Goal: Task Accomplishment & Management: Complete application form

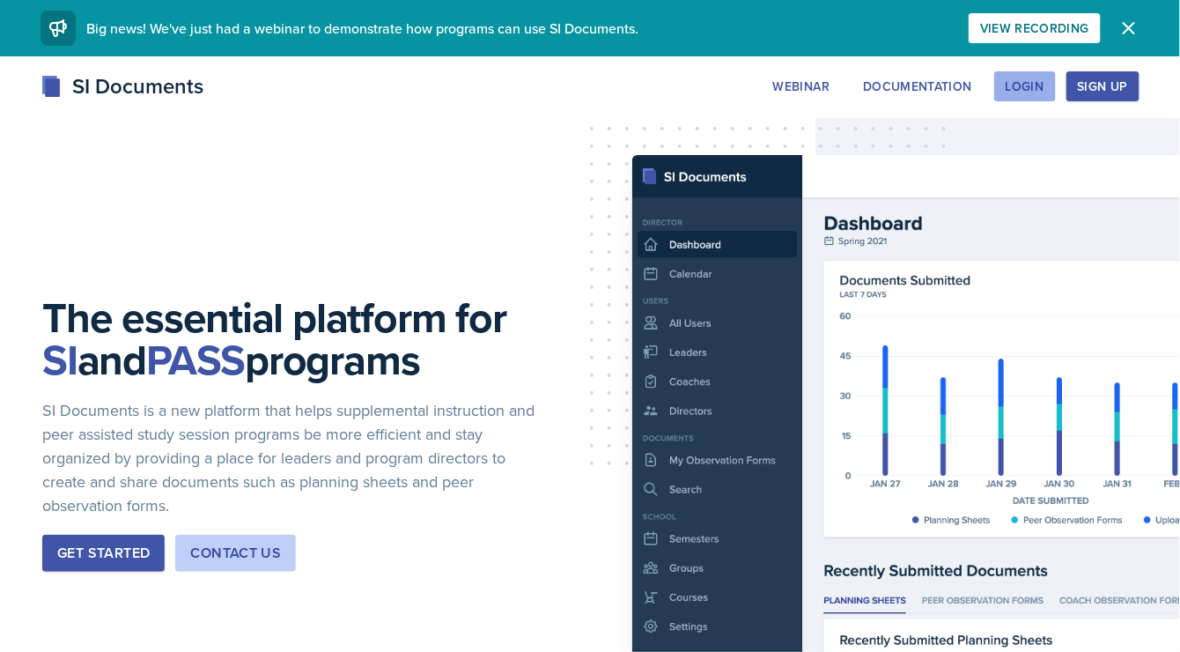
click at [1018, 89] on div "Login" at bounding box center [1025, 86] width 39 height 14
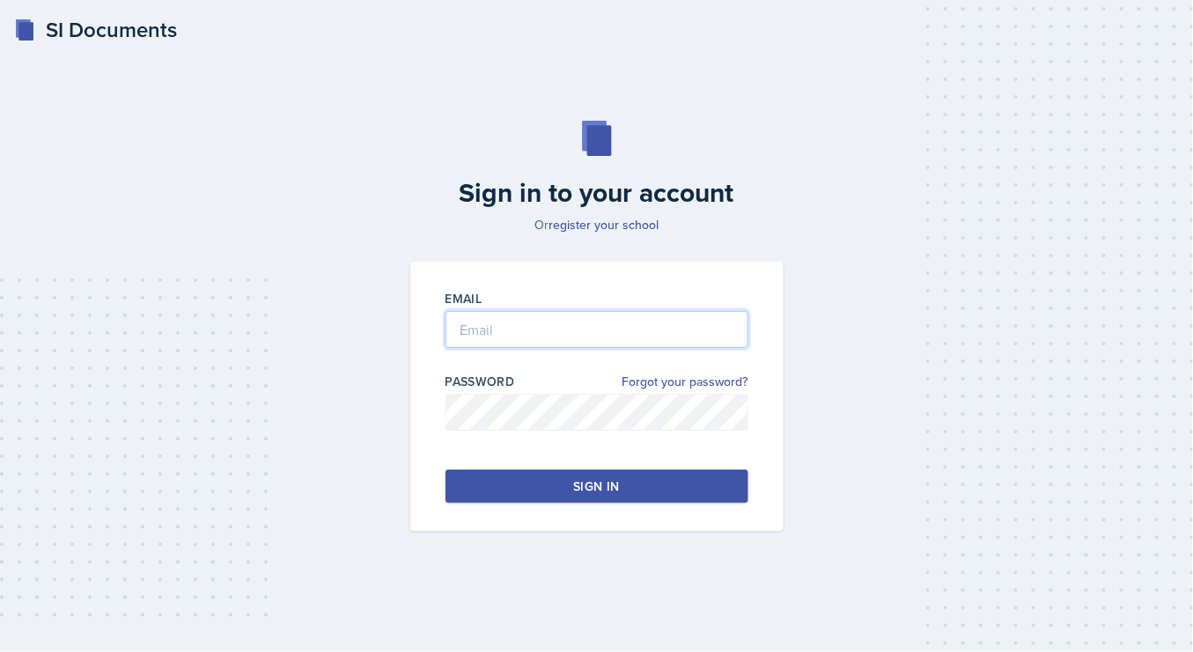
type input "[EMAIL_ADDRESS][DOMAIN_NAME]"
click at [610, 481] on div "Sign in" at bounding box center [596, 486] width 46 height 18
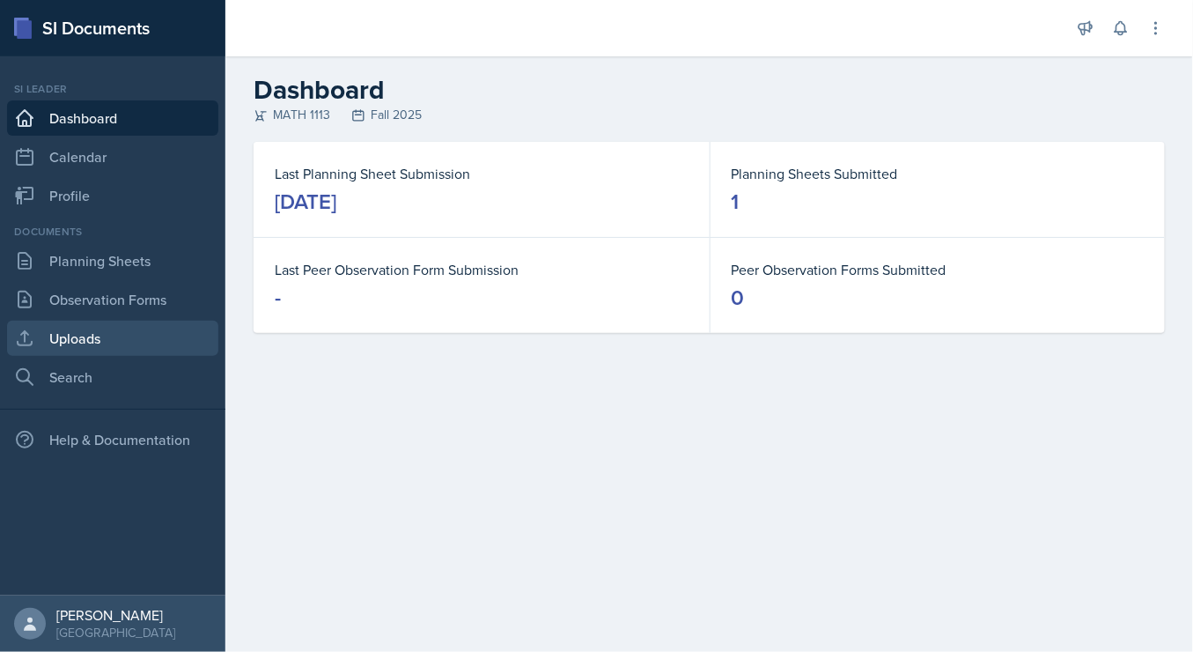
click at [133, 322] on link "Uploads" at bounding box center [112, 338] width 211 height 35
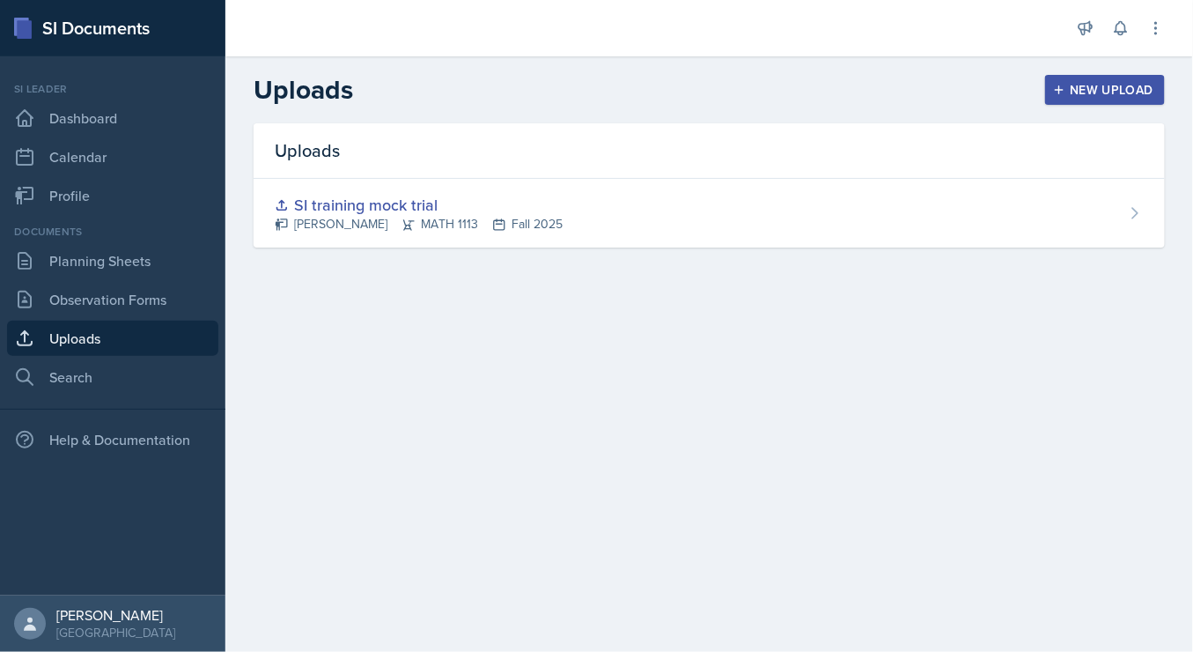
click at [1070, 90] on div "New Upload" at bounding box center [1106, 90] width 98 height 14
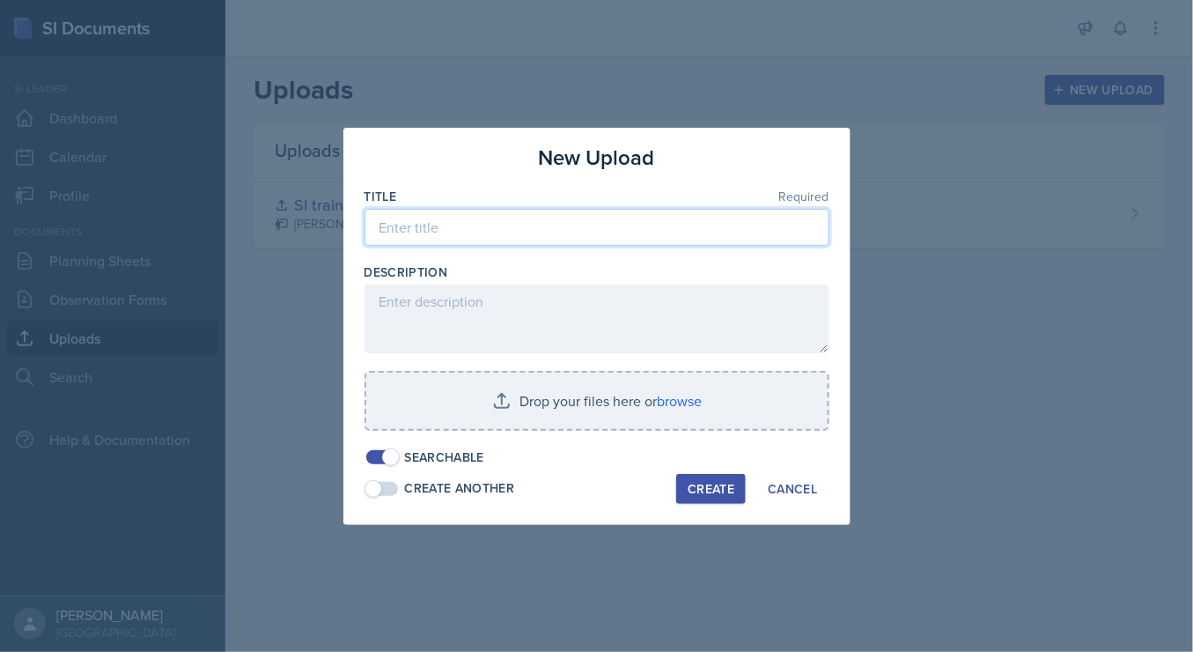
click at [451, 219] on input at bounding box center [597, 227] width 465 height 37
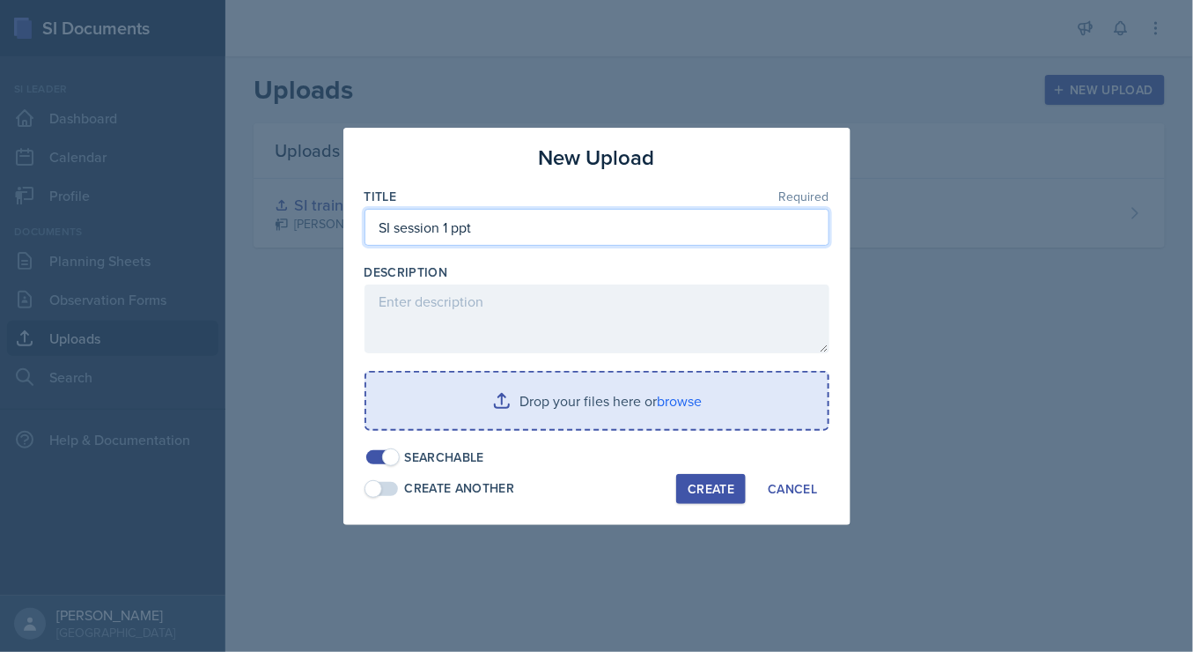
type input "SI session 1 ppt"
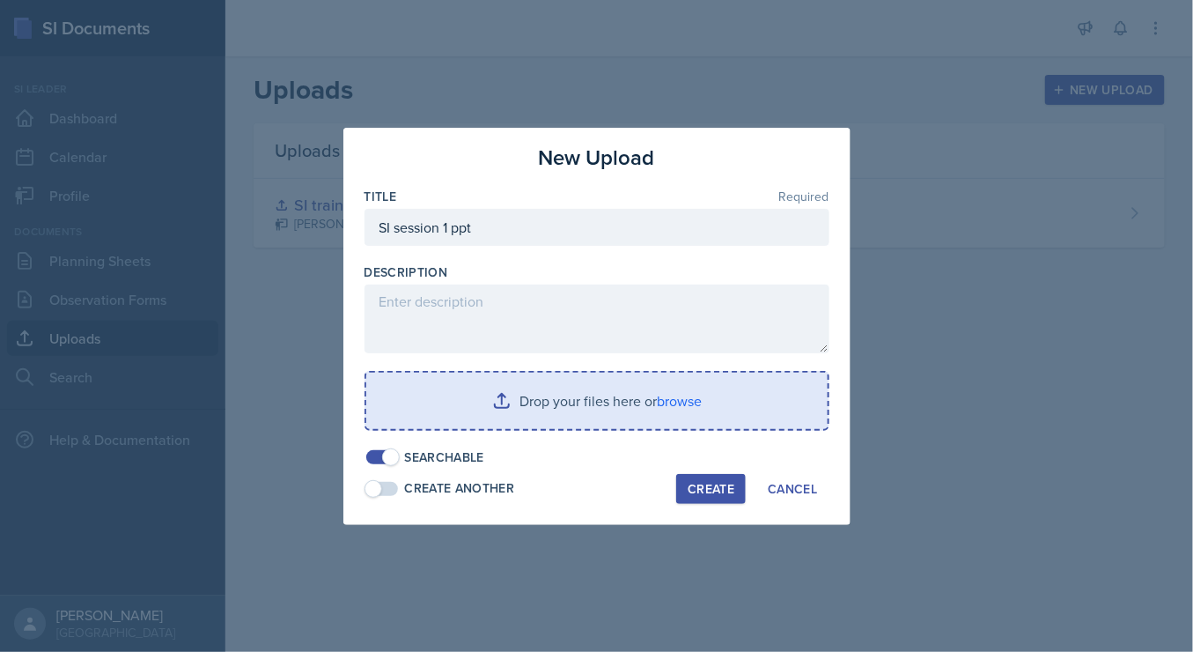
click at [571, 396] on input "file" at bounding box center [597, 401] width 462 height 56
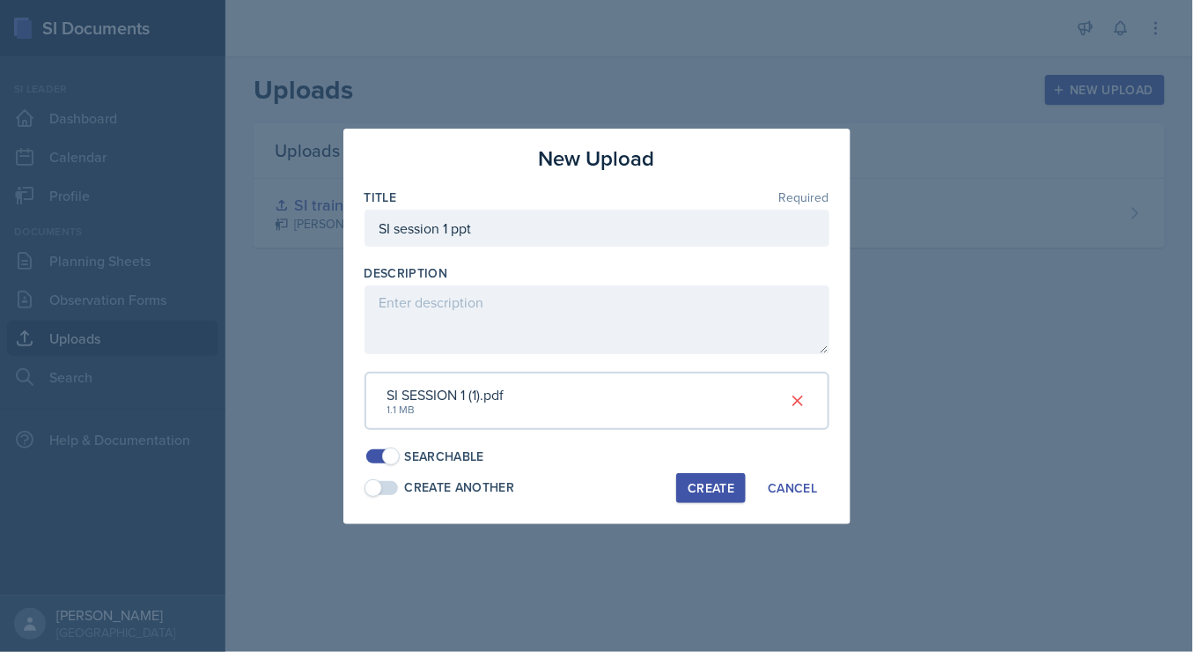
click at [734, 484] on div "Create" at bounding box center [711, 488] width 47 height 14
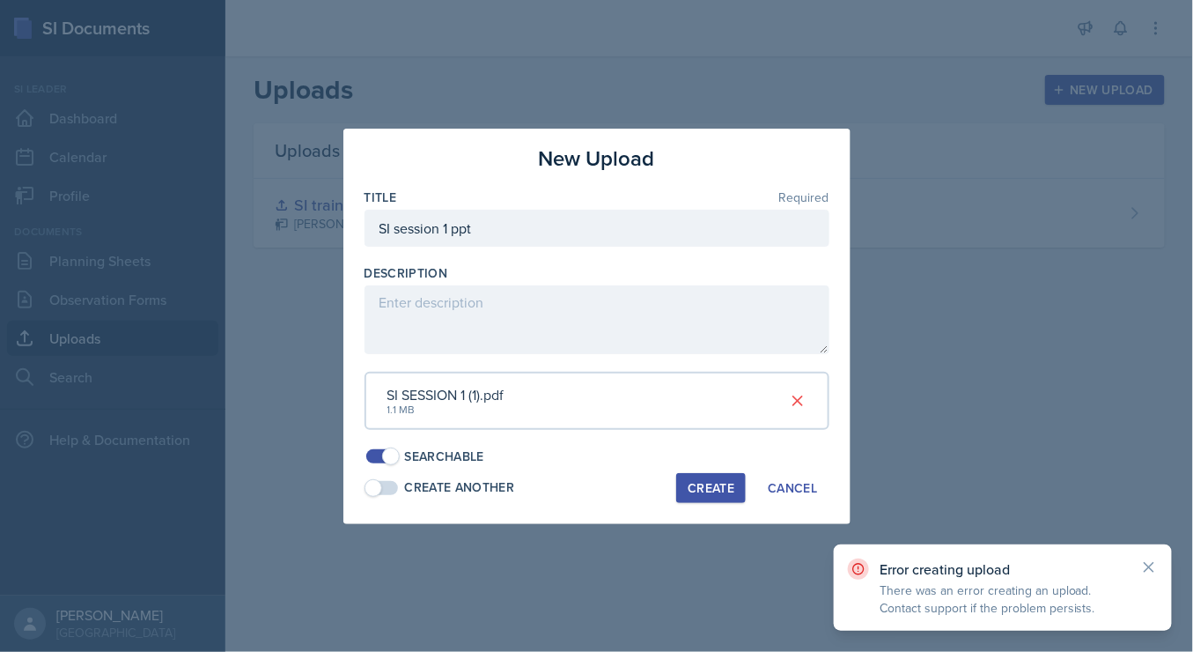
click at [718, 484] on div "Create" at bounding box center [711, 488] width 47 height 14
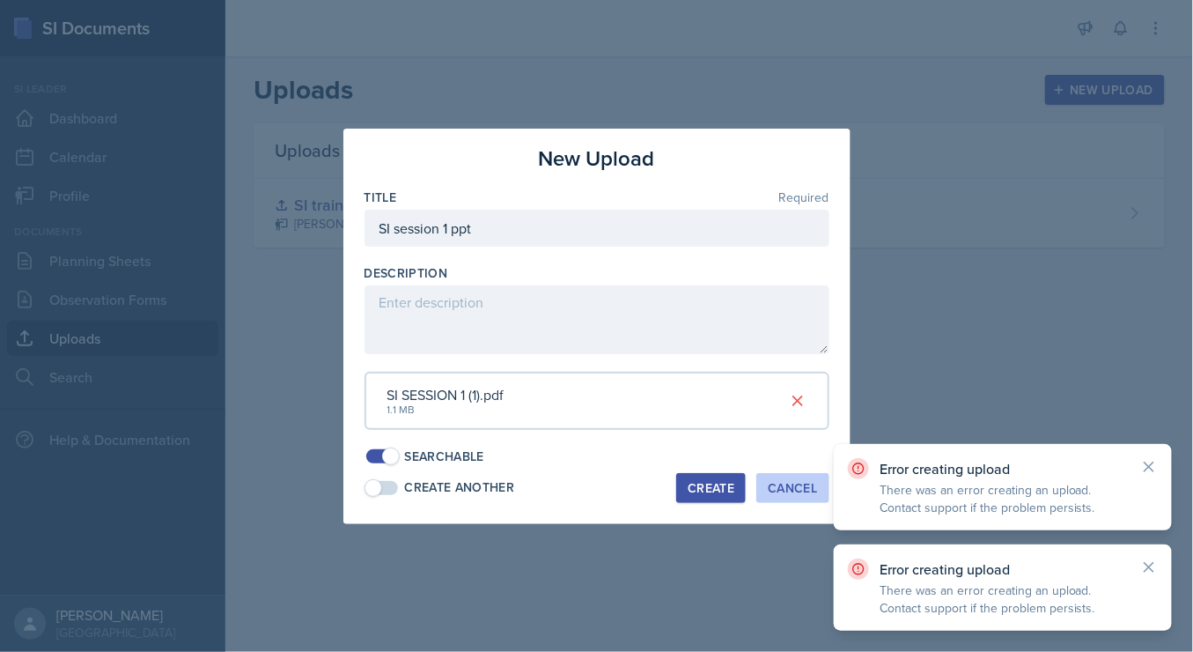
click at [785, 486] on div "Cancel" at bounding box center [792, 488] width 49 height 14
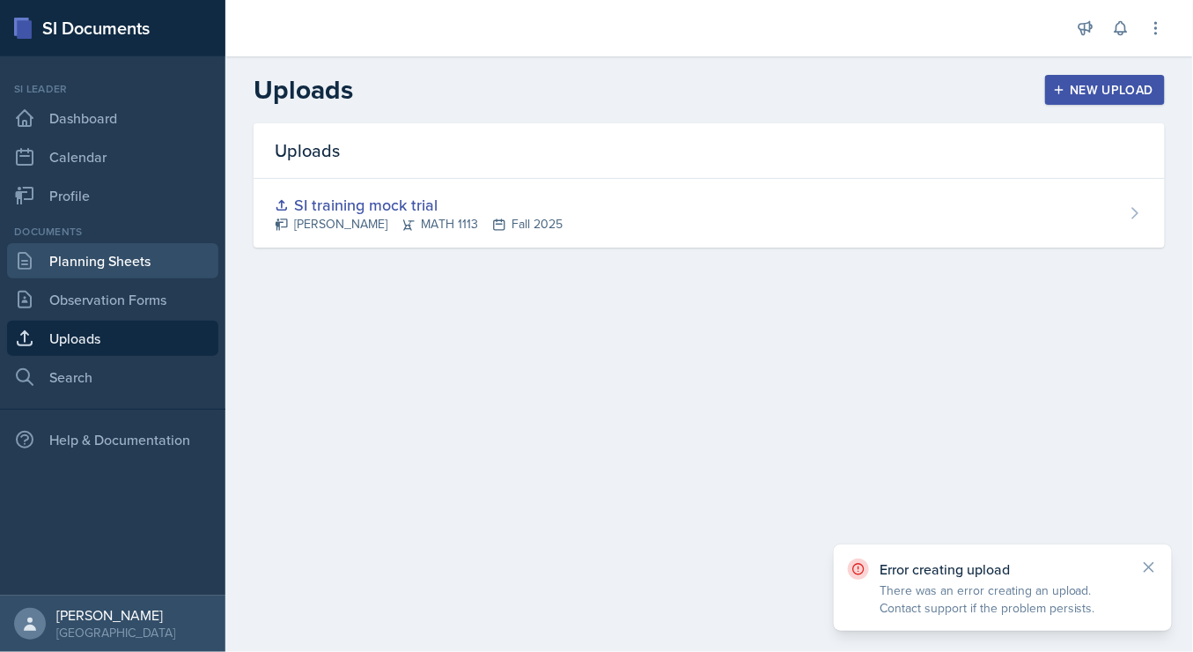
click at [78, 247] on link "Planning Sheets" at bounding box center [112, 260] width 211 height 35
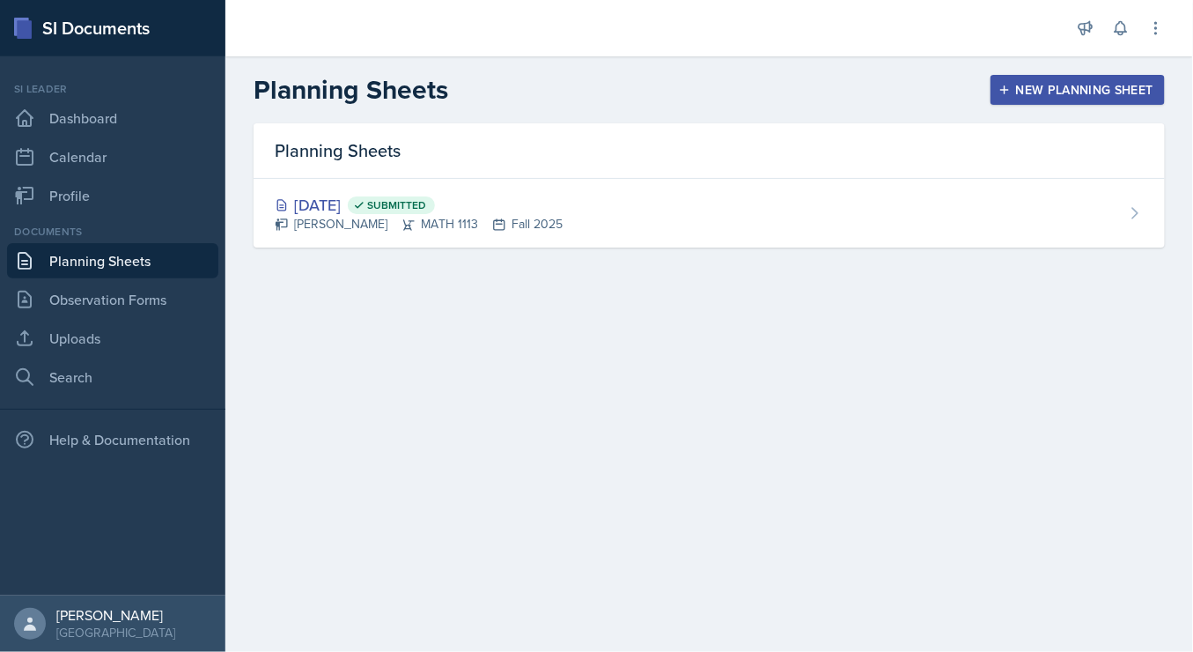
click at [1141, 100] on button "New Planning Sheet" at bounding box center [1078, 90] width 174 height 30
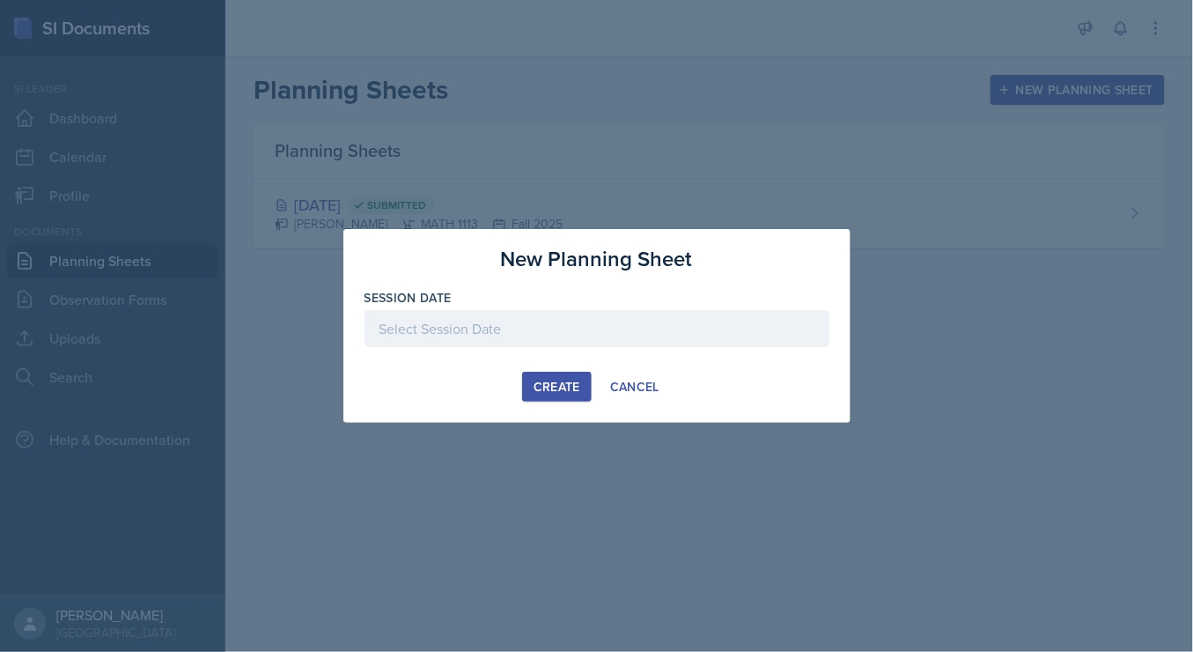
click at [592, 317] on div at bounding box center [597, 328] width 465 height 37
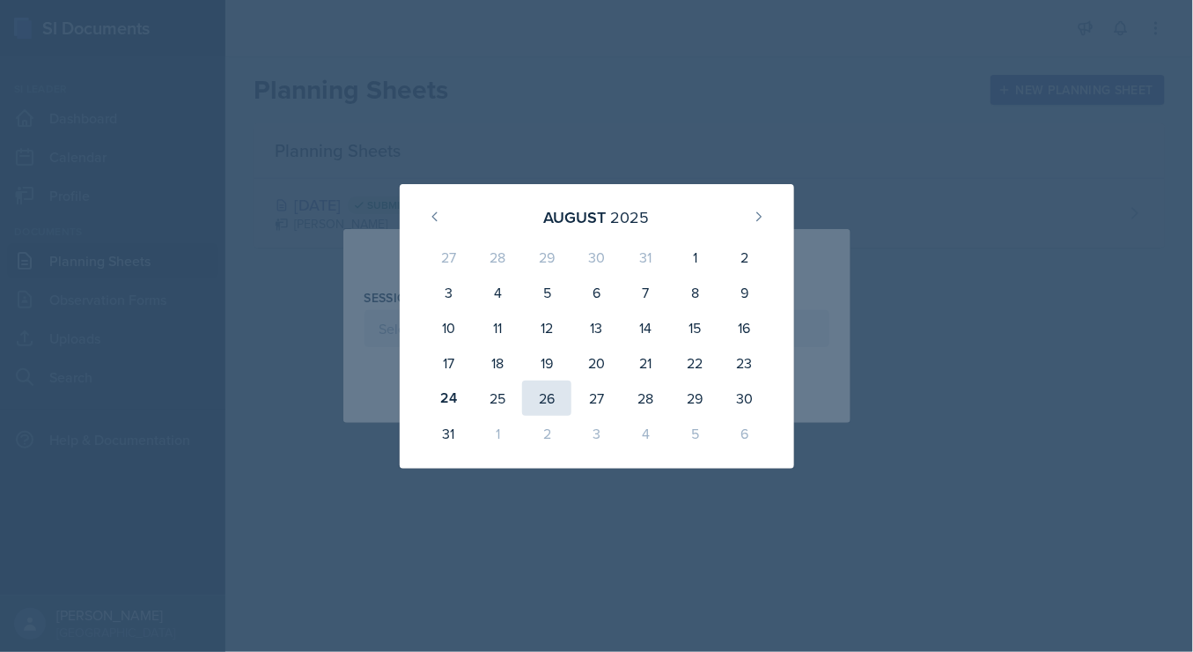
click at [563, 407] on div "26" at bounding box center [546, 397] width 49 height 35
type input "[DATE]"
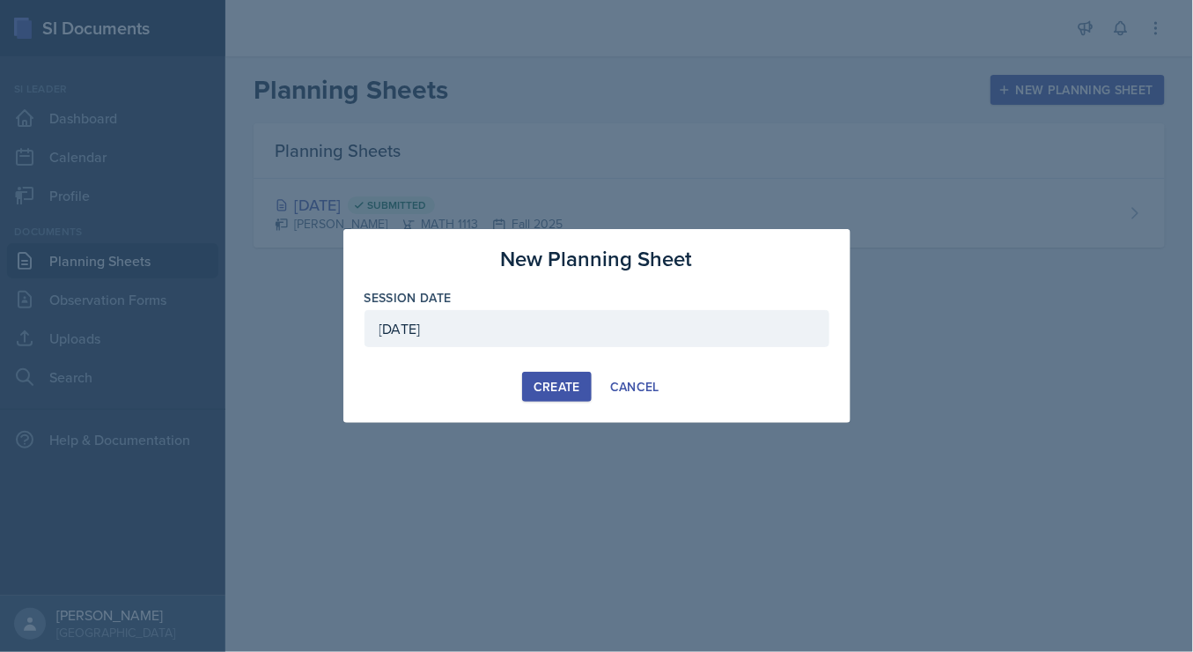
click at [551, 385] on div "Create" at bounding box center [557, 387] width 47 height 14
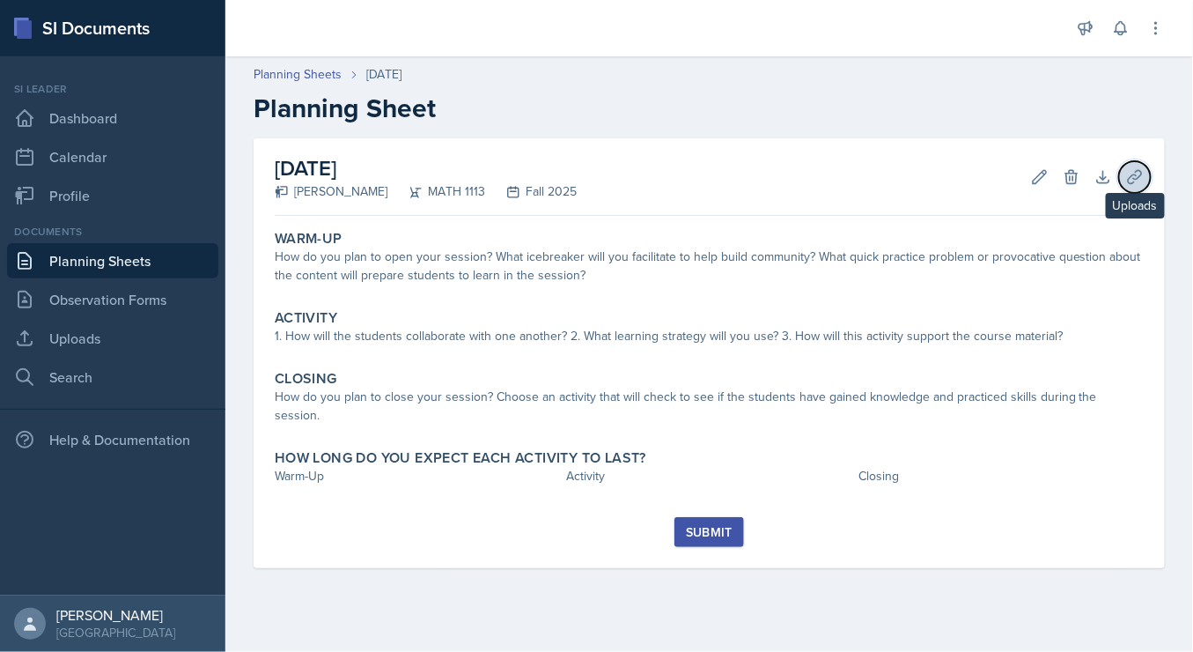
click at [1129, 182] on icon at bounding box center [1134, 176] width 13 height 13
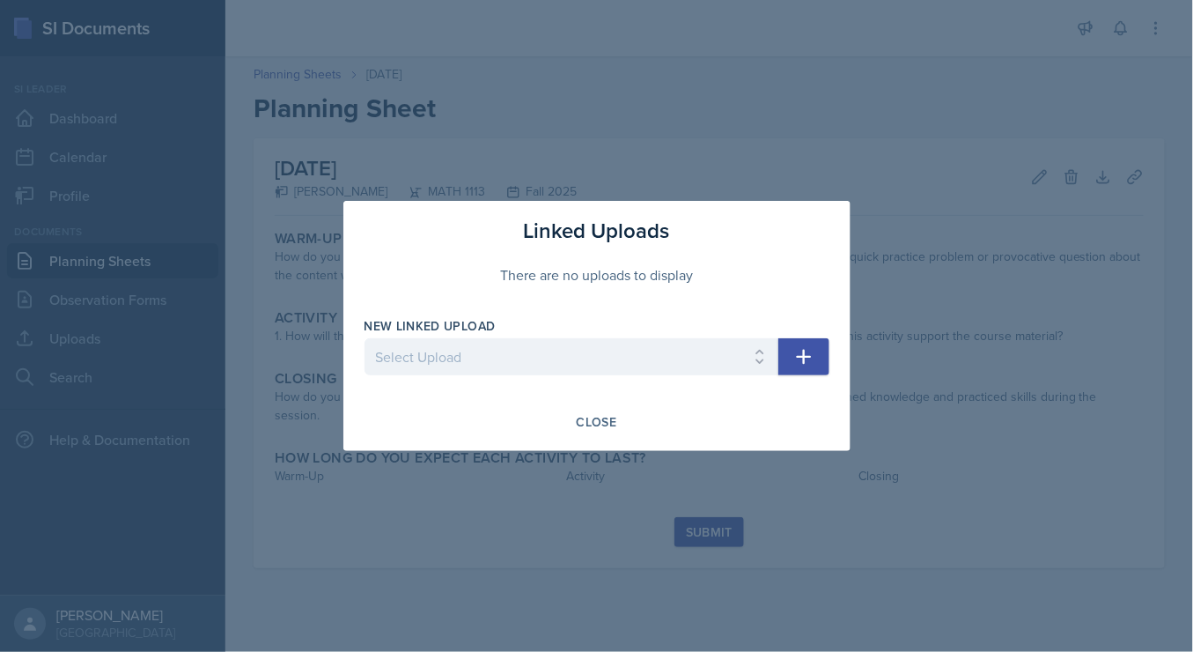
click at [810, 352] on icon "button" at bounding box center [804, 356] width 21 height 21
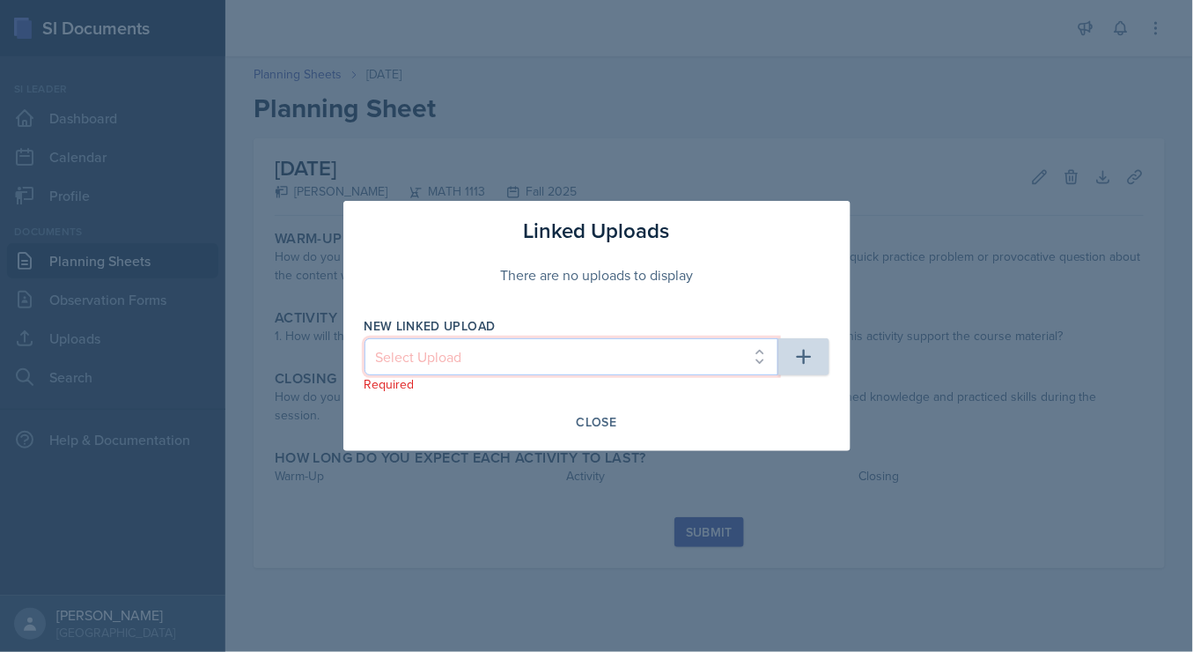
click at [762, 366] on select "Select Upload SI training mock trial SI session 1 ppt SI session 1 ppt SI sessi…" at bounding box center [572, 356] width 414 height 37
select select "d0c43f26-3b79-45c3-a3e1-bfba48433cb2"
click at [365, 339] on select "Select Upload SI training mock trial SI session 1 ppt SI session 1 ppt SI sessi…" at bounding box center [572, 356] width 414 height 37
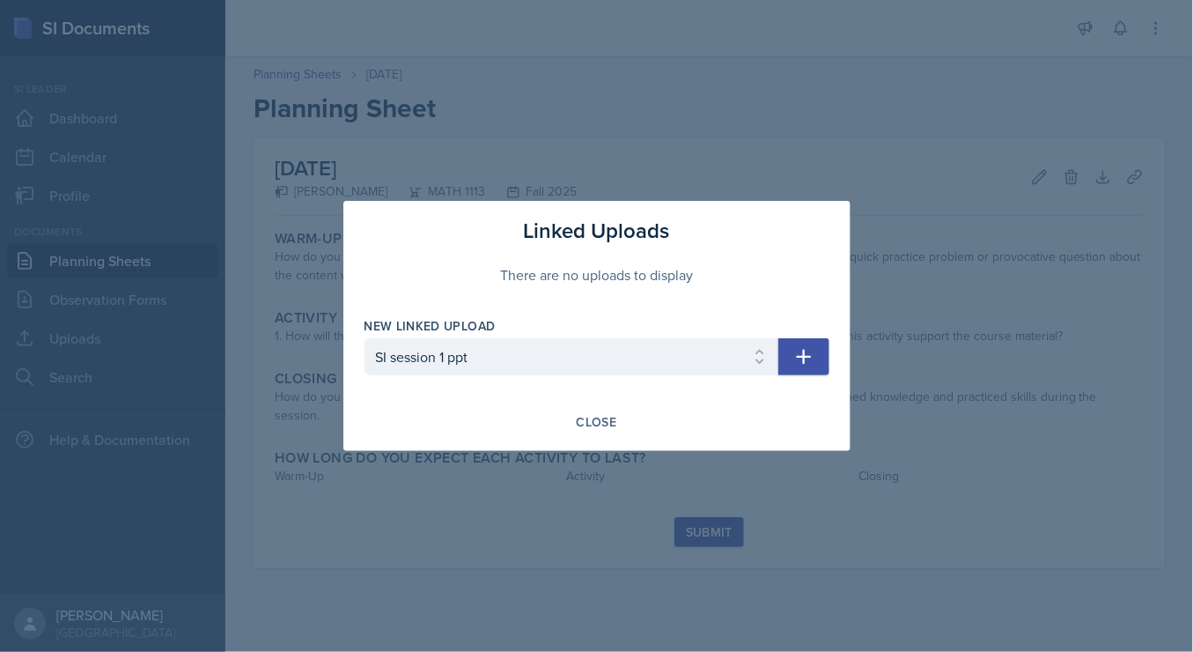
click at [818, 359] on button "button" at bounding box center [804, 356] width 51 height 37
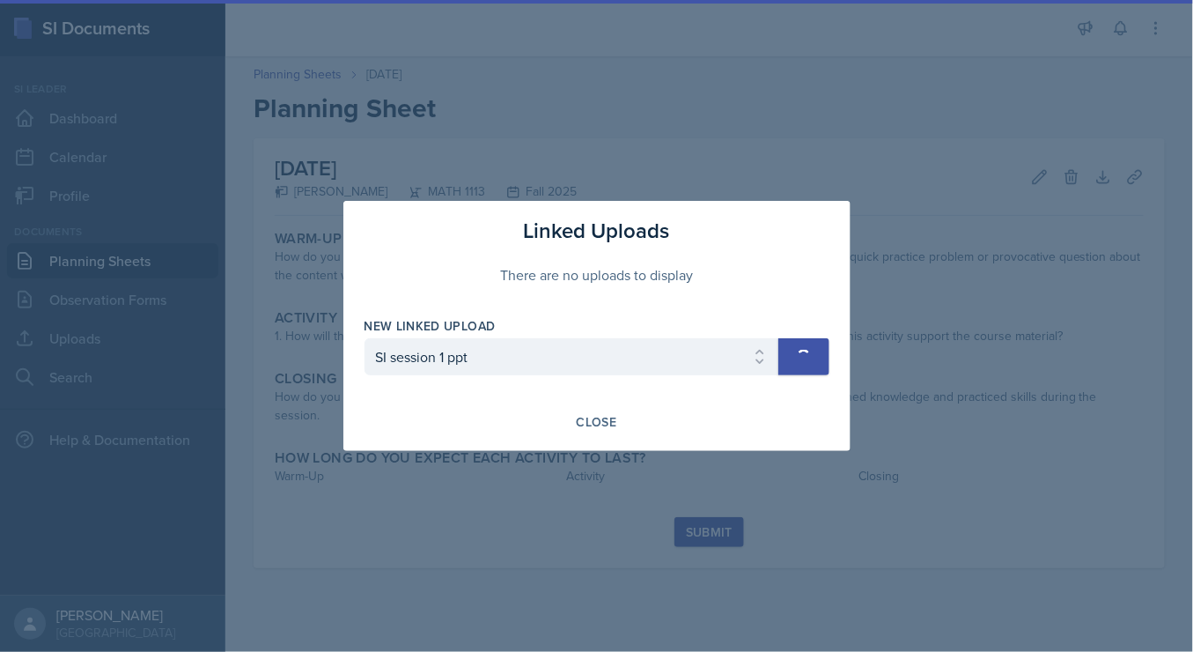
select select
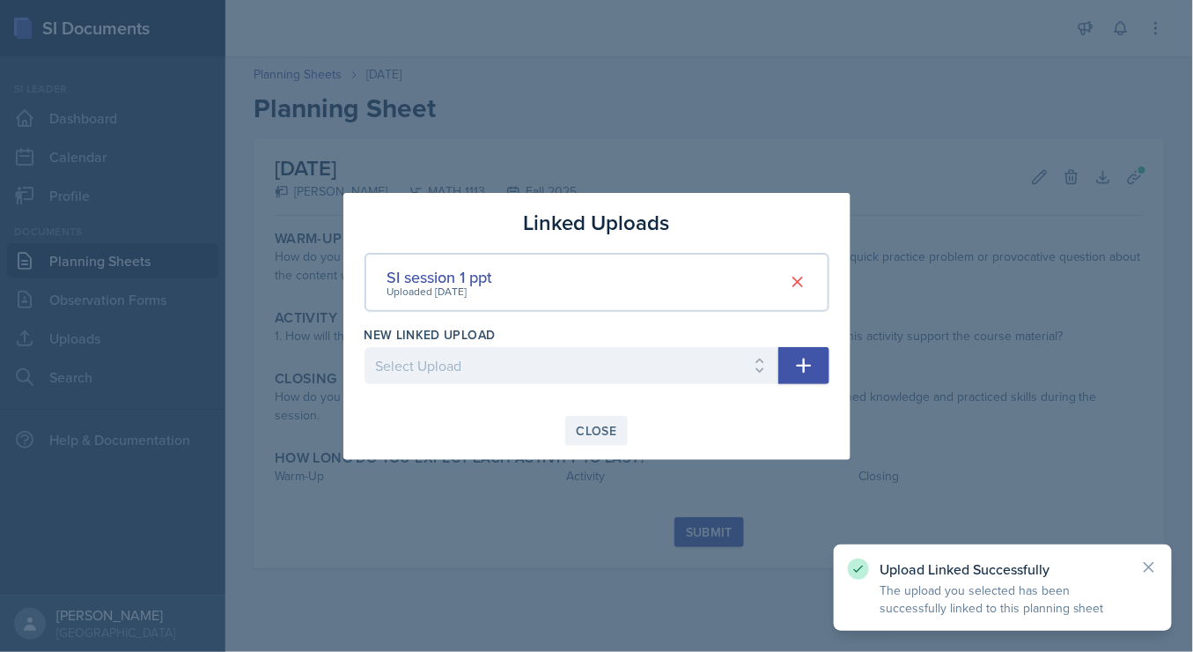
click at [588, 438] on button "Close" at bounding box center [596, 431] width 63 height 30
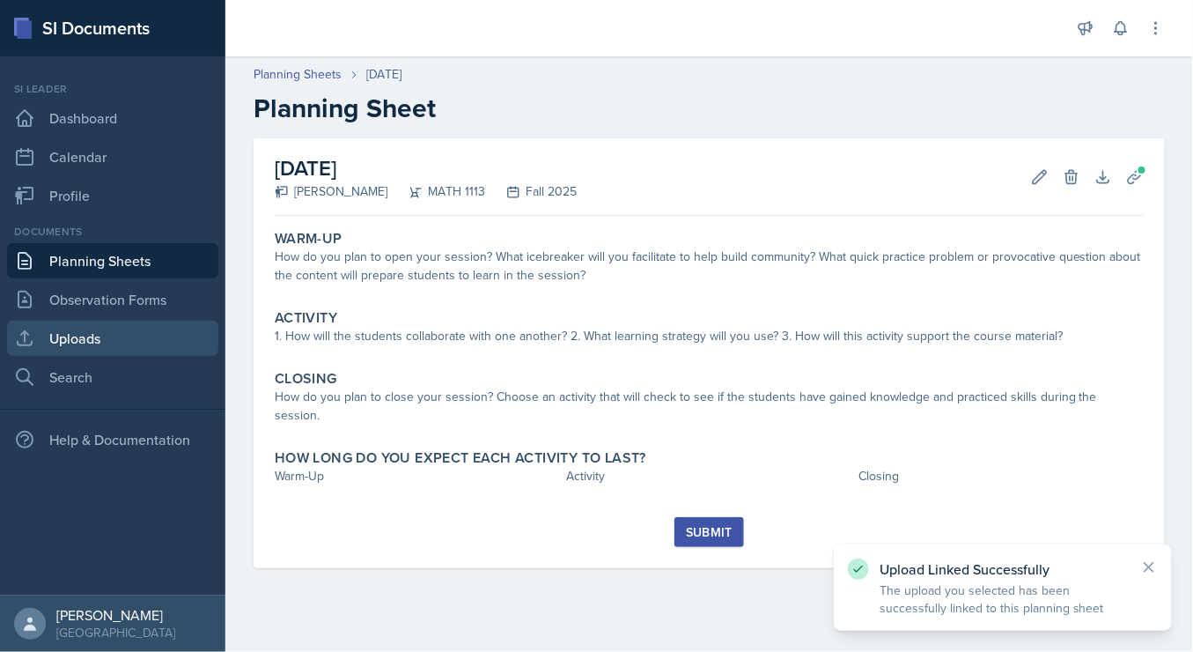
click at [100, 334] on link "Uploads" at bounding box center [112, 338] width 211 height 35
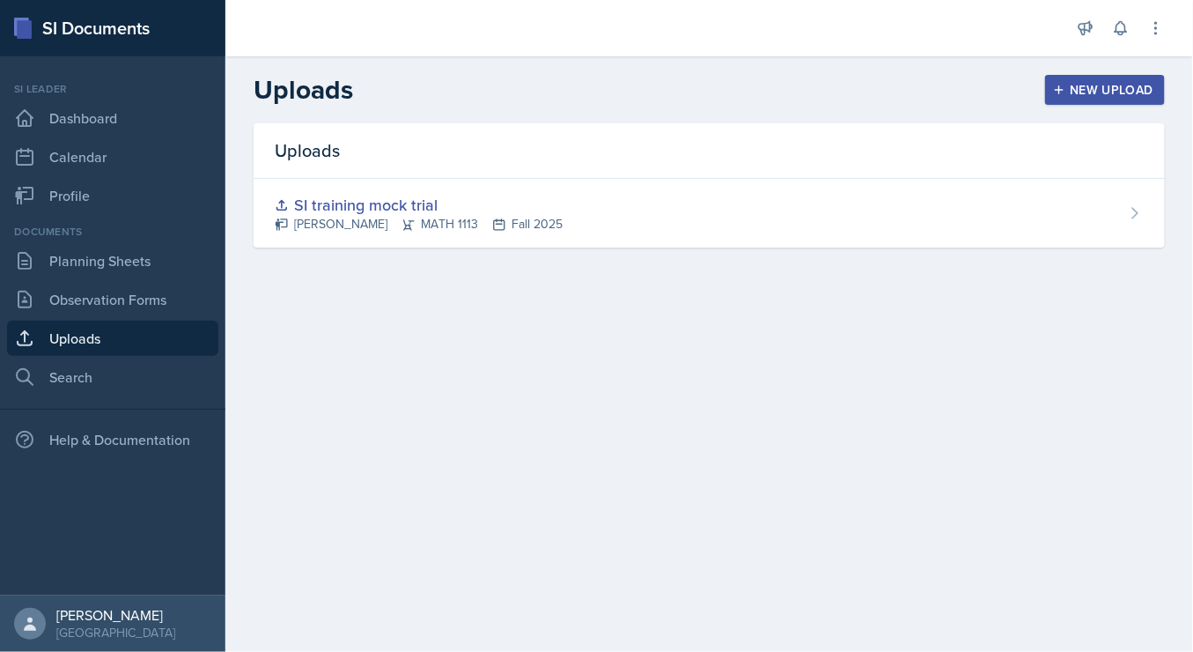
click at [1115, 87] on div "New Upload" at bounding box center [1106, 90] width 98 height 14
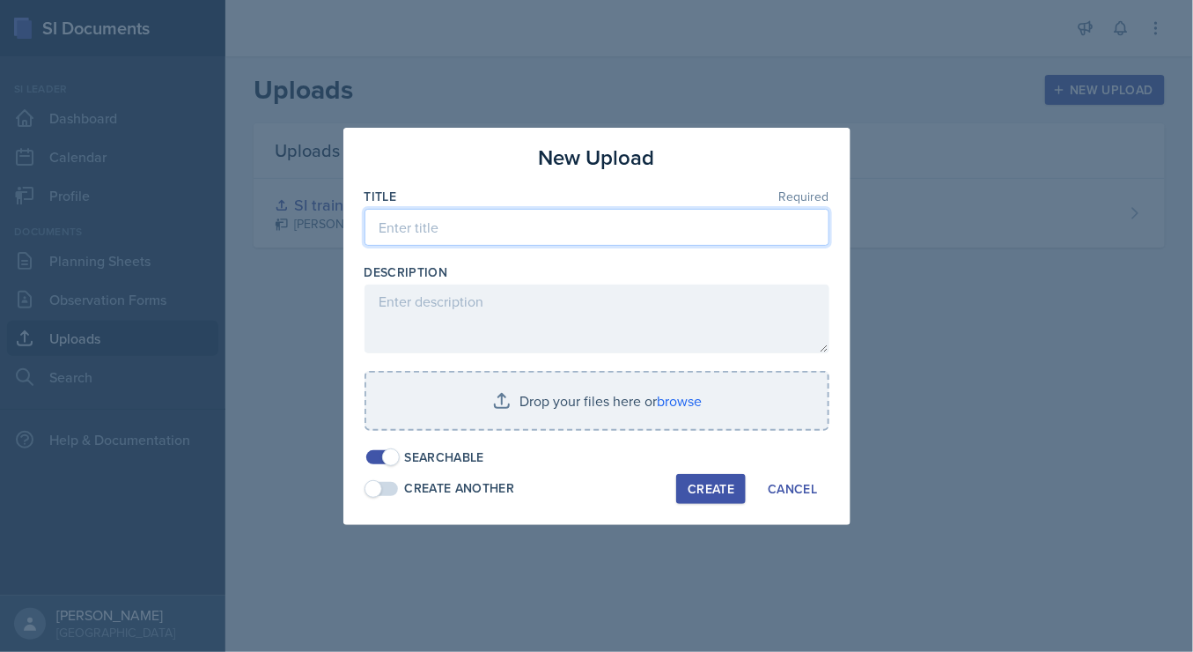
click at [603, 229] on input at bounding box center [597, 227] width 465 height 37
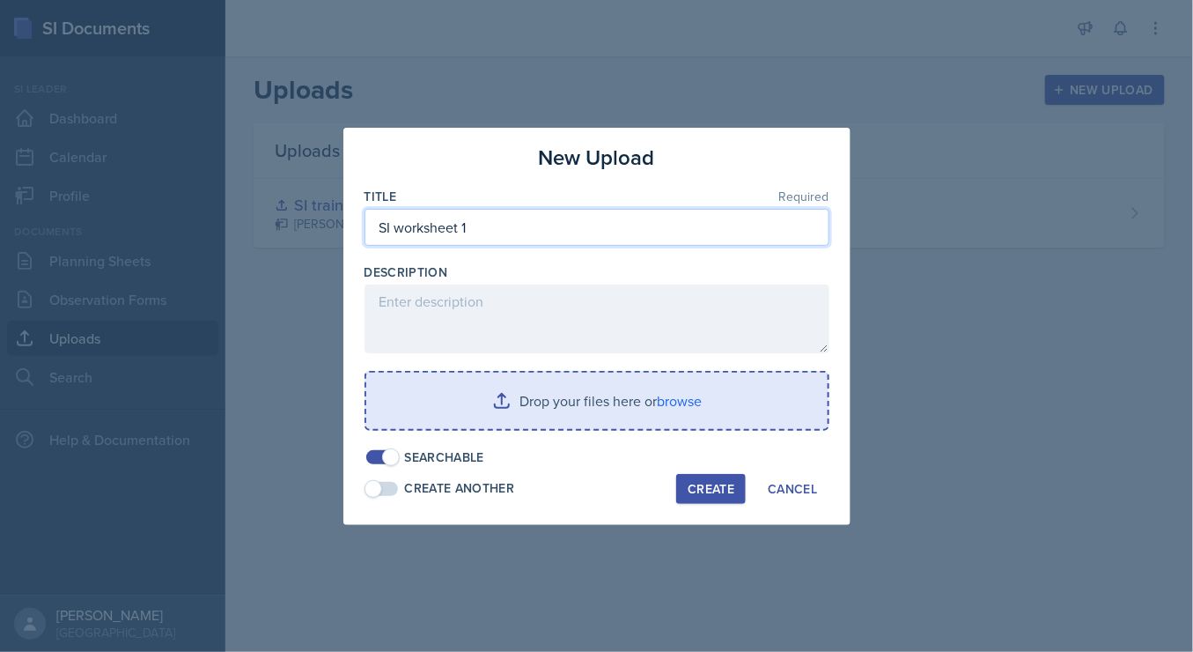
type input "SI worksheet 1"
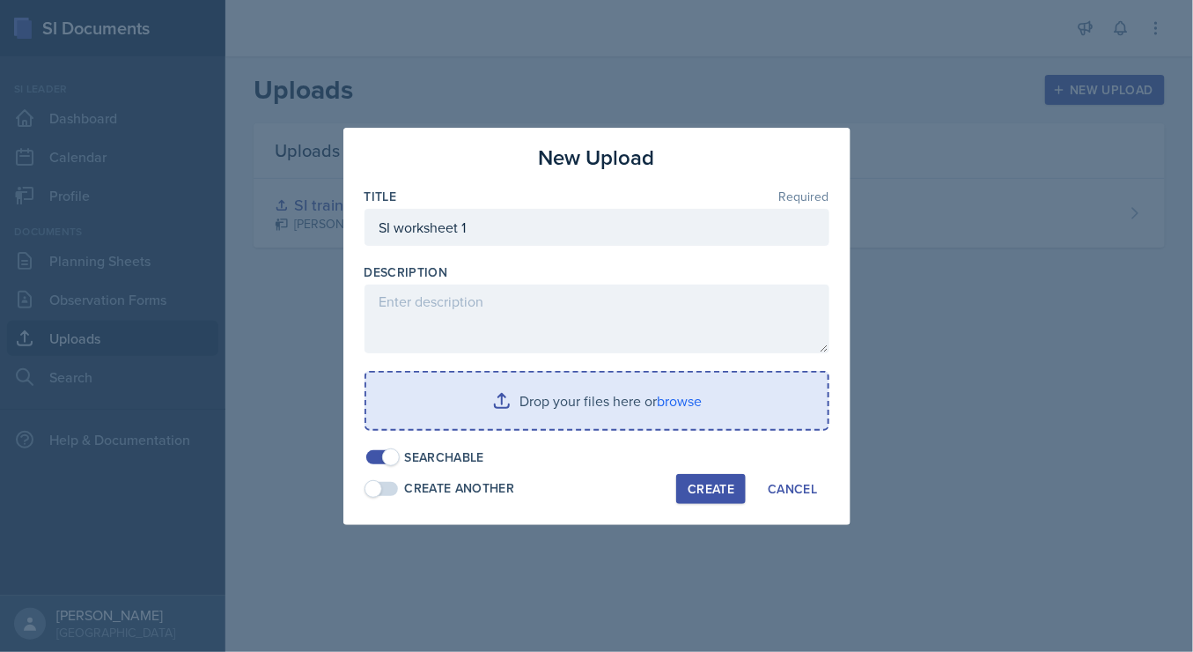
click at [706, 392] on input "file" at bounding box center [597, 401] width 462 height 56
click at [694, 419] on input "file" at bounding box center [597, 401] width 462 height 56
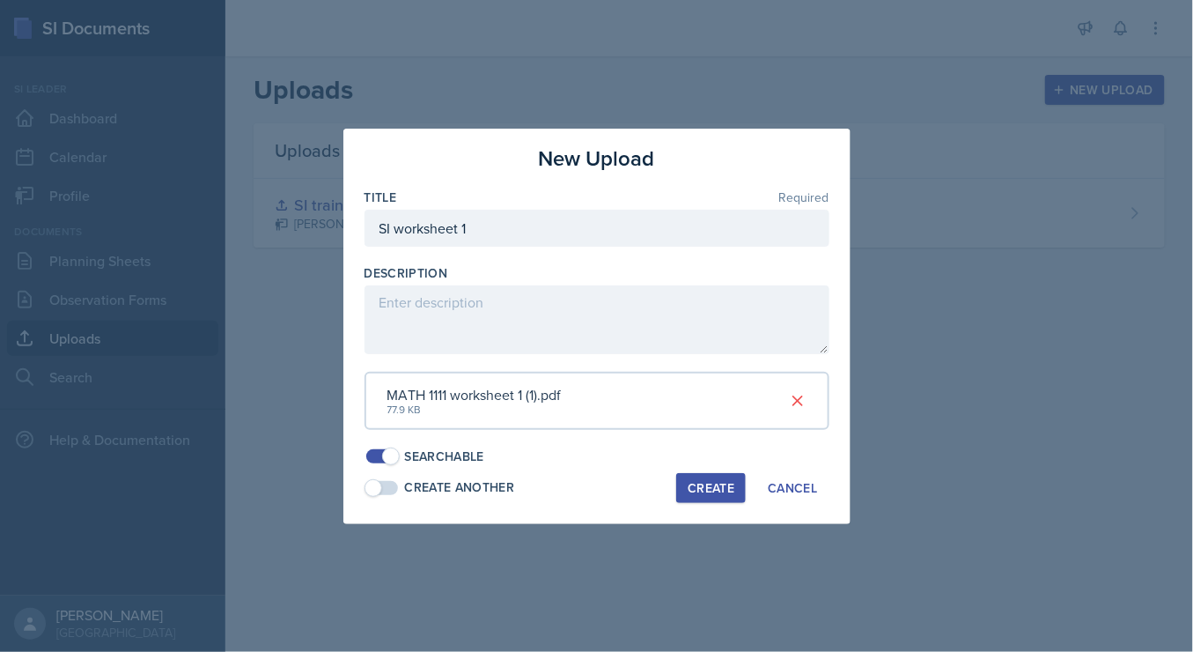
click at [719, 485] on div "Create" at bounding box center [711, 488] width 47 height 14
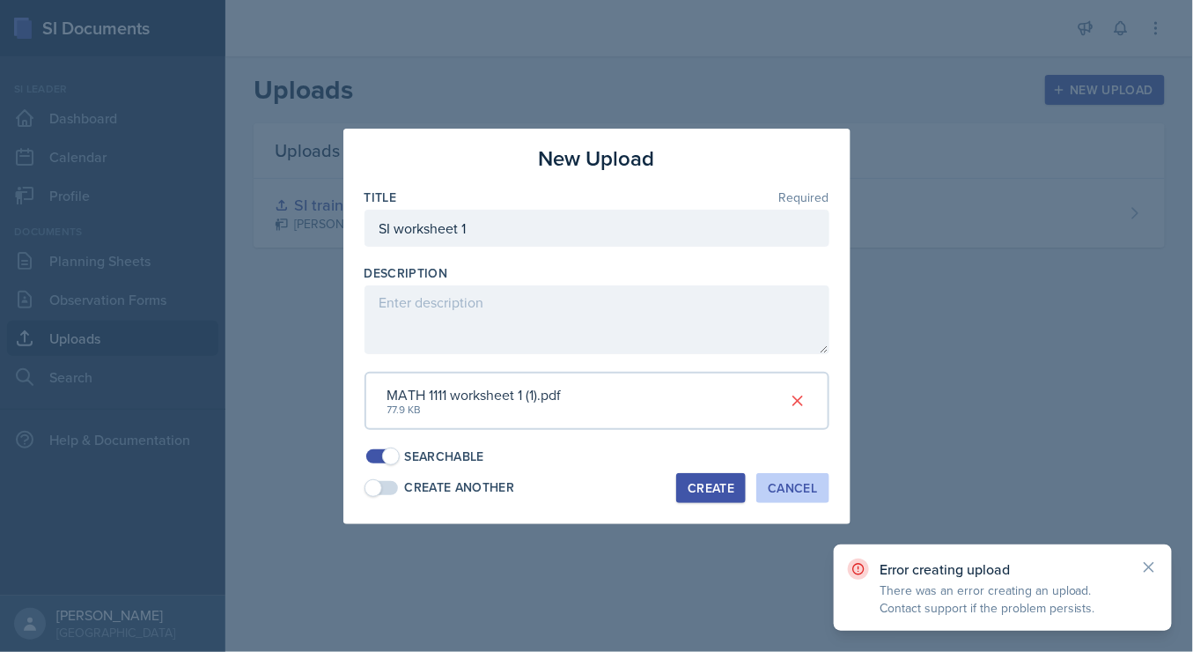
click at [792, 484] on div "Cancel" at bounding box center [792, 488] width 49 height 14
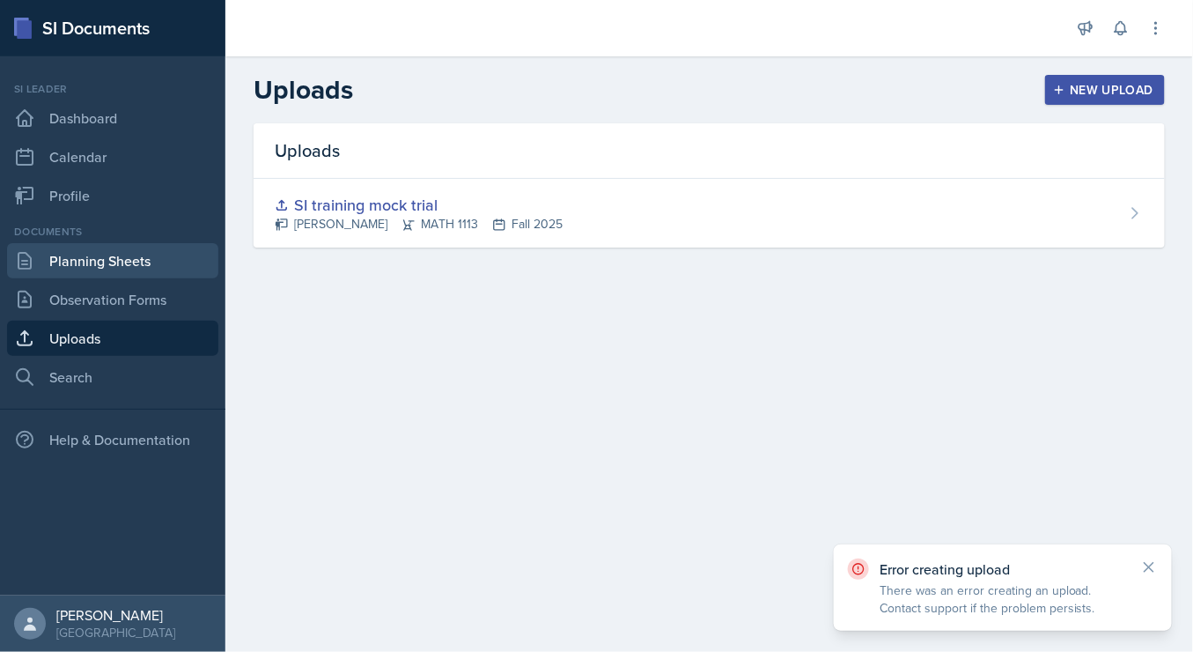
click at [107, 262] on link "Planning Sheets" at bounding box center [112, 260] width 211 height 35
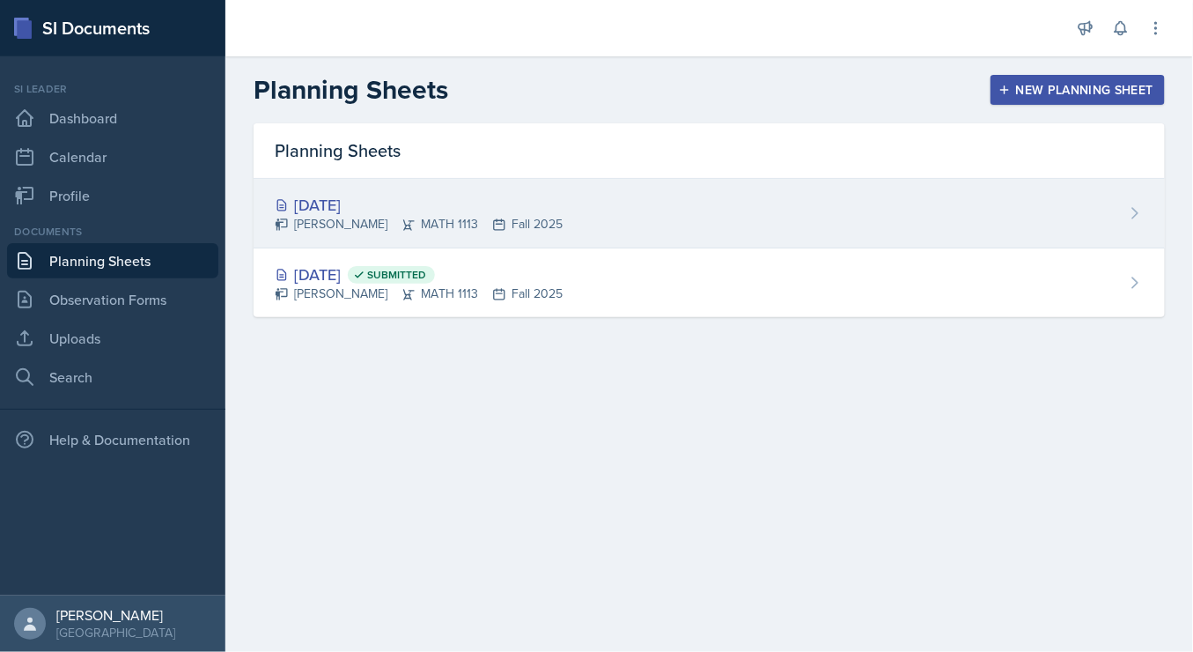
click at [454, 191] on div "[DATE] [PERSON_NAME] MATH 1113 Fall 2025" at bounding box center [710, 214] width 912 height 70
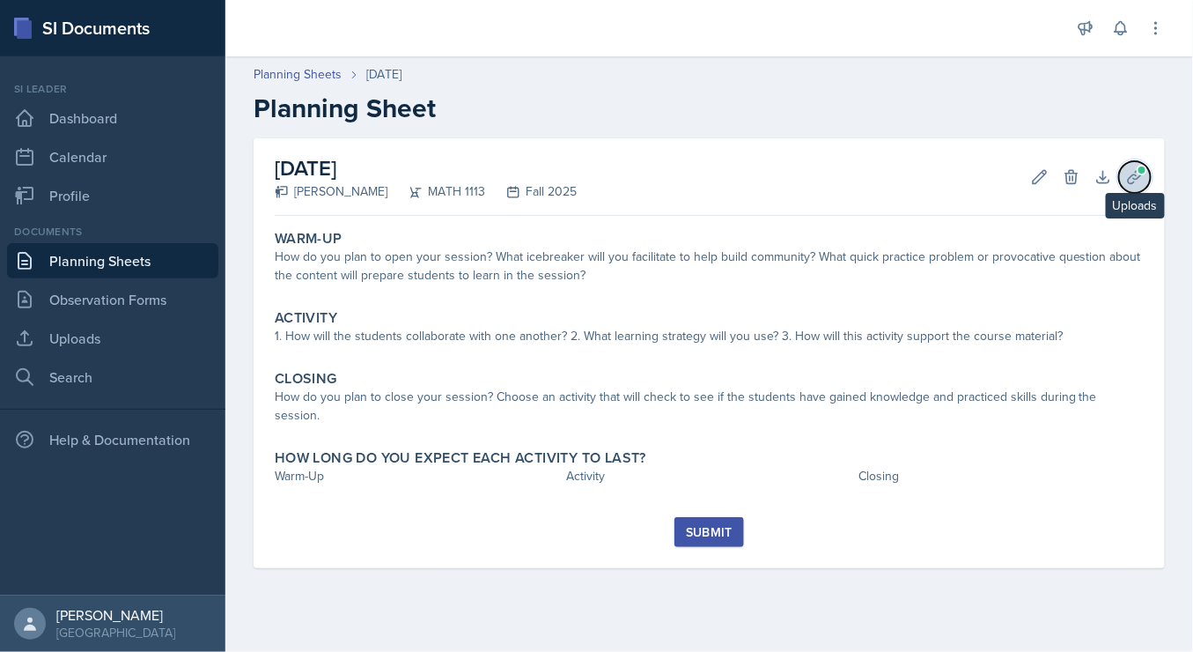
click at [1134, 180] on icon at bounding box center [1135, 177] width 18 height 18
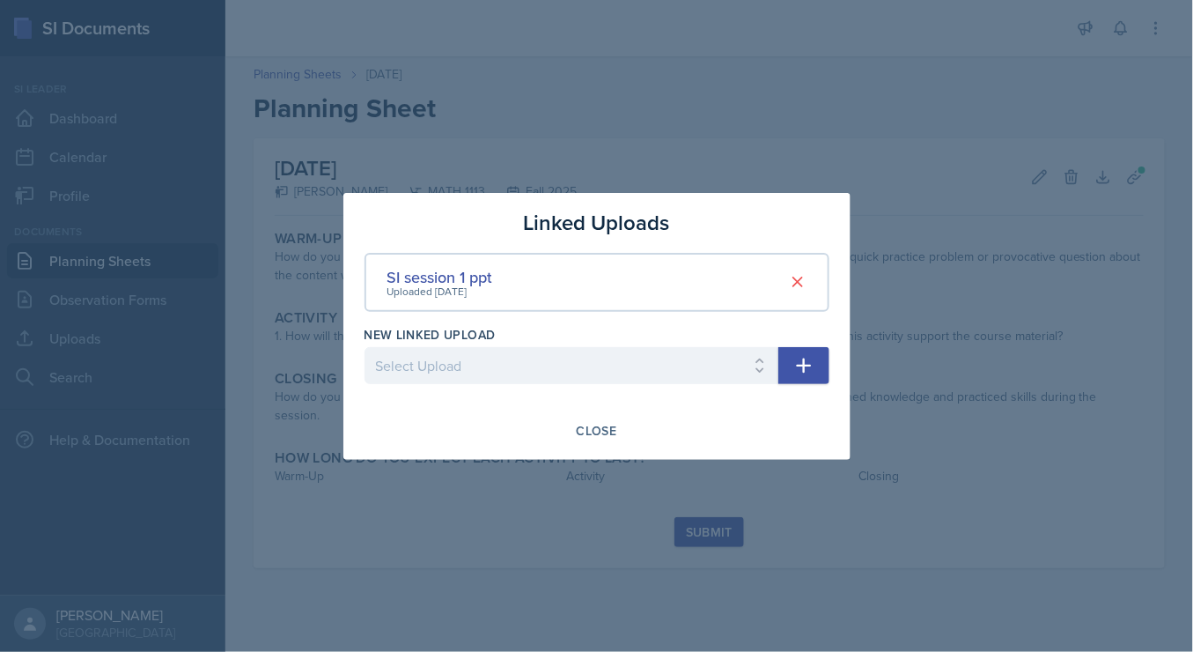
click at [805, 367] on icon "button" at bounding box center [803, 365] width 15 height 15
click at [783, 371] on button "button" at bounding box center [804, 365] width 51 height 37
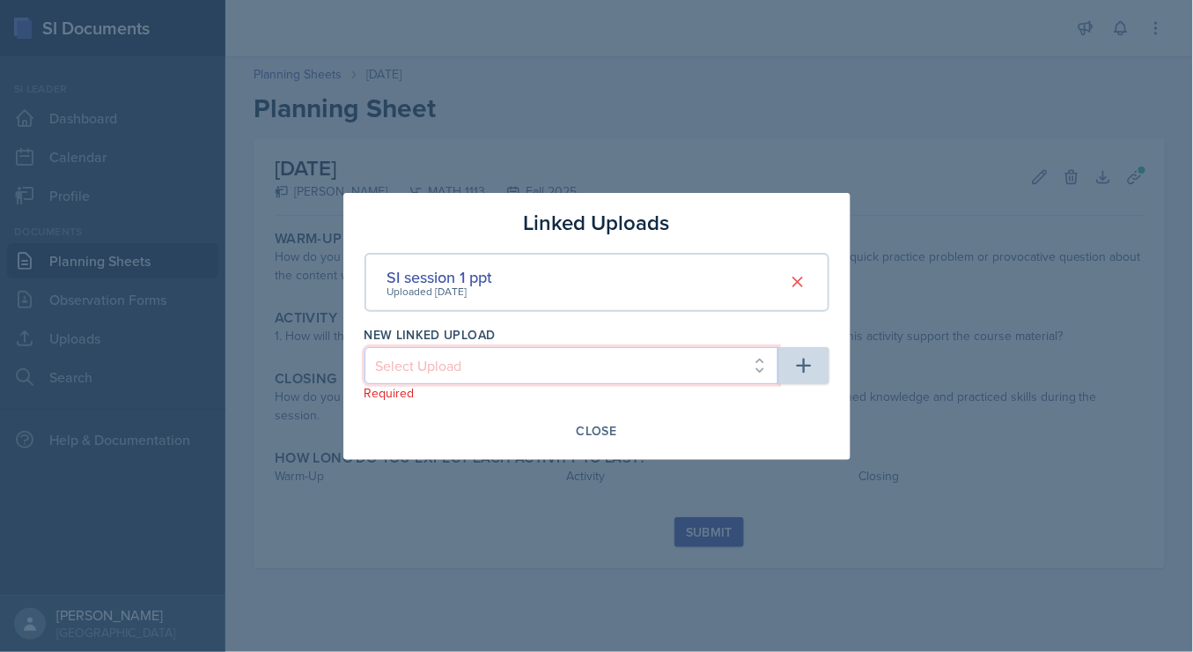
click at [754, 373] on select "Select Upload SI training mock trial SI session 1 ppt SI session 1 ppt SI works…" at bounding box center [572, 365] width 414 height 37
select select "1de91ce3-e38e-410f-83d5-bdcda2c96dba"
click at [365, 347] on select "Select Upload SI training mock trial SI session 1 ppt SI session 1 ppt SI works…" at bounding box center [572, 365] width 414 height 37
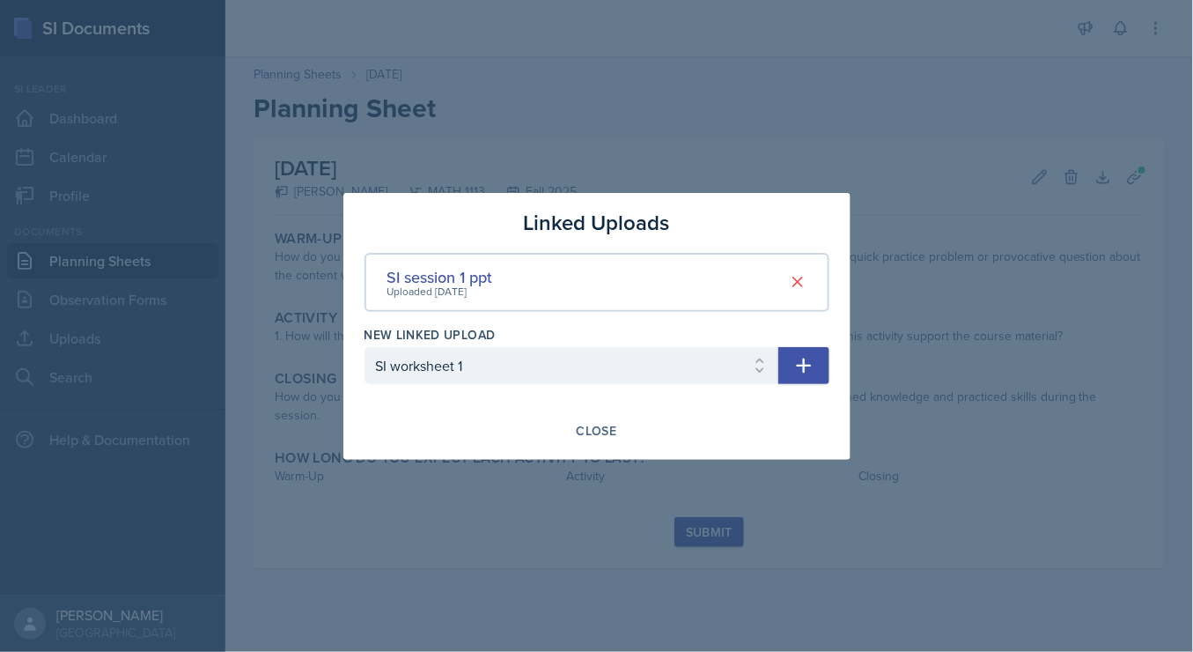
click at [809, 360] on icon "button" at bounding box center [804, 365] width 21 height 21
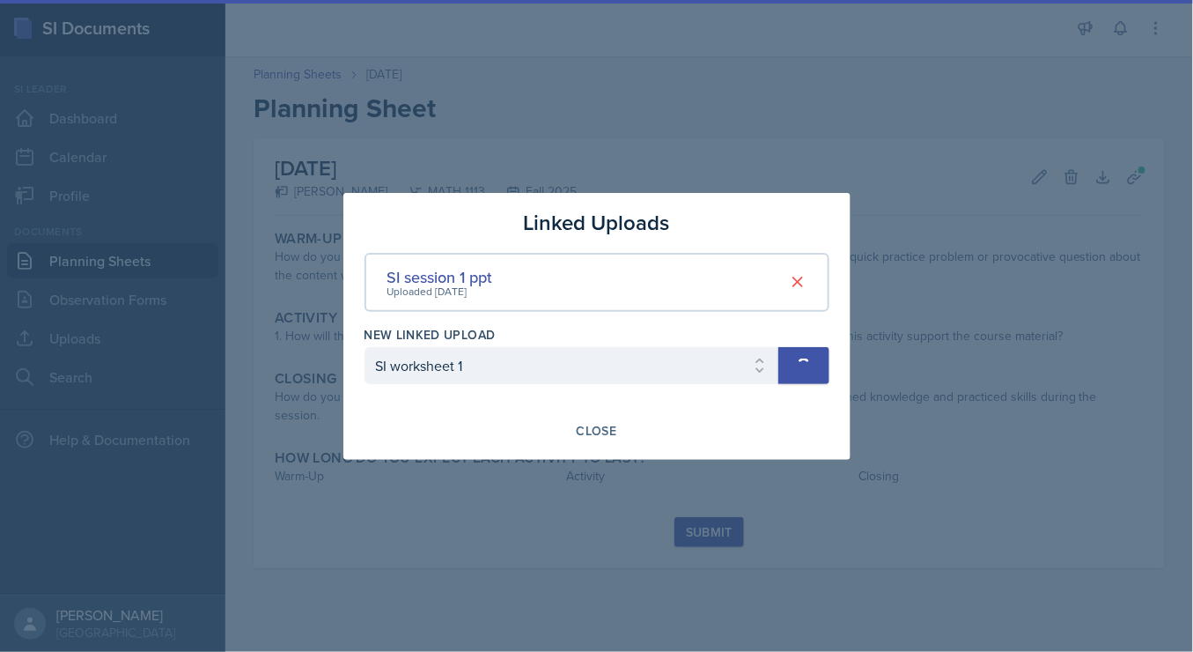
select select
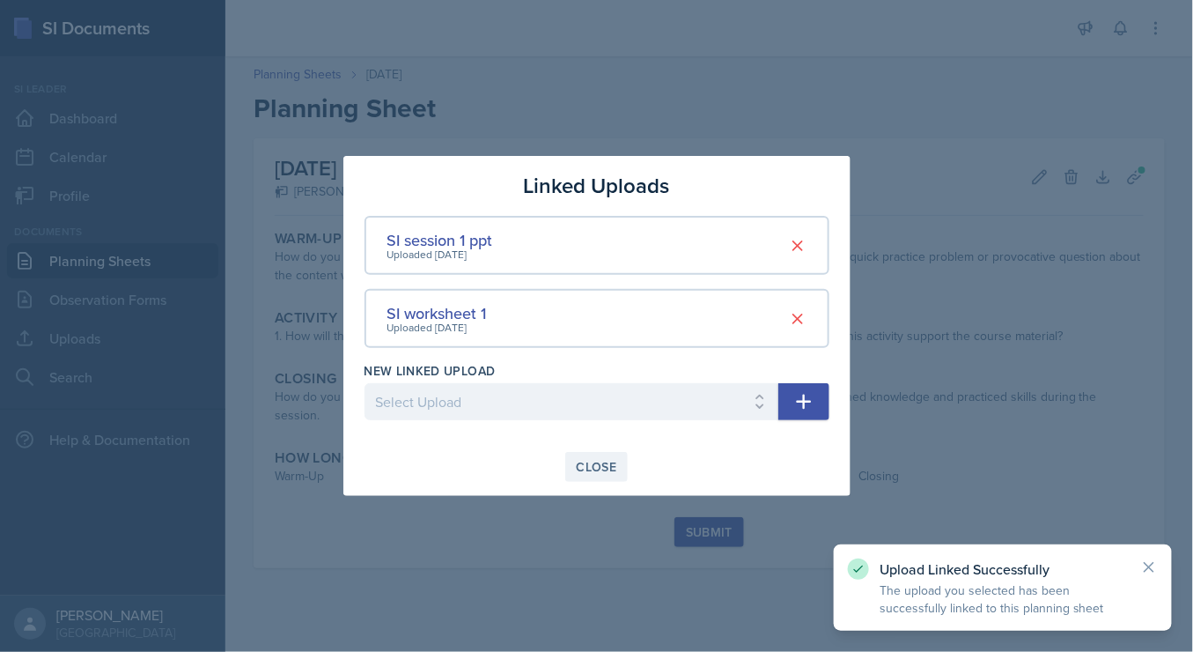
click at [602, 479] on button "Close" at bounding box center [596, 467] width 63 height 30
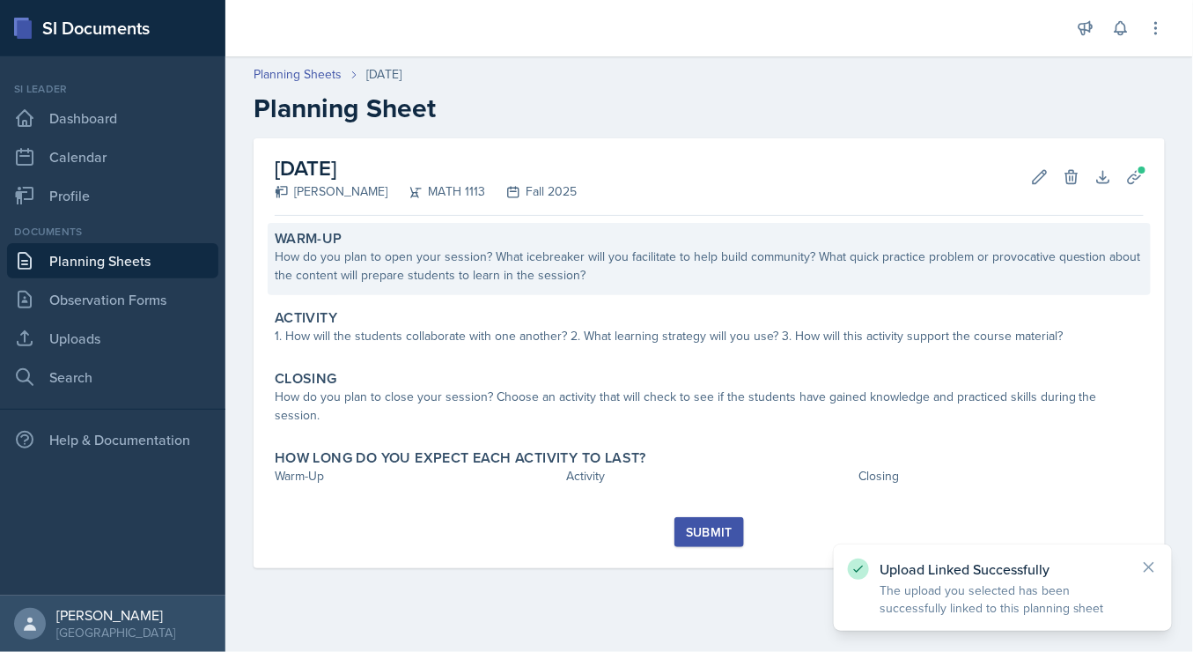
click at [439, 267] on div "How do you plan to open your session? What icebreaker will you facilitate to he…" at bounding box center [709, 265] width 869 height 37
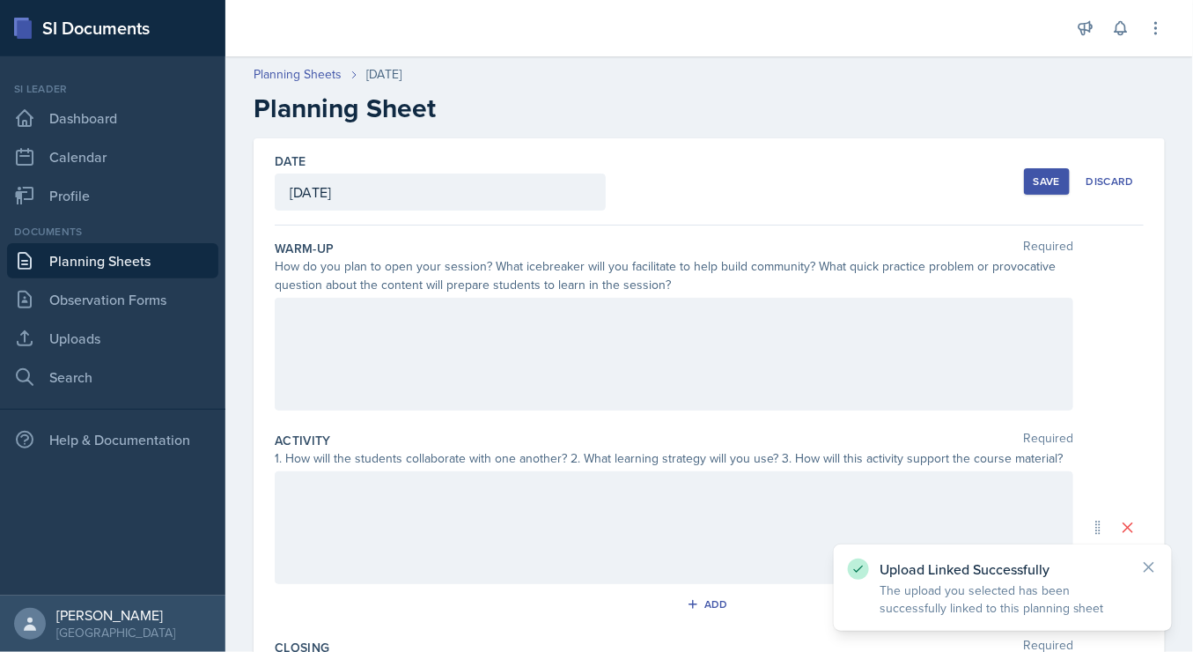
click at [432, 333] on div at bounding box center [674, 354] width 799 height 113
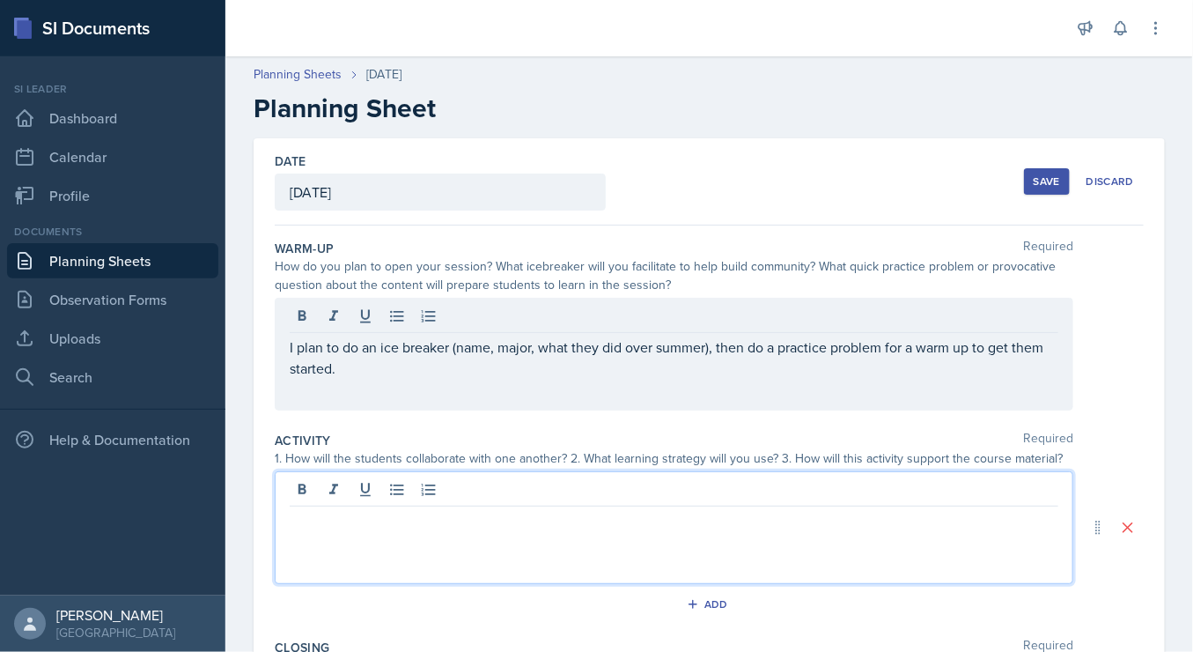
click at [488, 493] on div at bounding box center [674, 527] width 799 height 113
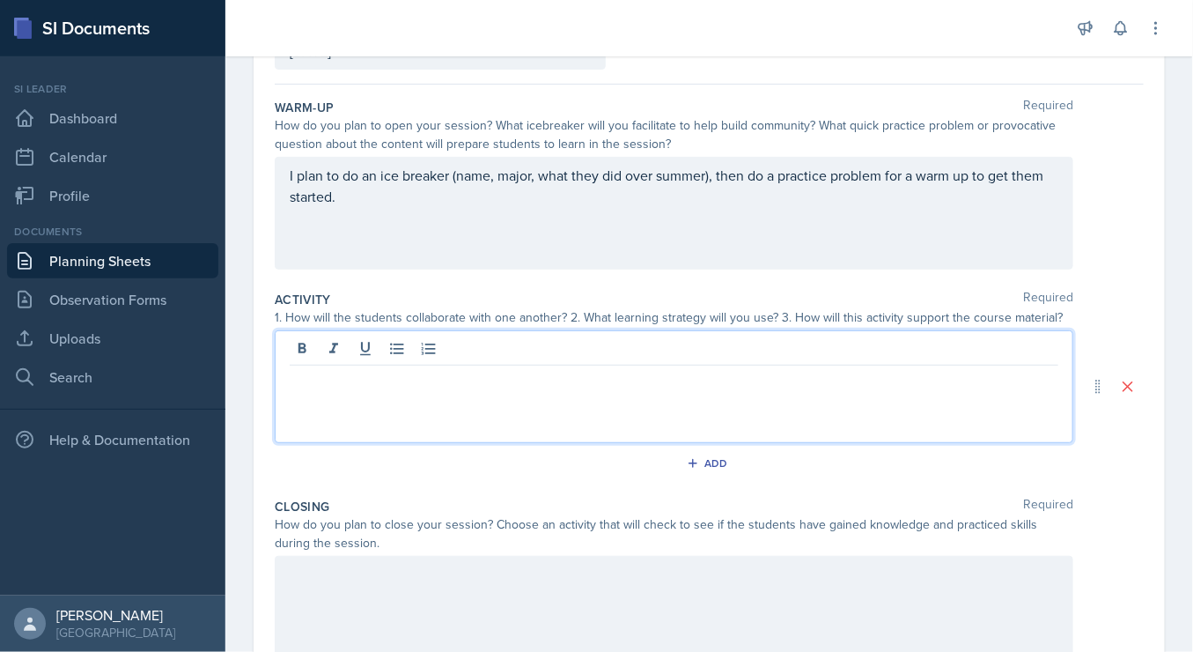
scroll to position [151, 0]
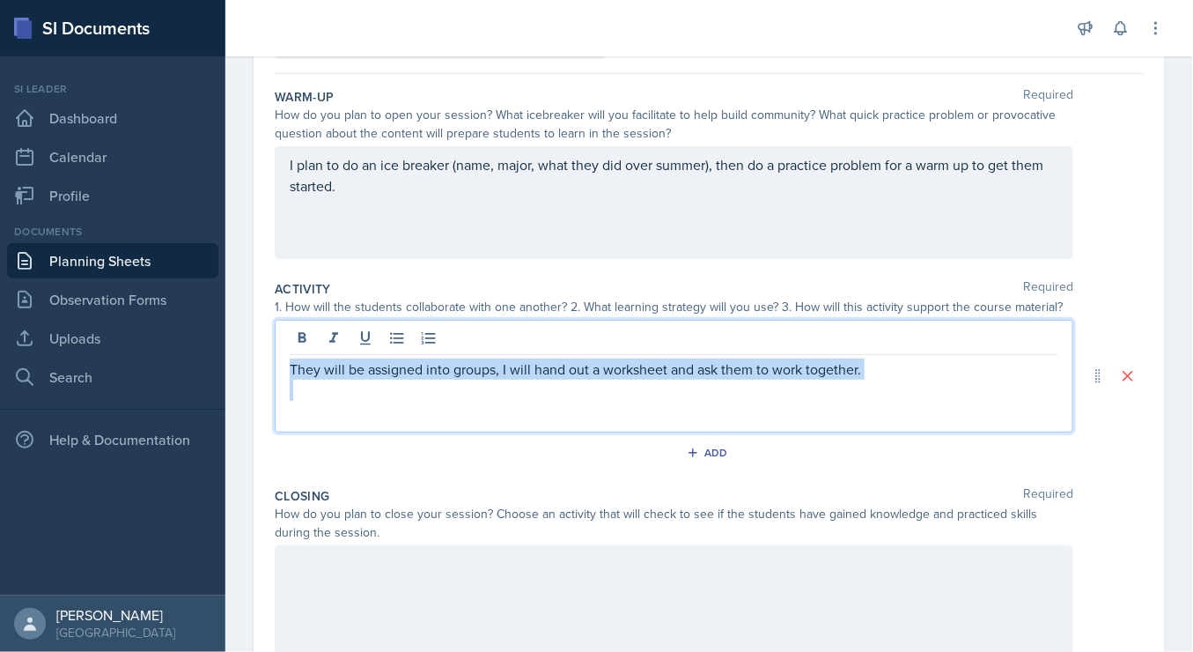
drag, startPoint x: 291, startPoint y: 367, endPoint x: 322, endPoint y: 407, distance: 50.8
click at [322, 407] on div "They will be assigned into groups, I will hand out a worksheet and ask them to …" at bounding box center [674, 376] width 799 height 113
click at [403, 339] on icon at bounding box center [397, 338] width 18 height 18
click at [361, 392] on p "To enrich screen reader interactions, please activate Accessibility in Grammarl…" at bounding box center [681, 390] width 755 height 21
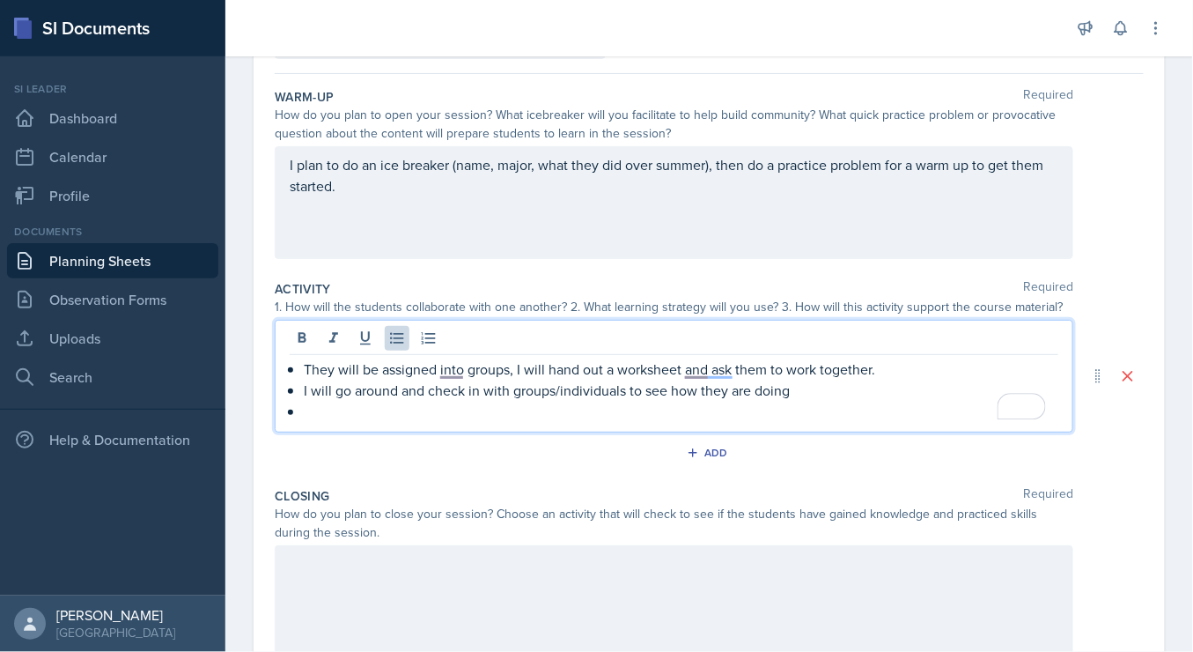
click at [571, 410] on p "To enrich screen reader interactions, please activate Accessibility in Grammarl…" at bounding box center [681, 411] width 755 height 21
click at [564, 408] on p "To enrich screen reader interactions, please activate Accessibility in Grammarl…" at bounding box center [681, 411] width 755 height 21
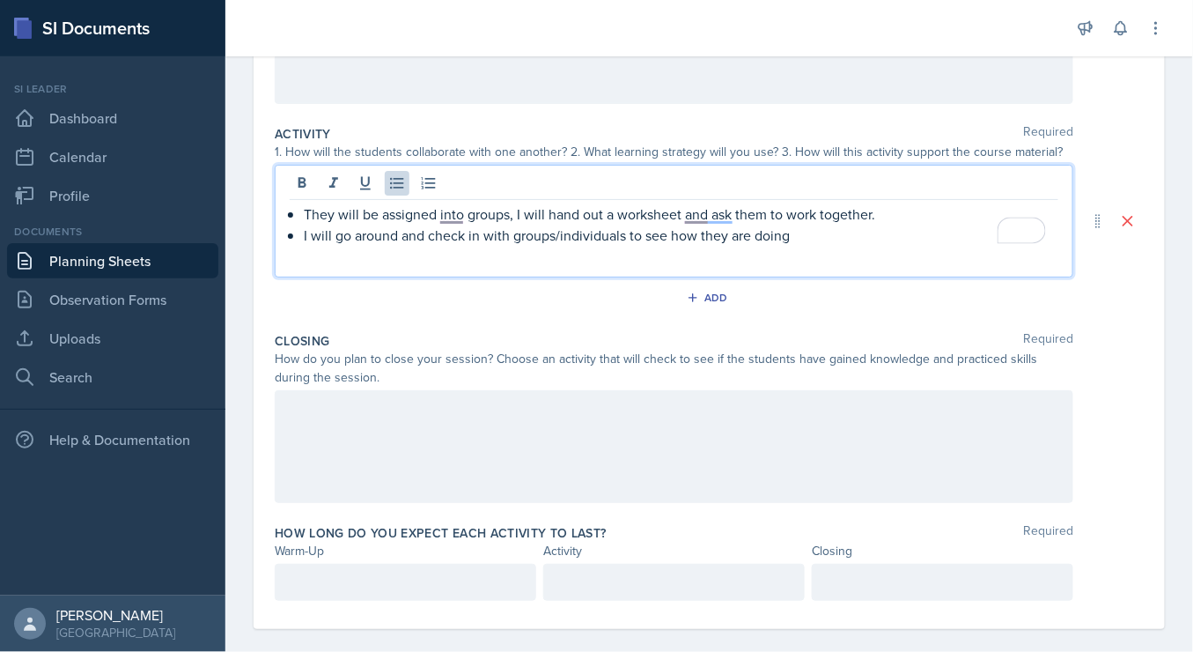
click at [564, 408] on div at bounding box center [674, 446] width 799 height 113
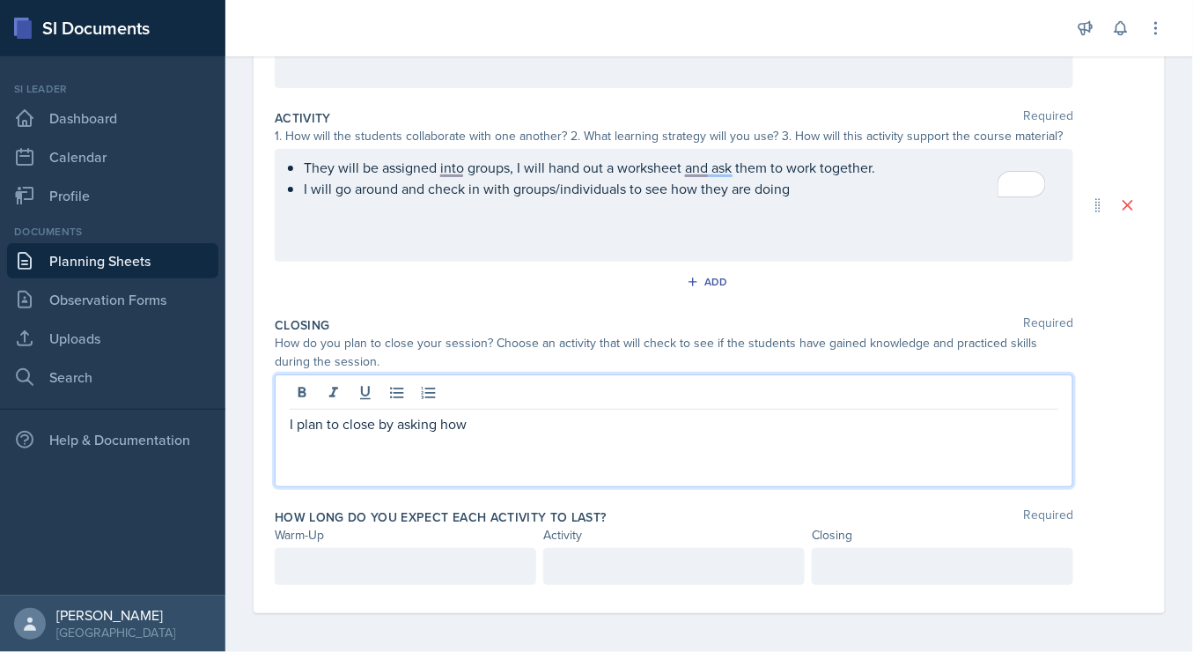
click at [868, 203] on div "They will be assigned into groups, I will hand out a worksheet and ask them to …" at bounding box center [674, 205] width 799 height 113
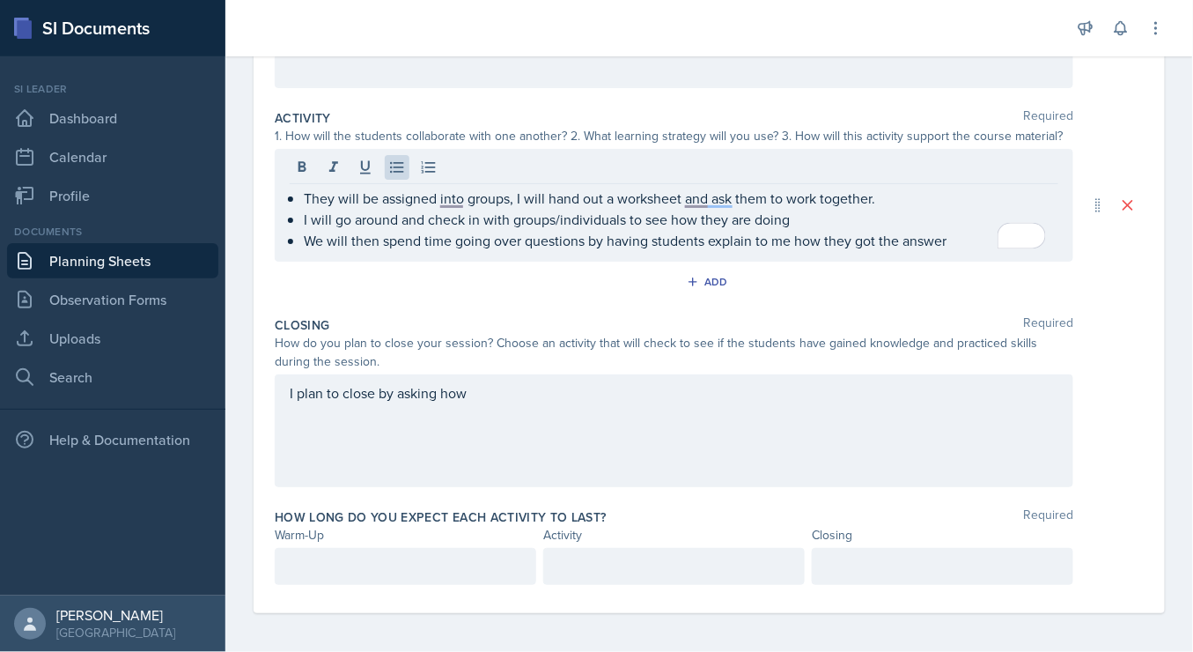
click at [729, 400] on div "I plan to close by asking how" at bounding box center [674, 430] width 799 height 113
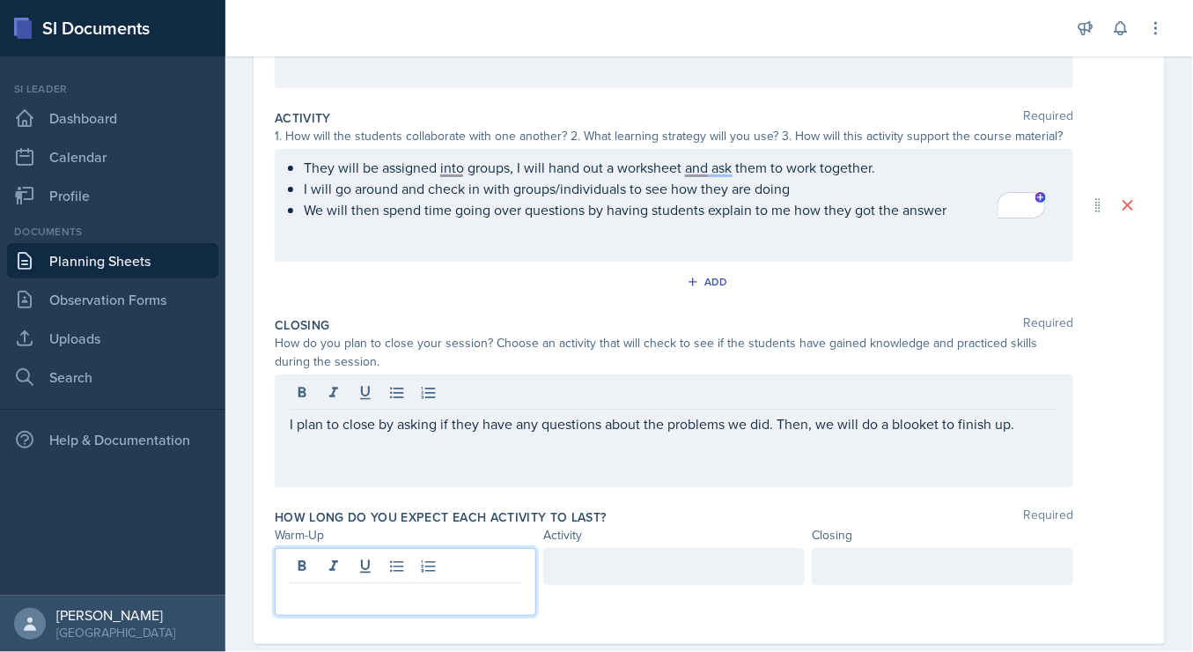
click at [322, 587] on p at bounding box center [406, 597] width 232 height 21
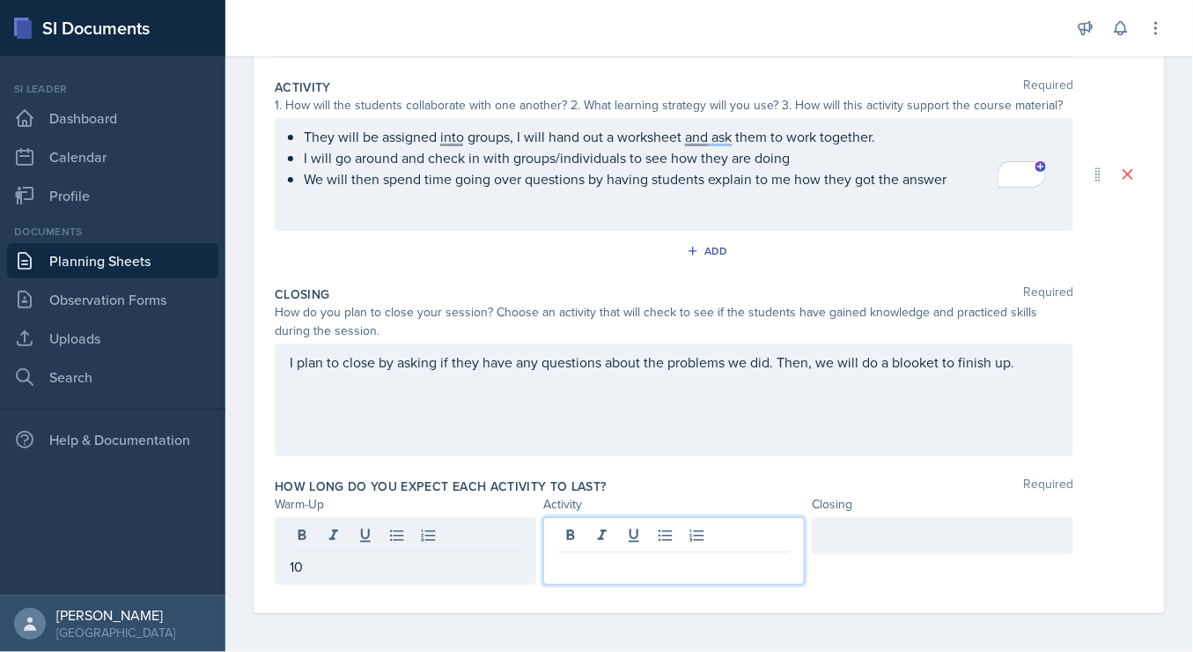
click at [631, 525] on div at bounding box center [674, 551] width 262 height 68
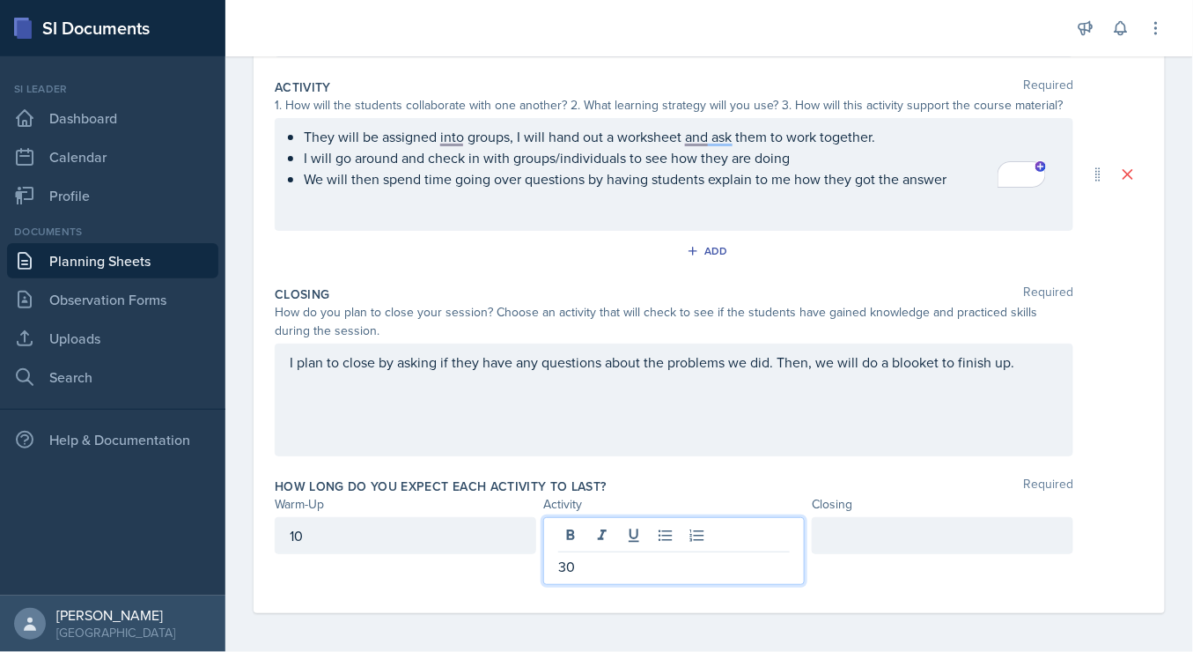
click at [931, 534] on div at bounding box center [943, 535] width 262 height 37
click at [728, 533] on div "30" at bounding box center [674, 551] width 262 height 68
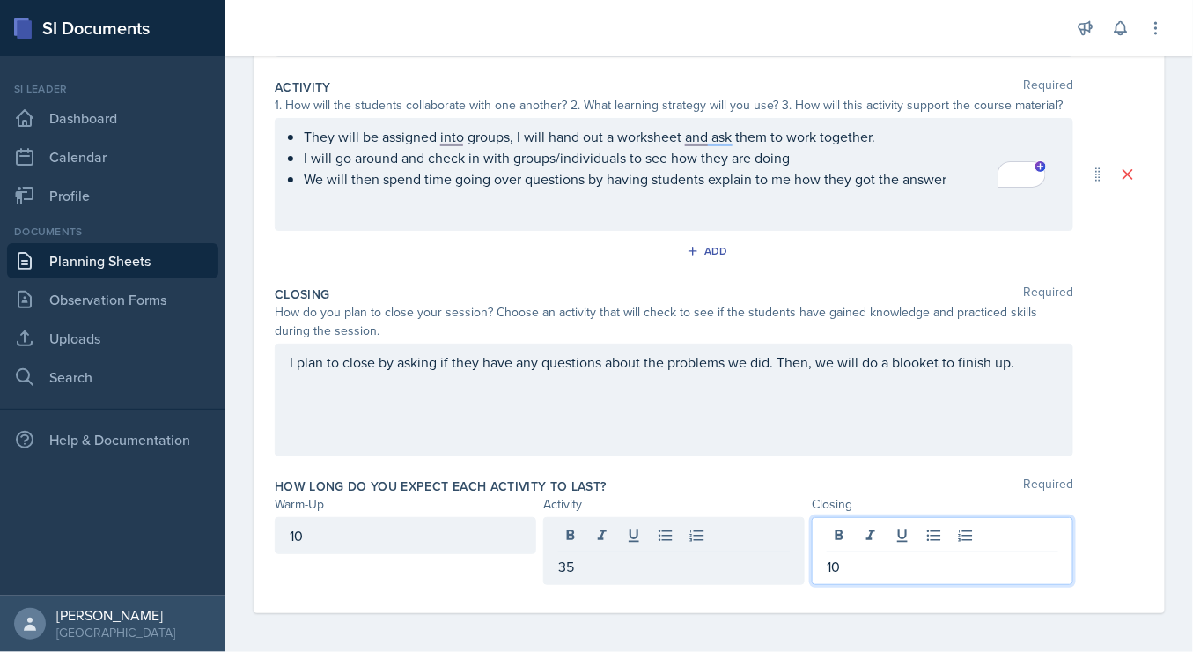
click at [865, 536] on div "10" at bounding box center [943, 551] width 262 height 68
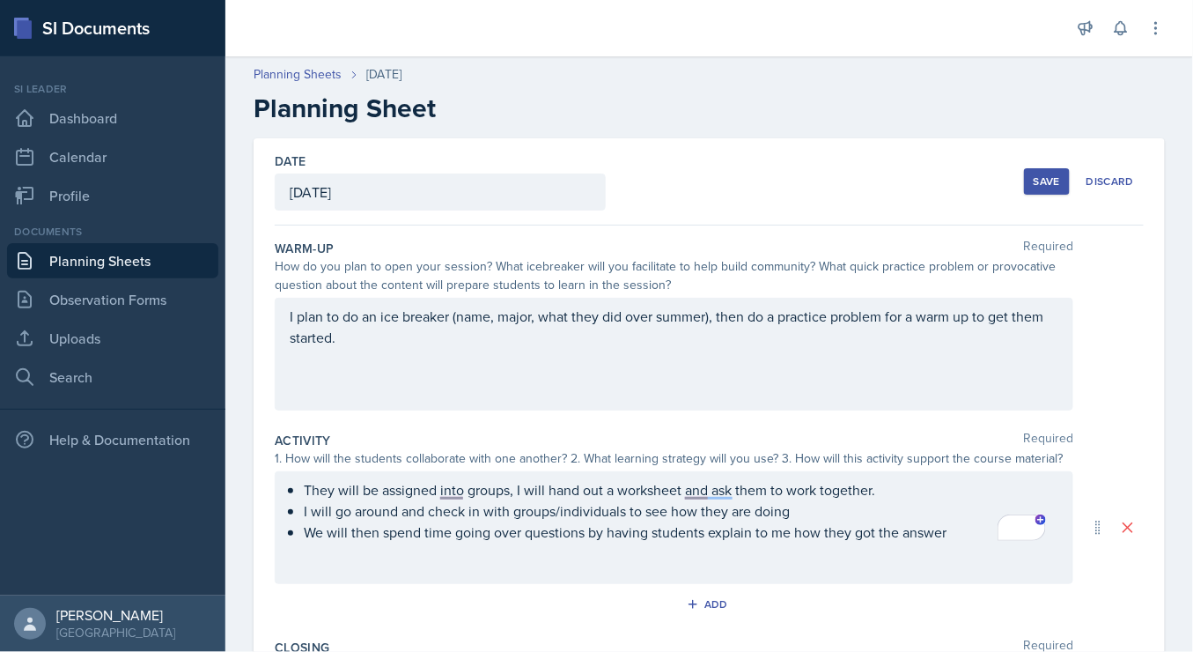
click at [1043, 176] on div "Save" at bounding box center [1047, 181] width 26 height 14
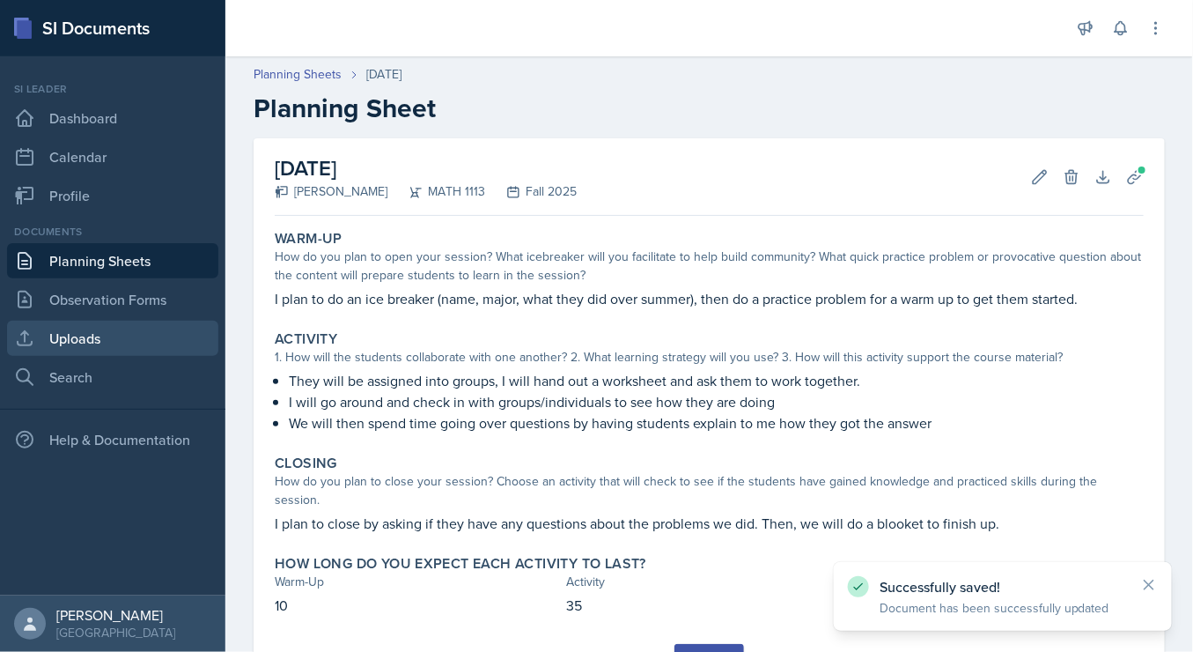
click at [114, 328] on link "Uploads" at bounding box center [112, 338] width 211 height 35
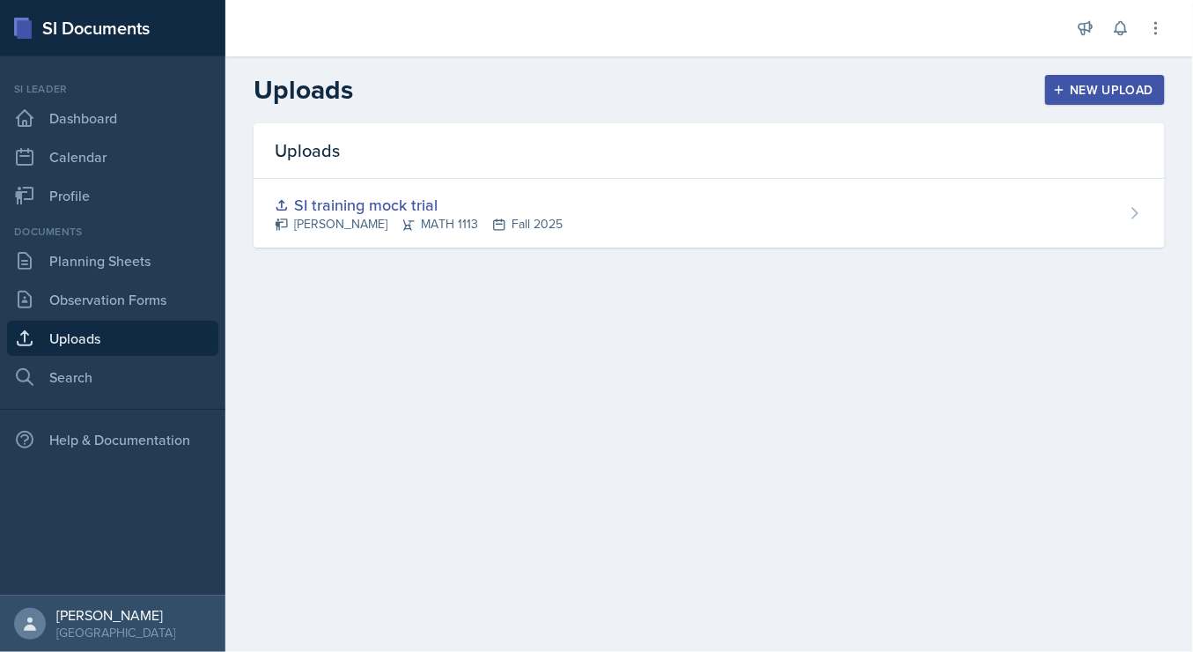
click at [1094, 92] on div "New Upload" at bounding box center [1106, 90] width 98 height 14
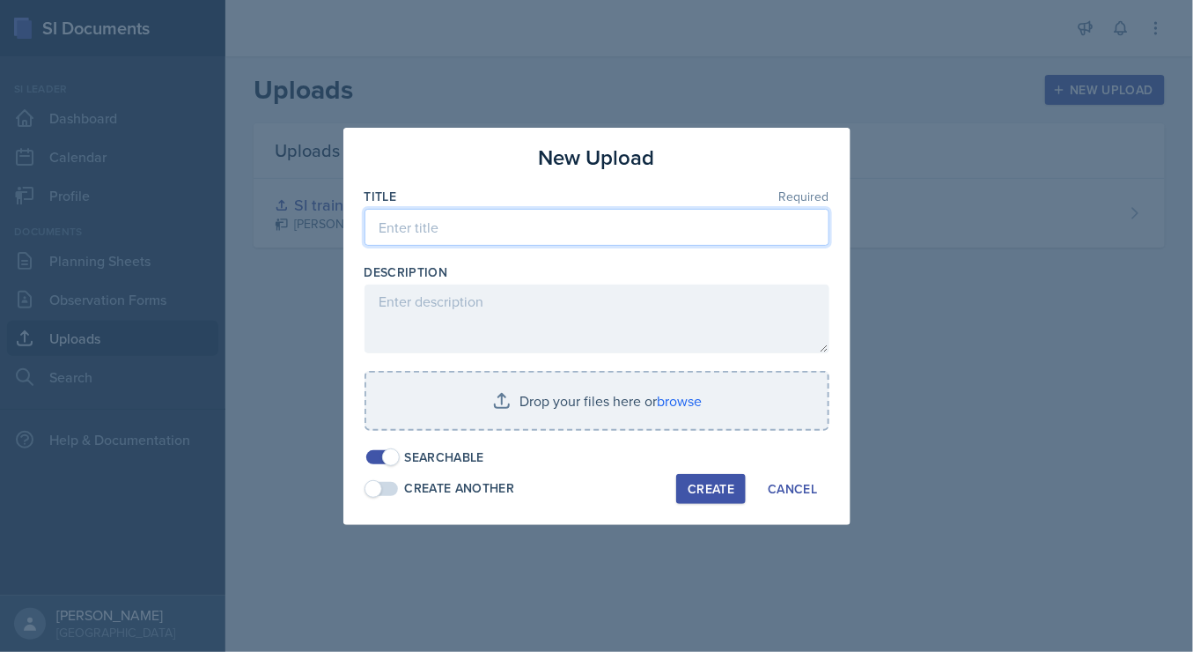
click at [577, 225] on input at bounding box center [597, 227] width 465 height 37
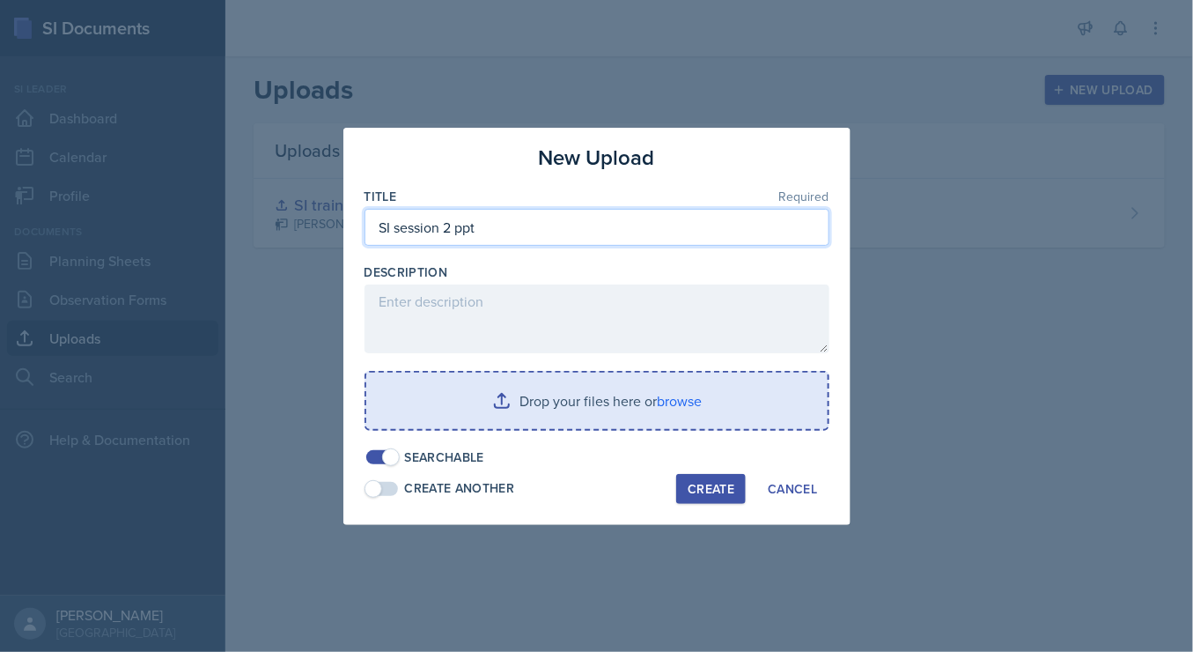
type input "SI session 2 ppt"
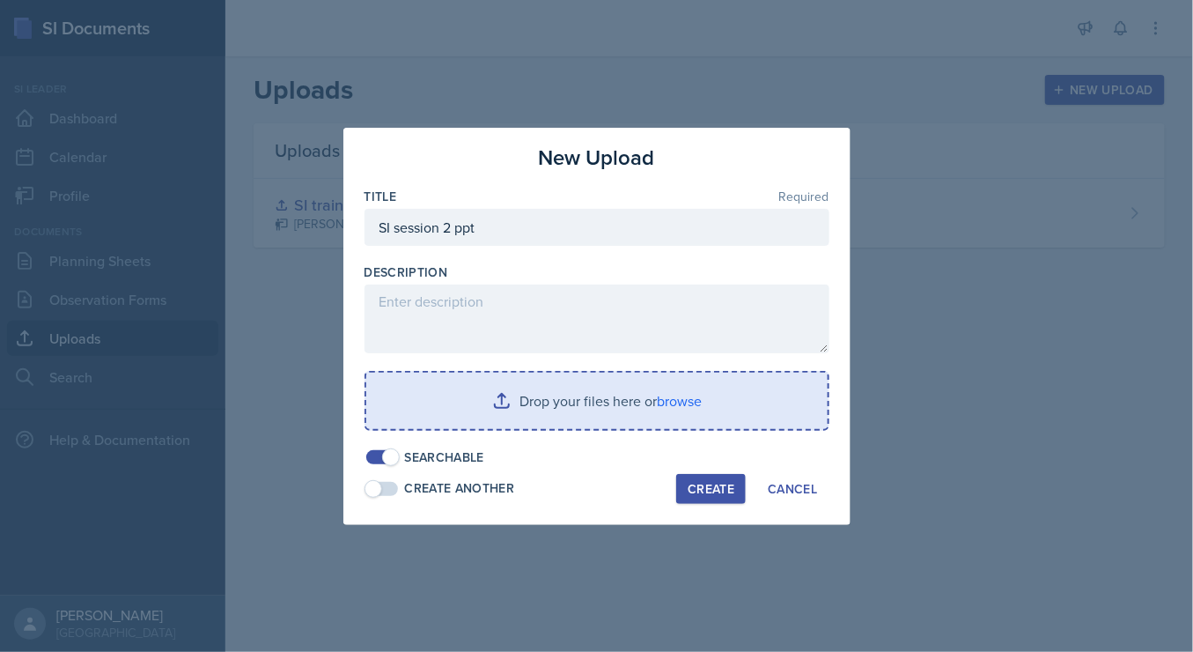
click at [553, 403] on input "file" at bounding box center [597, 401] width 462 height 56
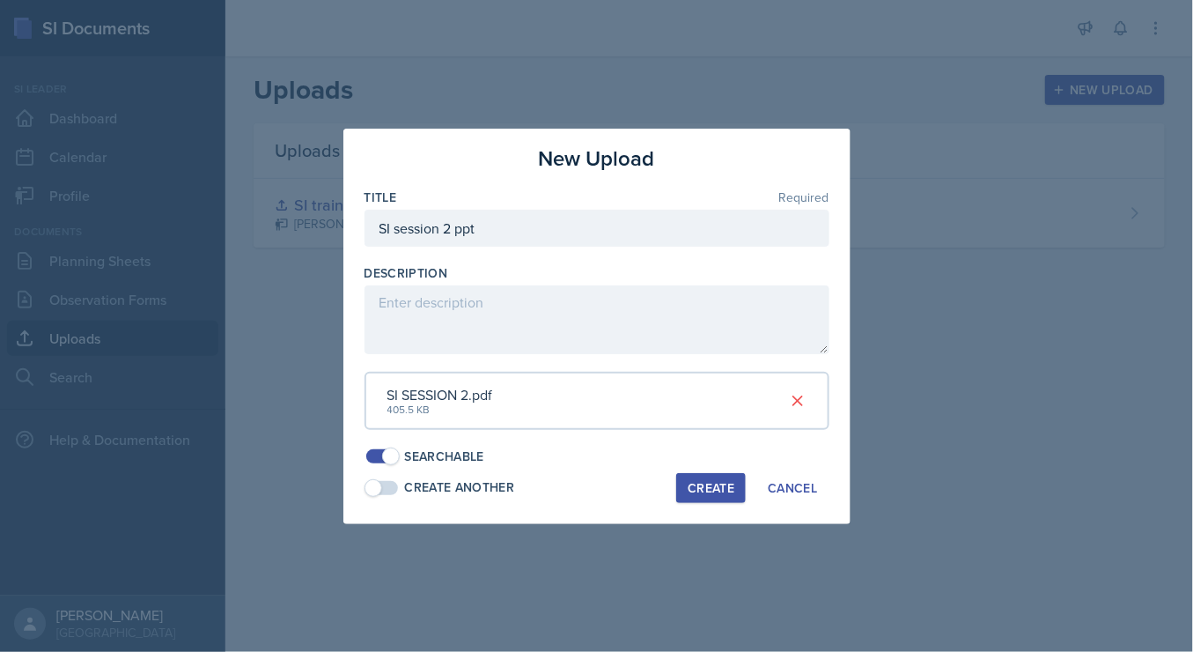
click at [715, 484] on div "Create" at bounding box center [711, 488] width 47 height 14
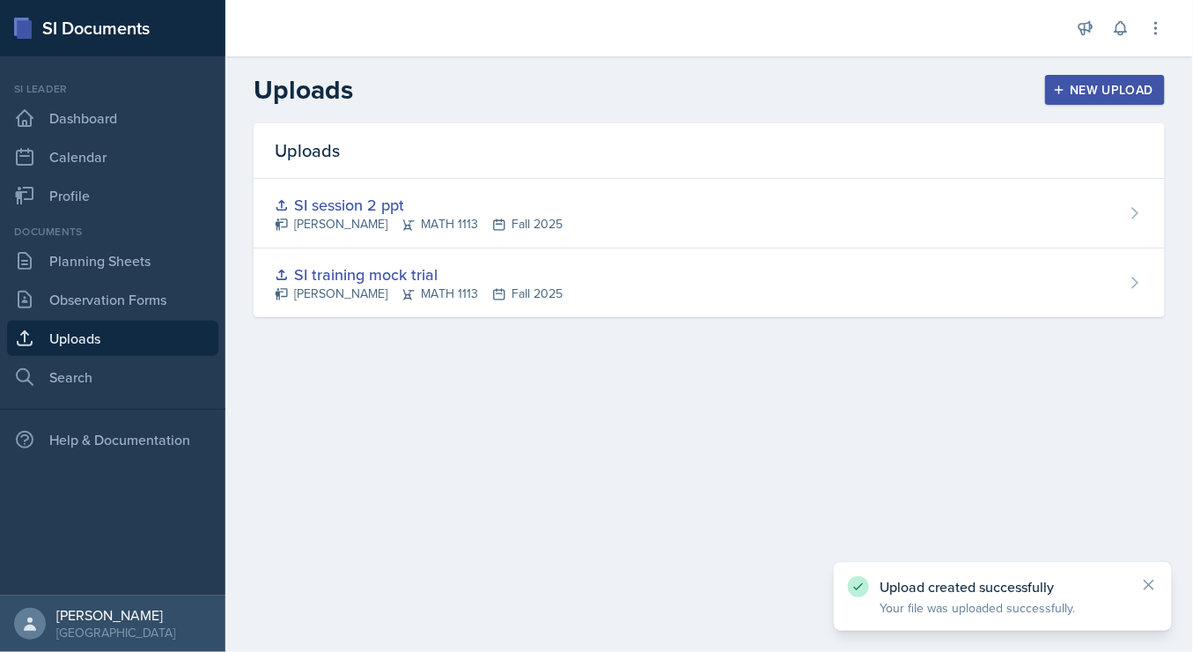
click at [1103, 92] on div "New Upload" at bounding box center [1106, 90] width 98 height 14
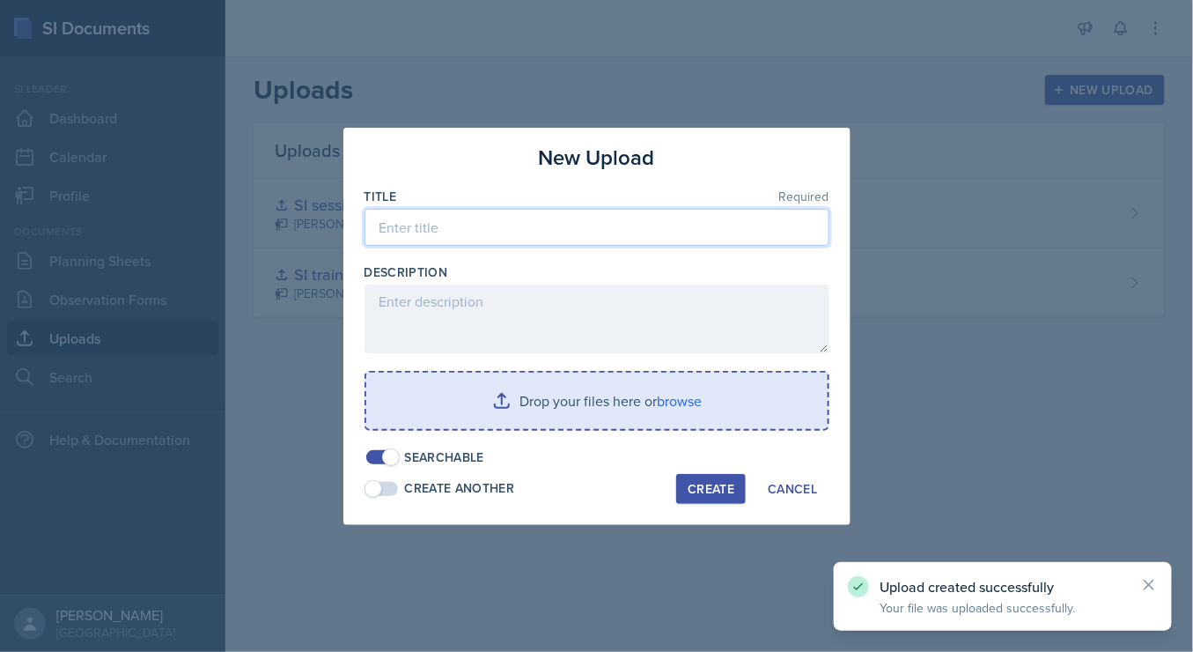
click at [525, 225] on input at bounding box center [597, 227] width 465 height 37
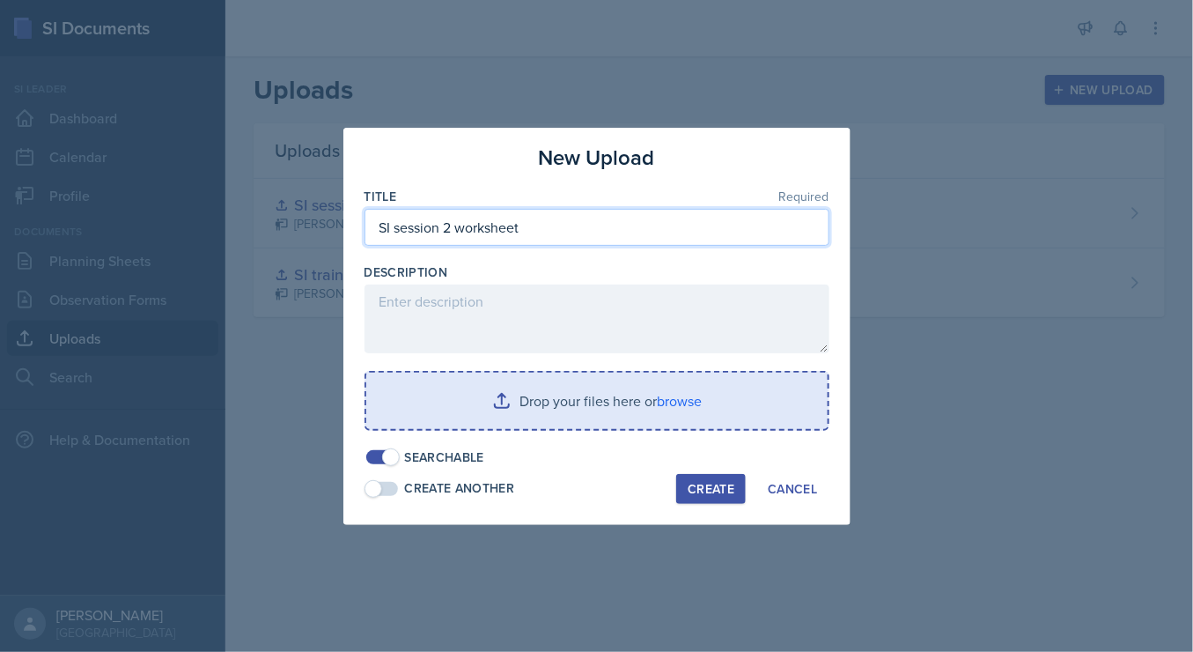
type input "SI session 2 worksheet"
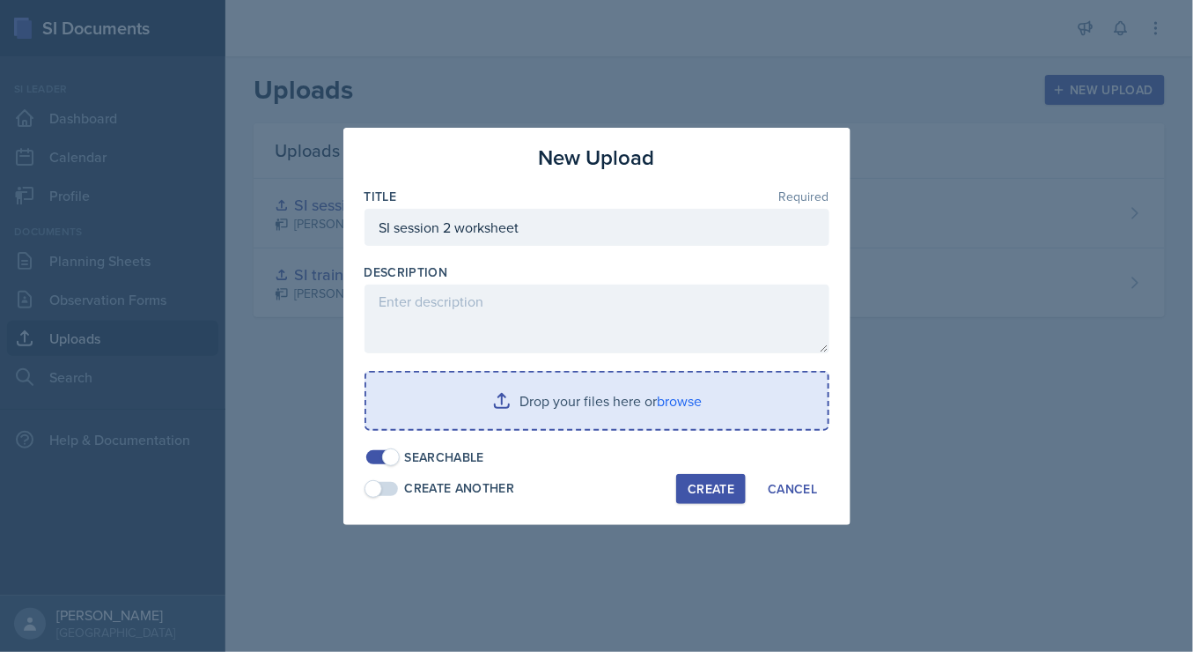
click at [561, 421] on input "file" at bounding box center [597, 401] width 462 height 56
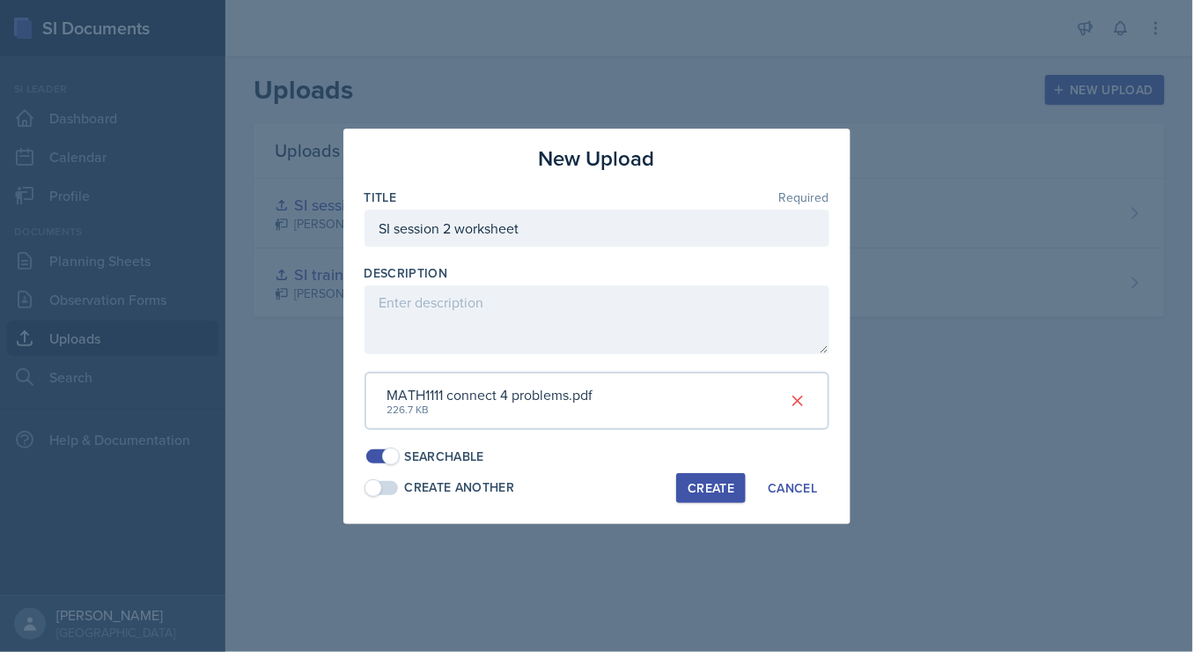
click at [726, 481] on div "Create" at bounding box center [711, 488] width 47 height 14
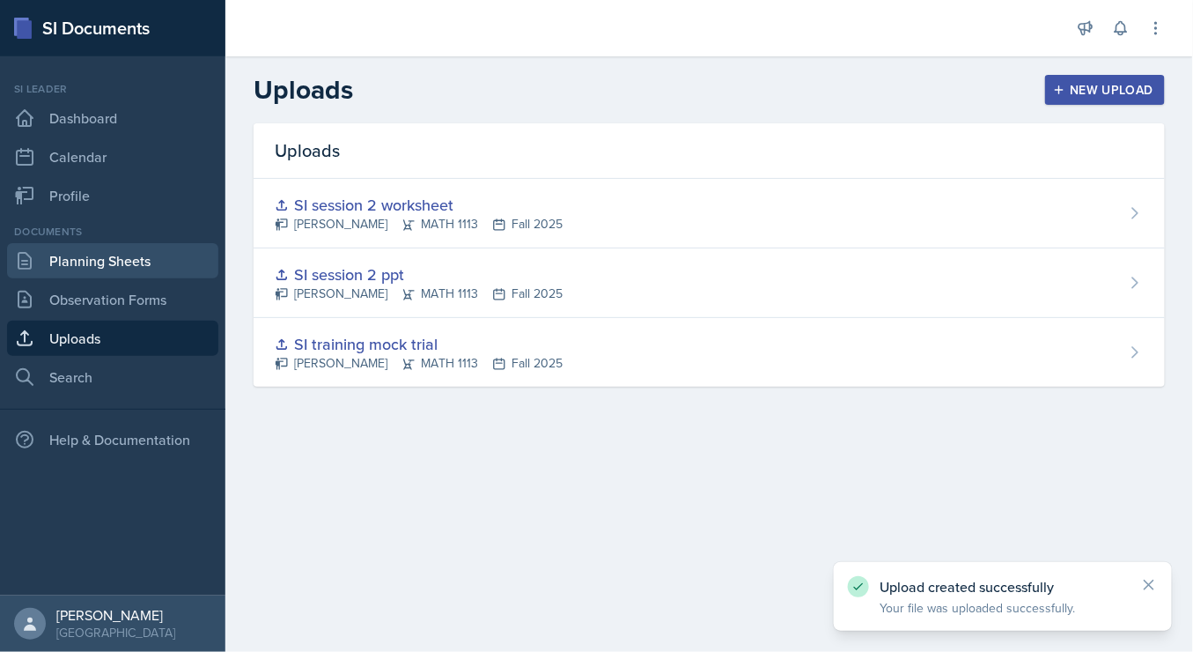
click at [82, 267] on link "Planning Sheets" at bounding box center [112, 260] width 211 height 35
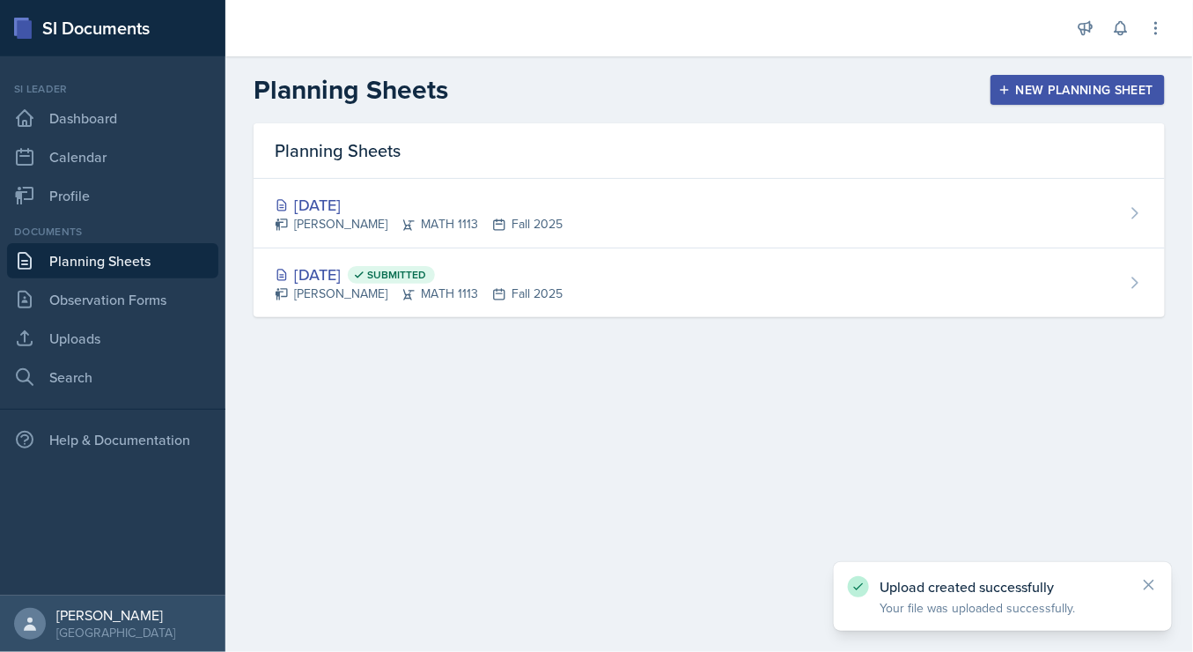
click at [1005, 90] on icon "button" at bounding box center [1005, 89] width 9 height 9
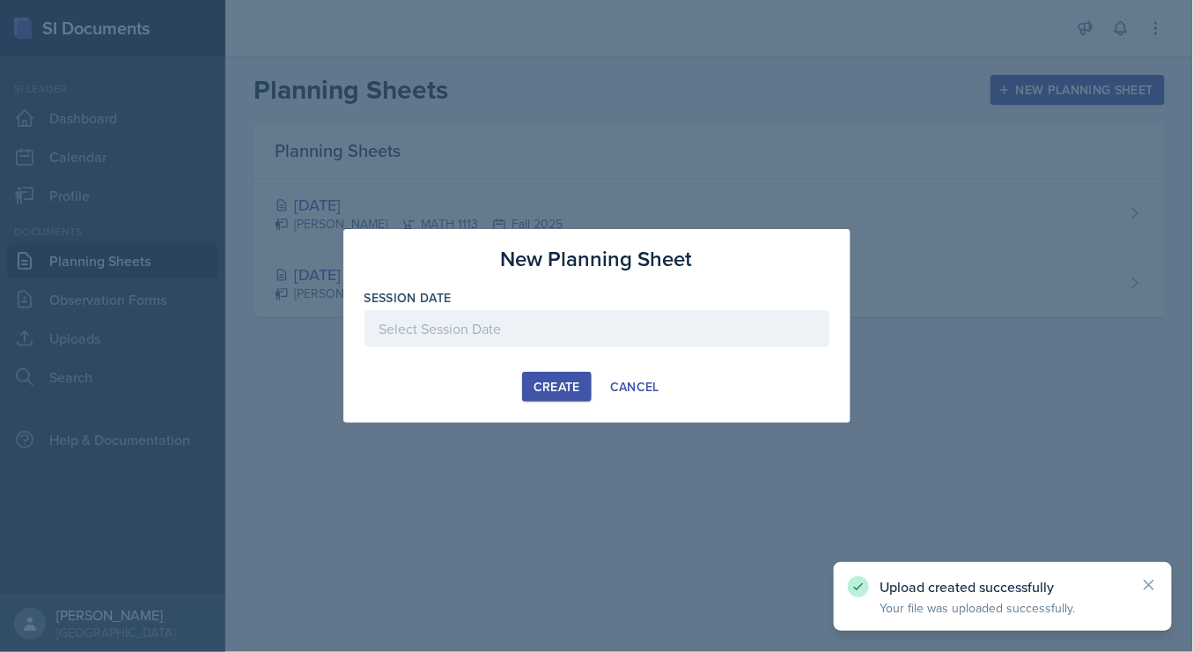
click at [500, 336] on div at bounding box center [597, 328] width 465 height 37
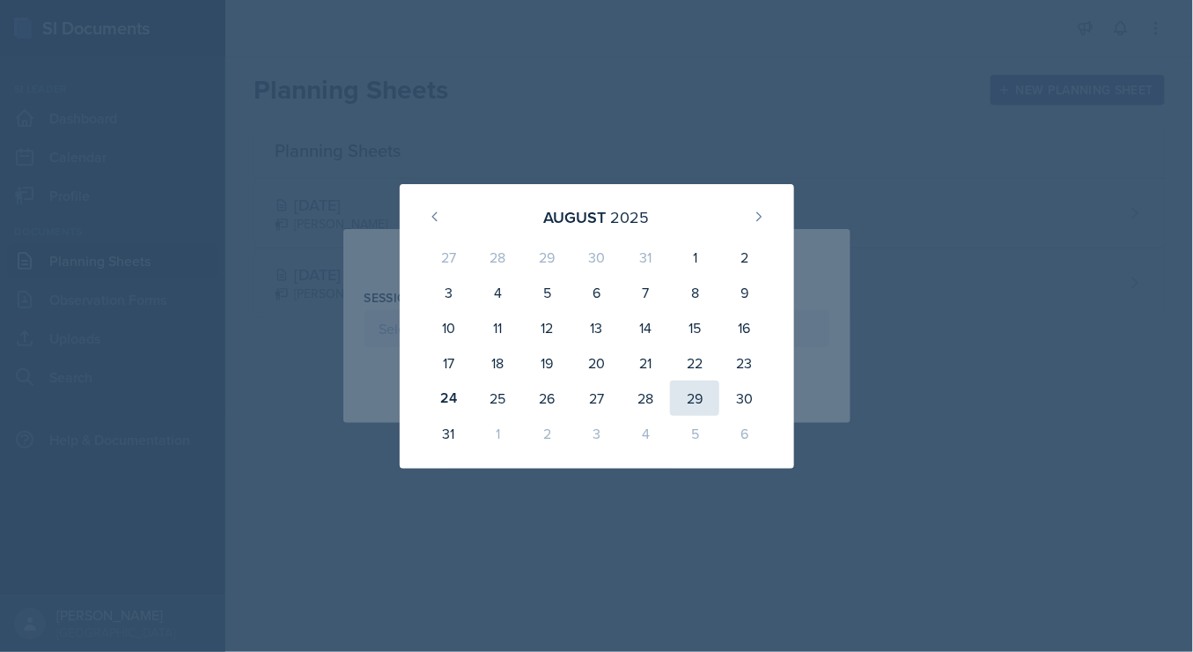
click at [711, 406] on div "29" at bounding box center [694, 397] width 49 height 35
type input "[DATE]"
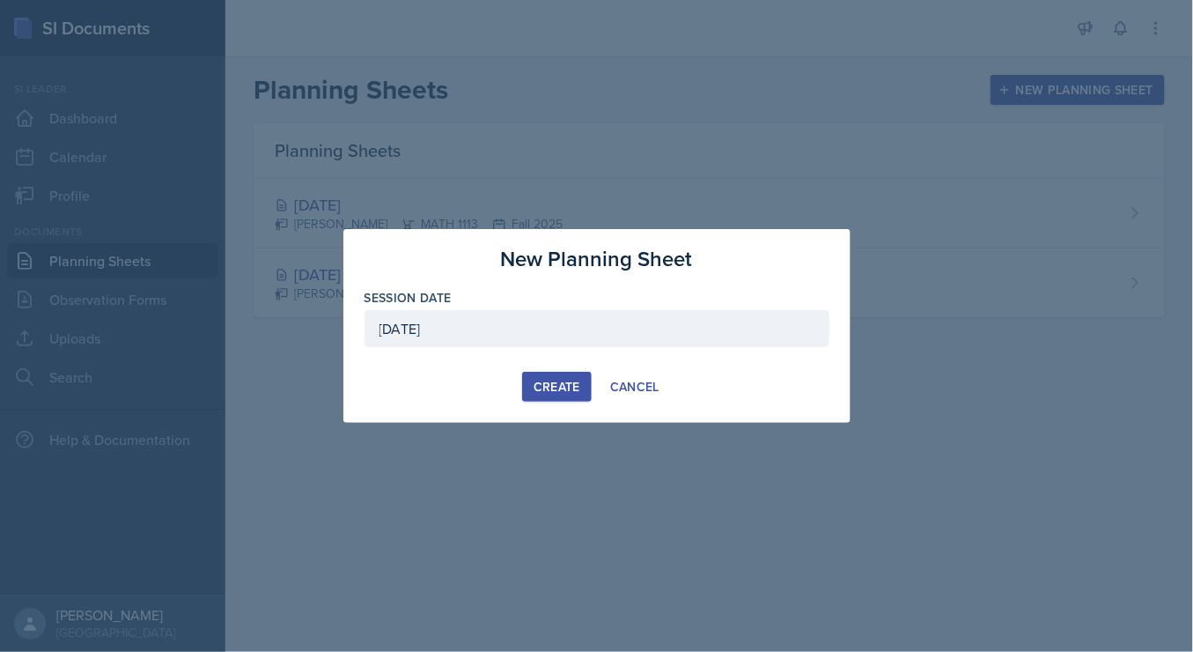
click at [548, 384] on div "Create" at bounding box center [557, 387] width 47 height 14
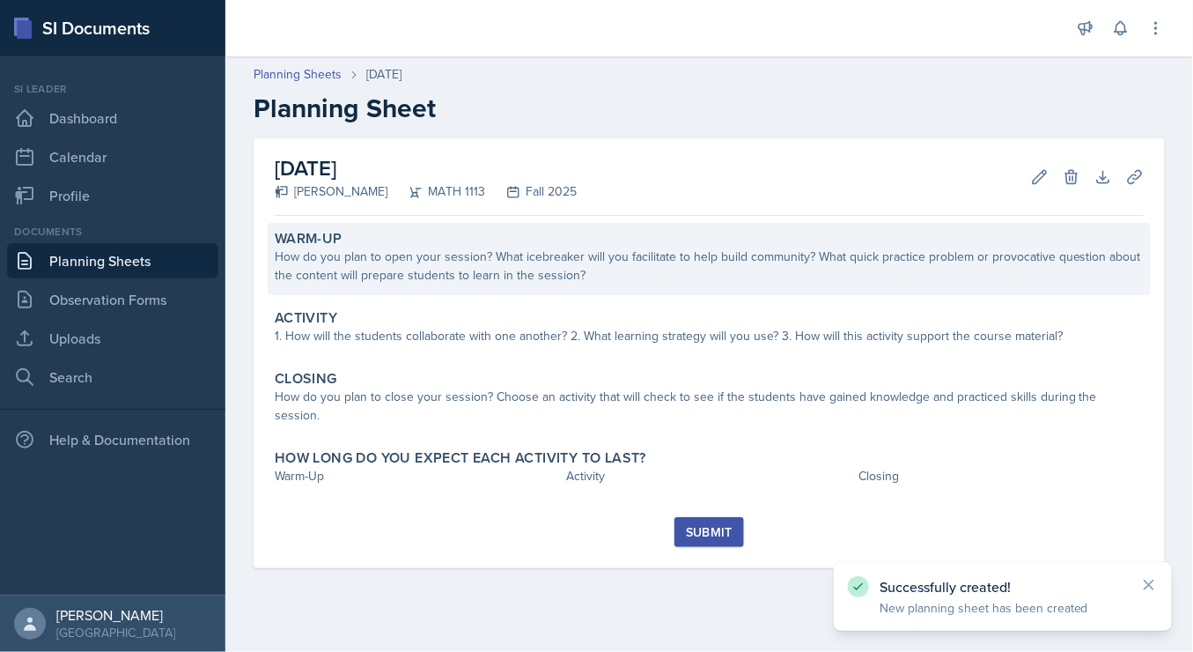
click at [436, 253] on div "How do you plan to open your session? What icebreaker will you facilitate to he…" at bounding box center [709, 265] width 869 height 37
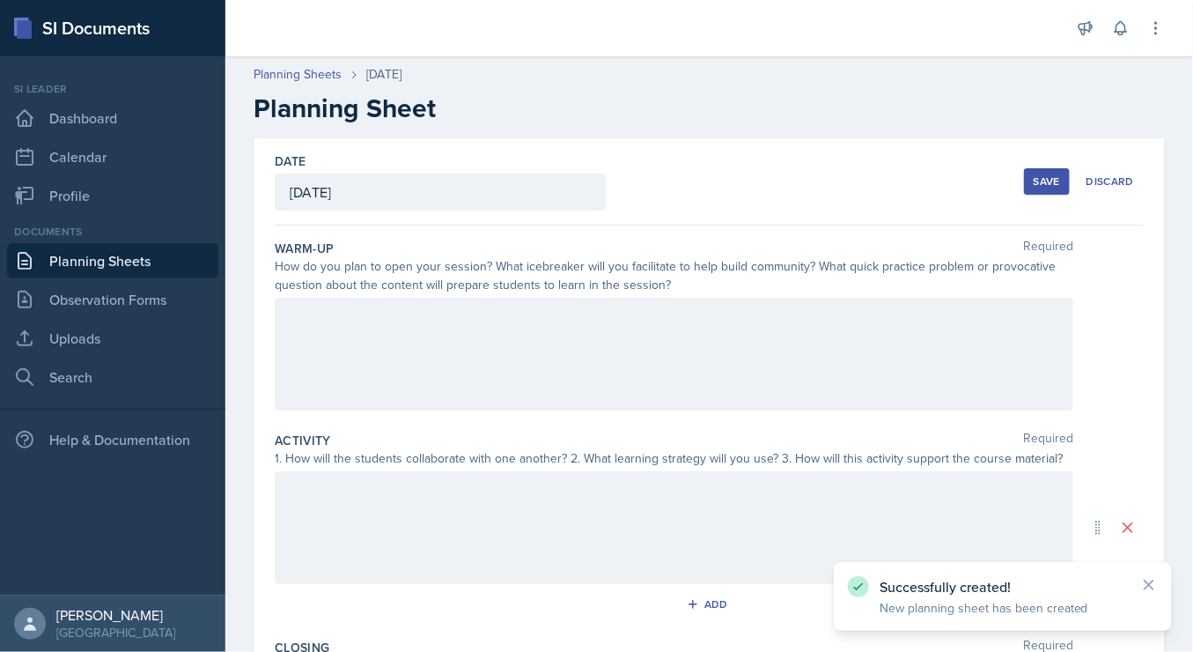
click at [526, 342] on div at bounding box center [674, 354] width 799 height 113
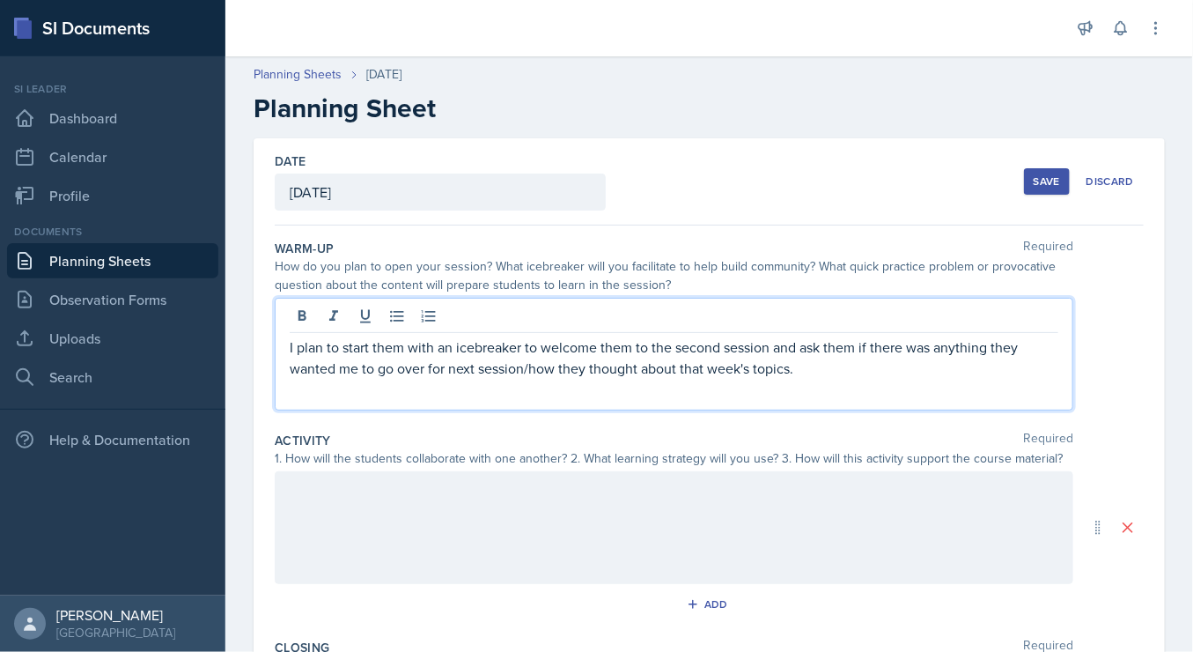
click at [634, 506] on div at bounding box center [674, 527] width 799 height 113
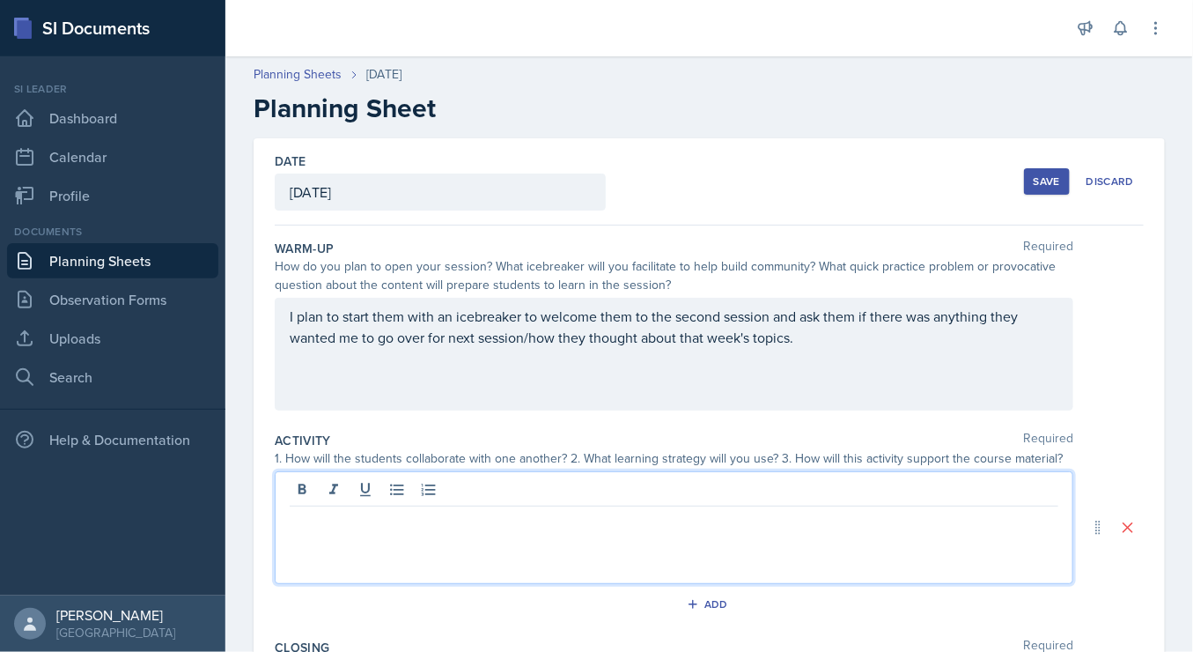
scroll to position [189, 0]
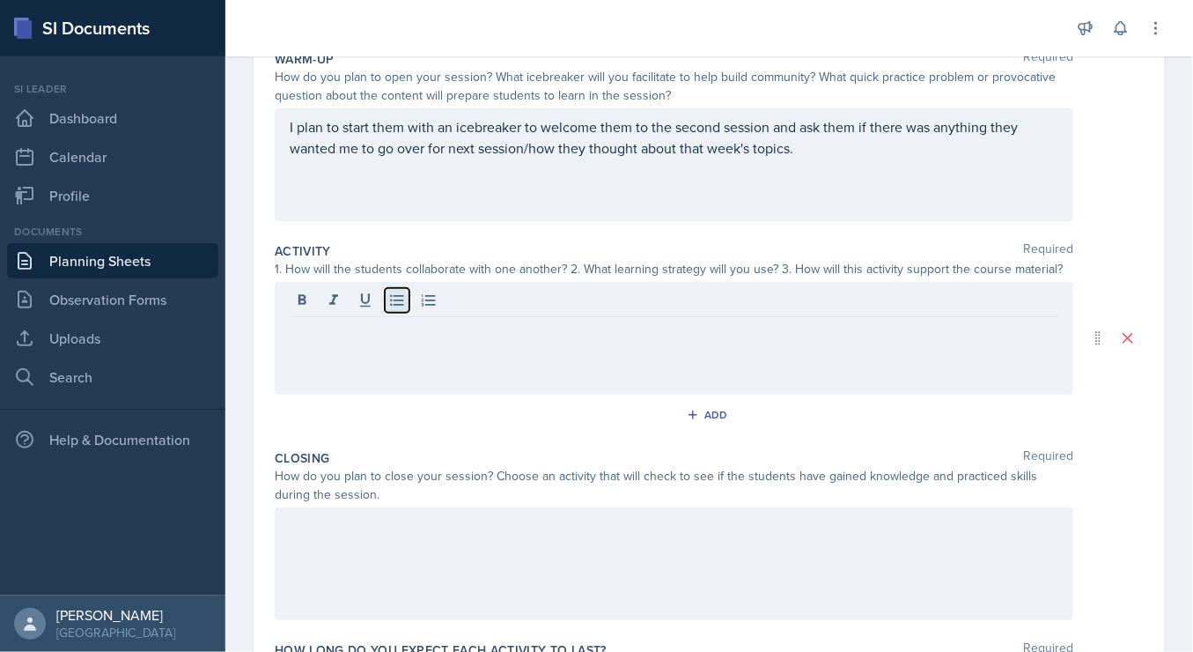
click at [403, 304] on icon at bounding box center [397, 301] width 18 height 18
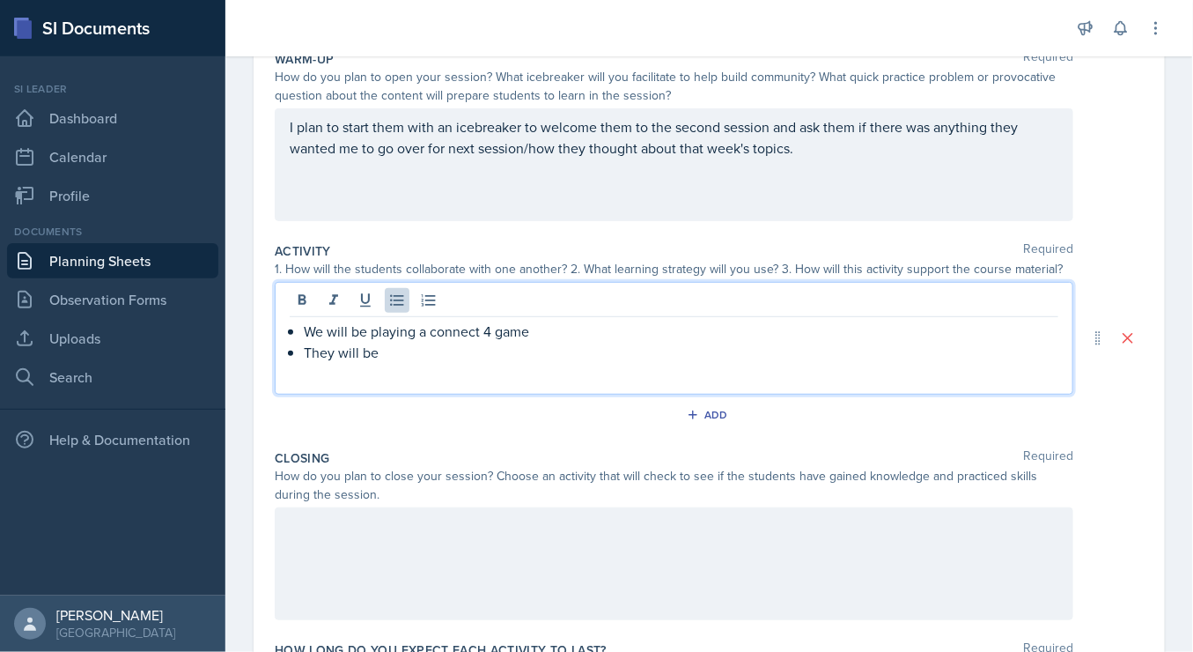
click at [430, 330] on p "We will be playing a connect 4 game" at bounding box center [681, 331] width 755 height 21
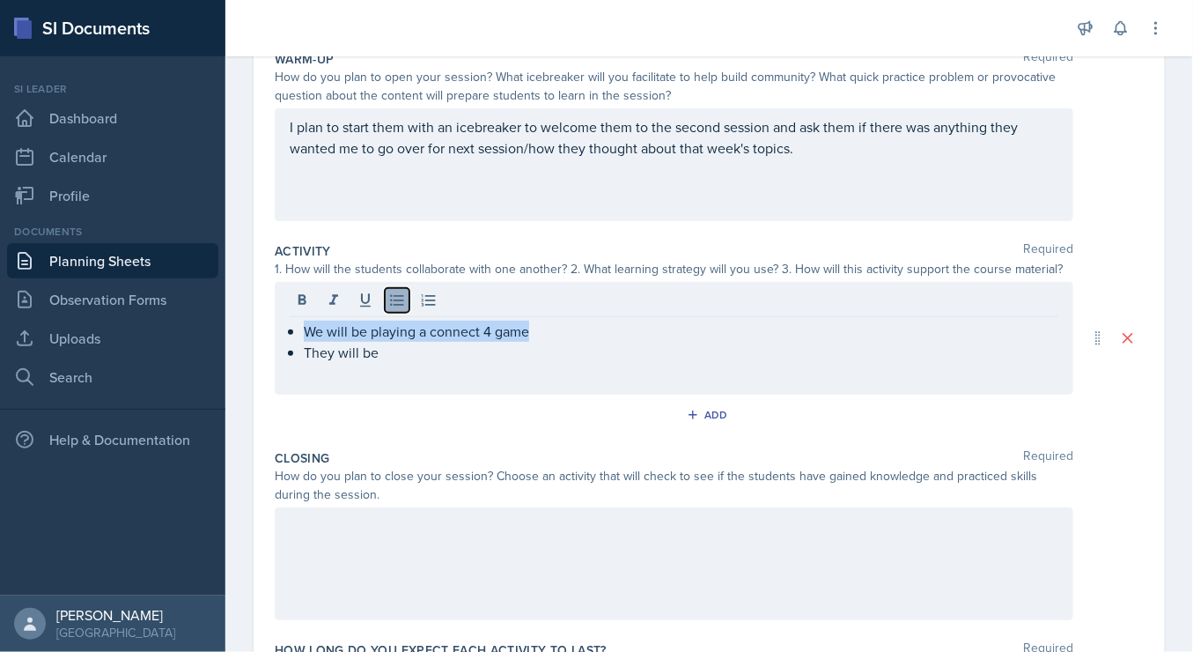
click at [403, 304] on icon at bounding box center [396, 300] width 13 height 11
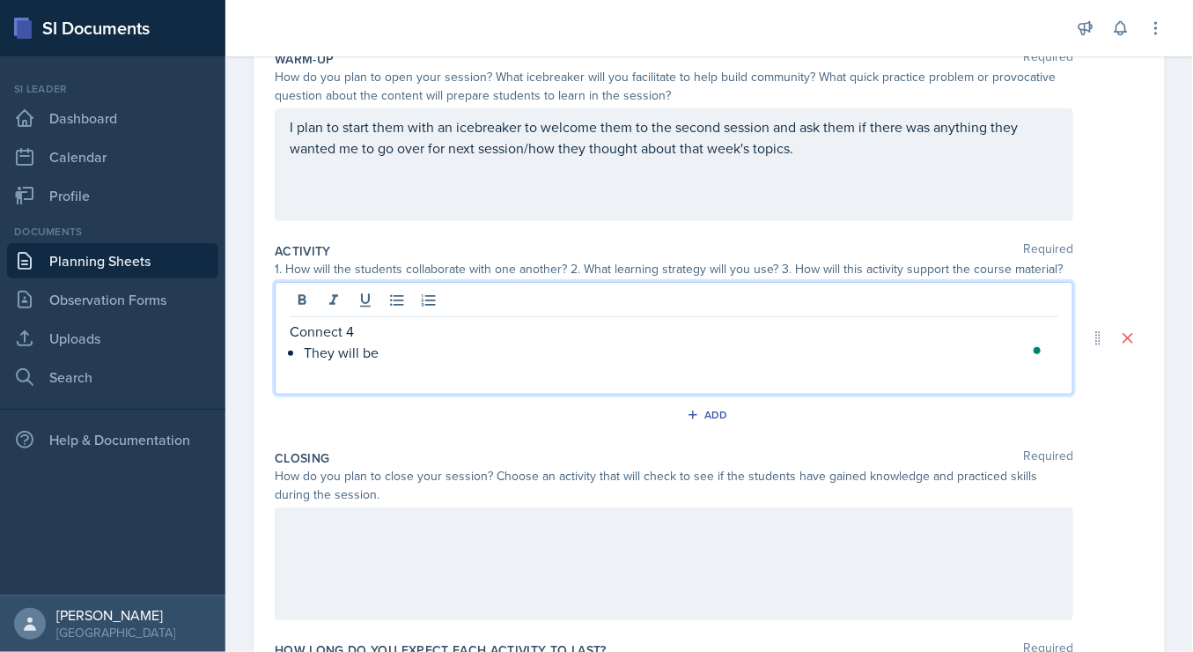
click at [408, 336] on p "Connect 4" at bounding box center [674, 331] width 769 height 21
click at [401, 357] on p "They will be" at bounding box center [681, 352] width 755 height 21
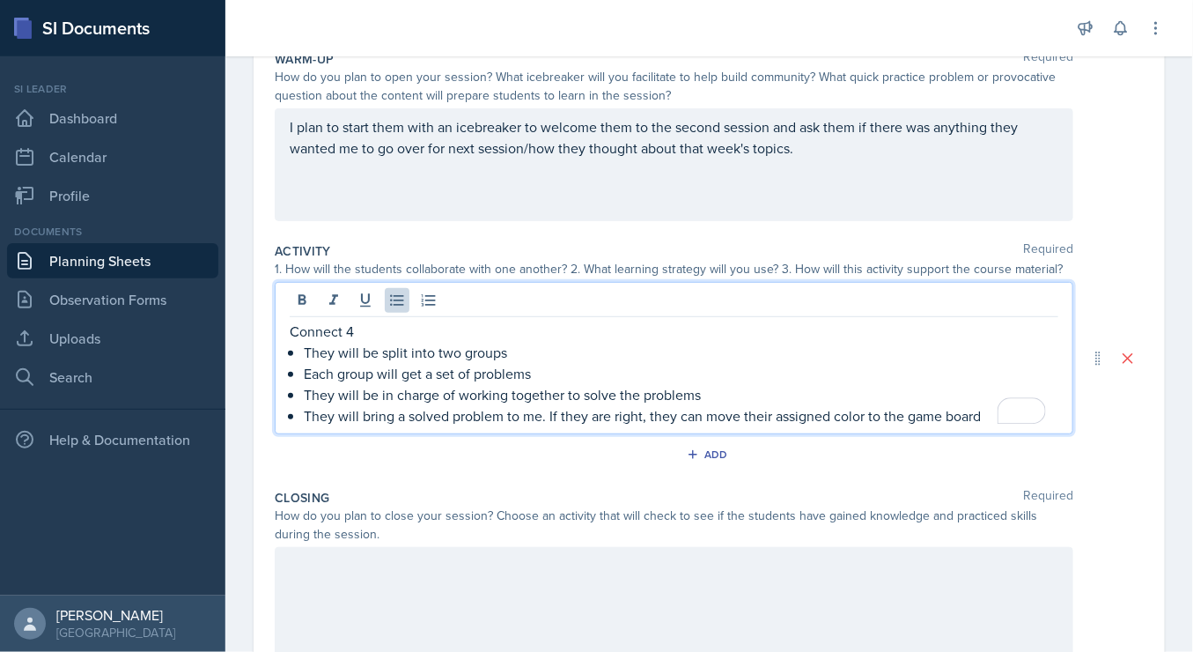
click at [992, 414] on p "They will bring a solved problem to me. If they are right, they can move their …" at bounding box center [681, 415] width 755 height 21
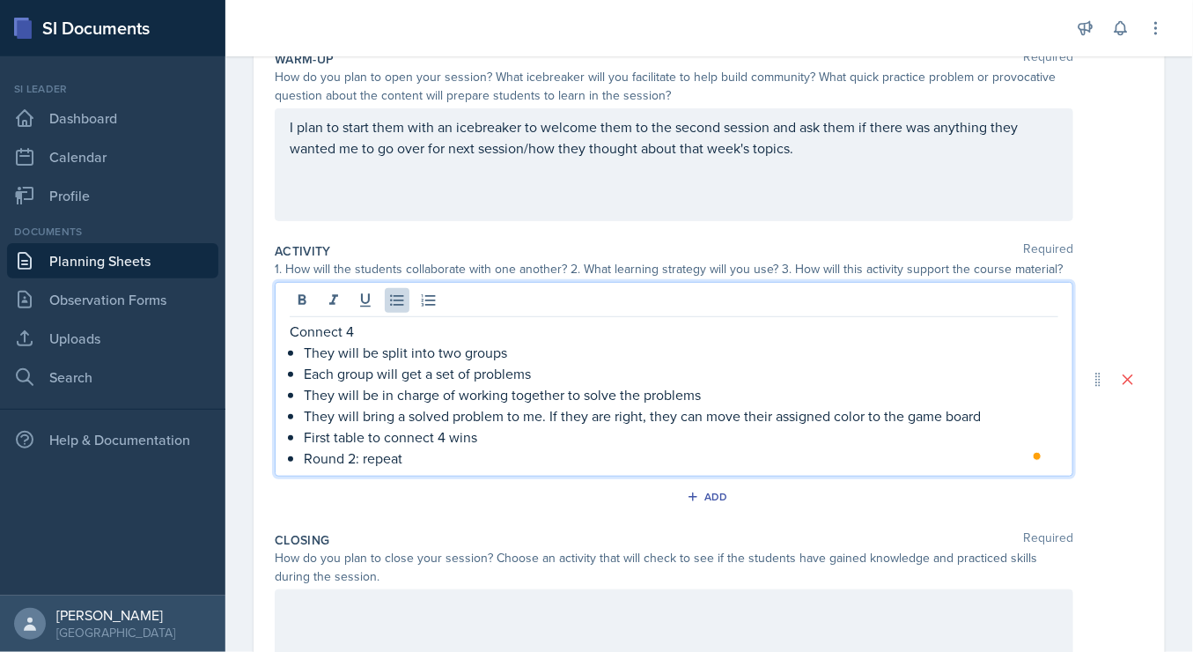
scroll to position [403, 0]
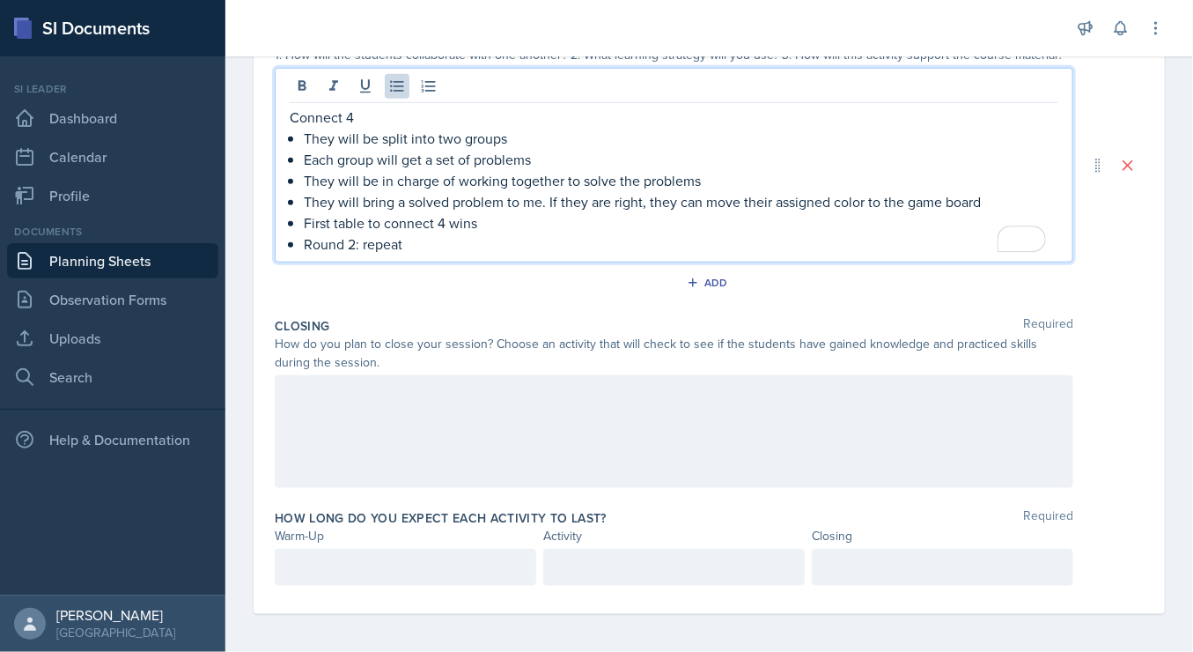
click at [735, 410] on div at bounding box center [674, 431] width 799 height 113
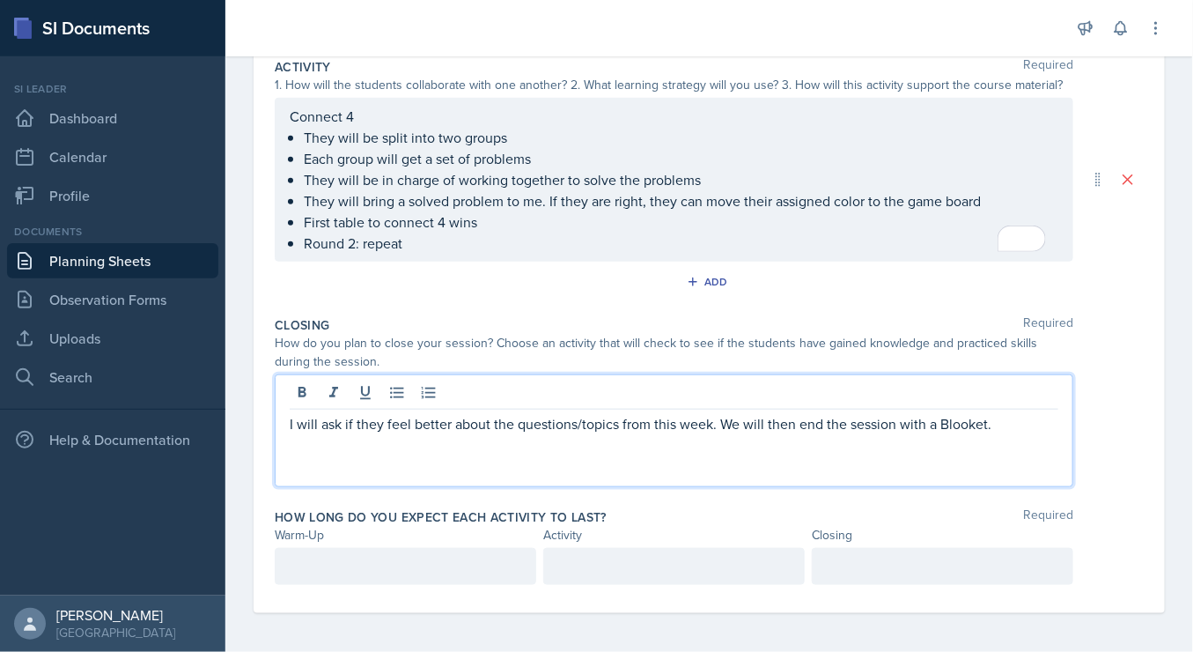
scroll to position [373, 0]
click at [430, 575] on div at bounding box center [406, 567] width 262 height 37
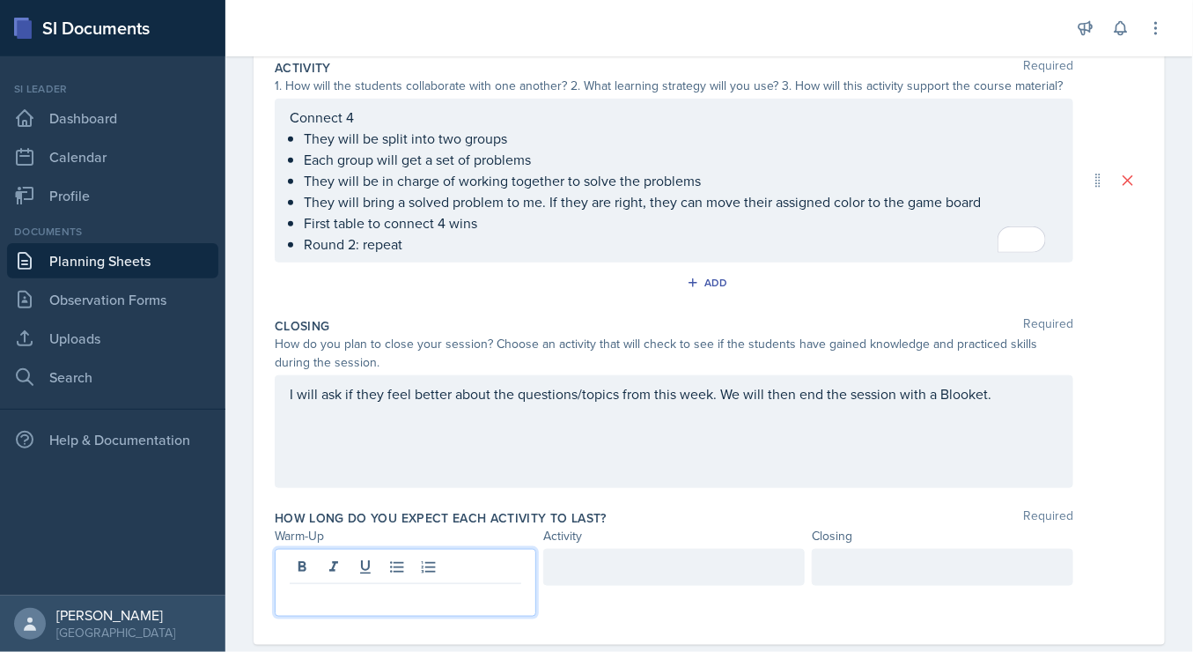
scroll to position [403, 0]
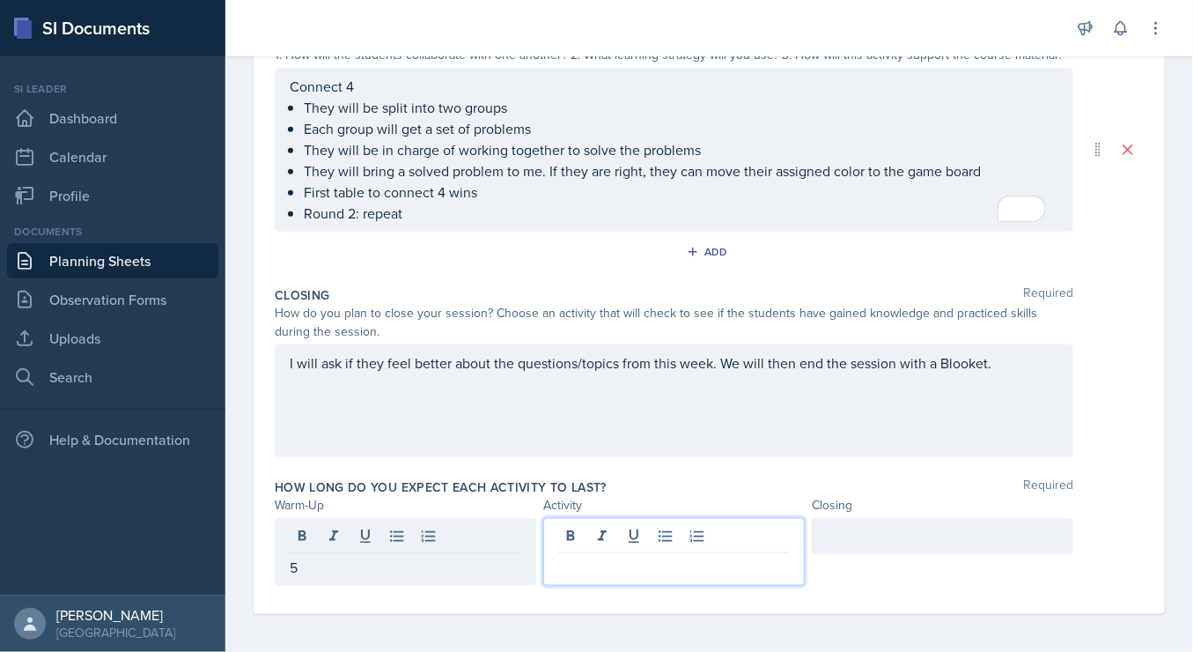
click at [602, 539] on div at bounding box center [674, 552] width 262 height 68
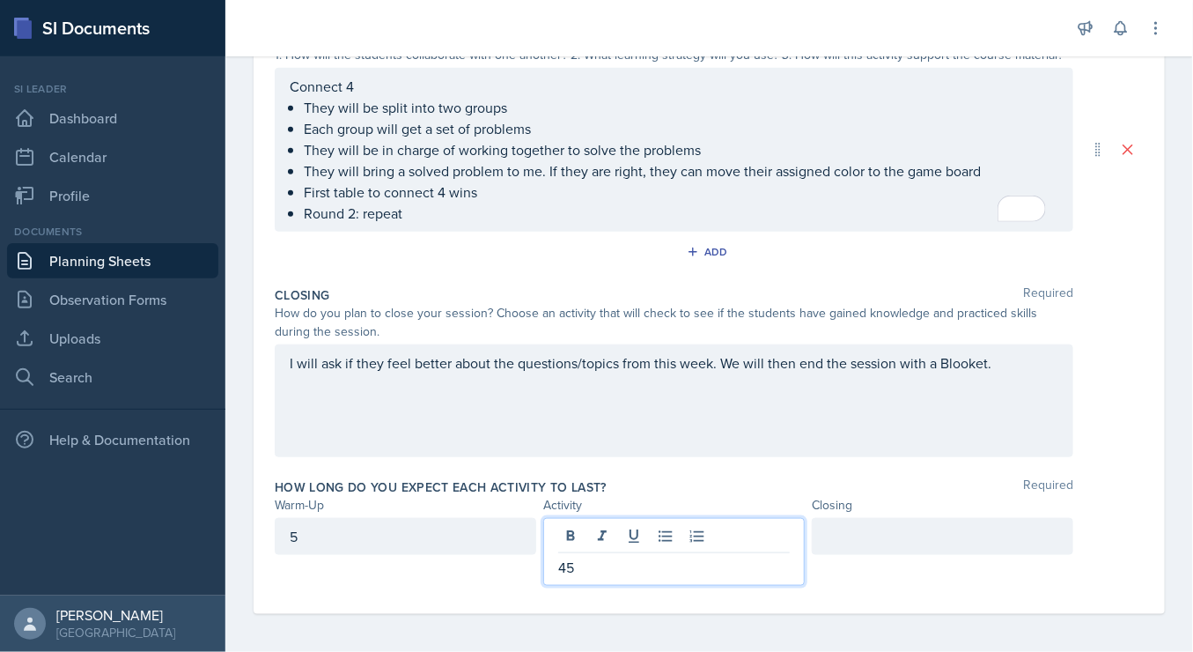
click at [853, 528] on div at bounding box center [943, 536] width 262 height 37
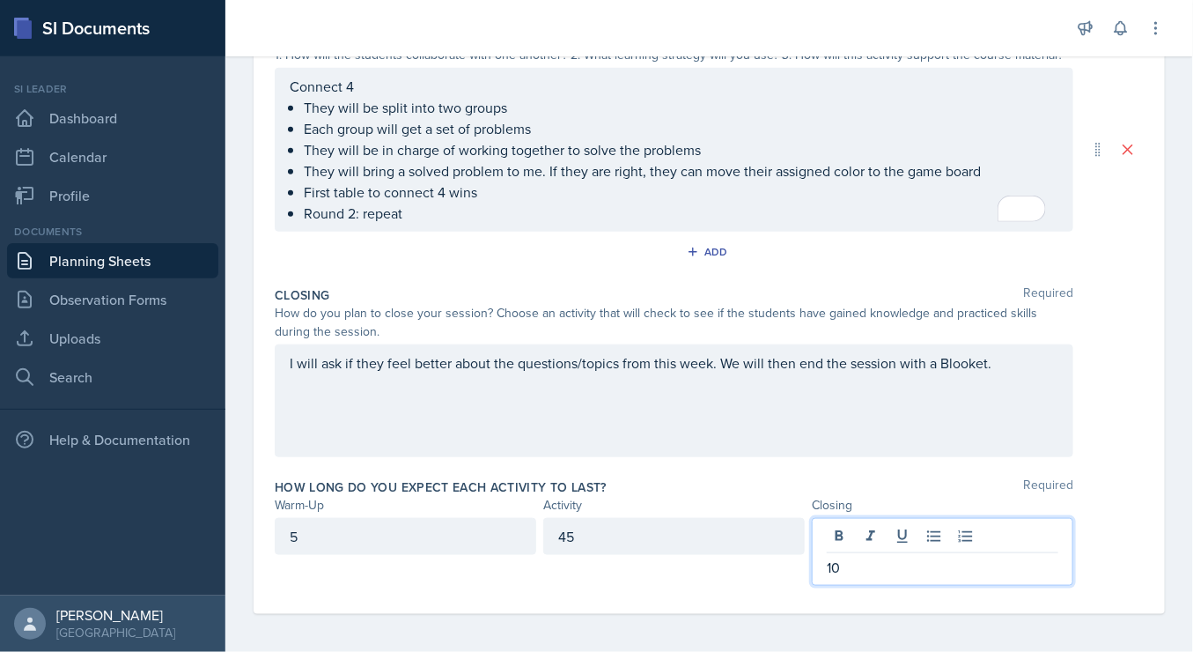
scroll to position [0, 0]
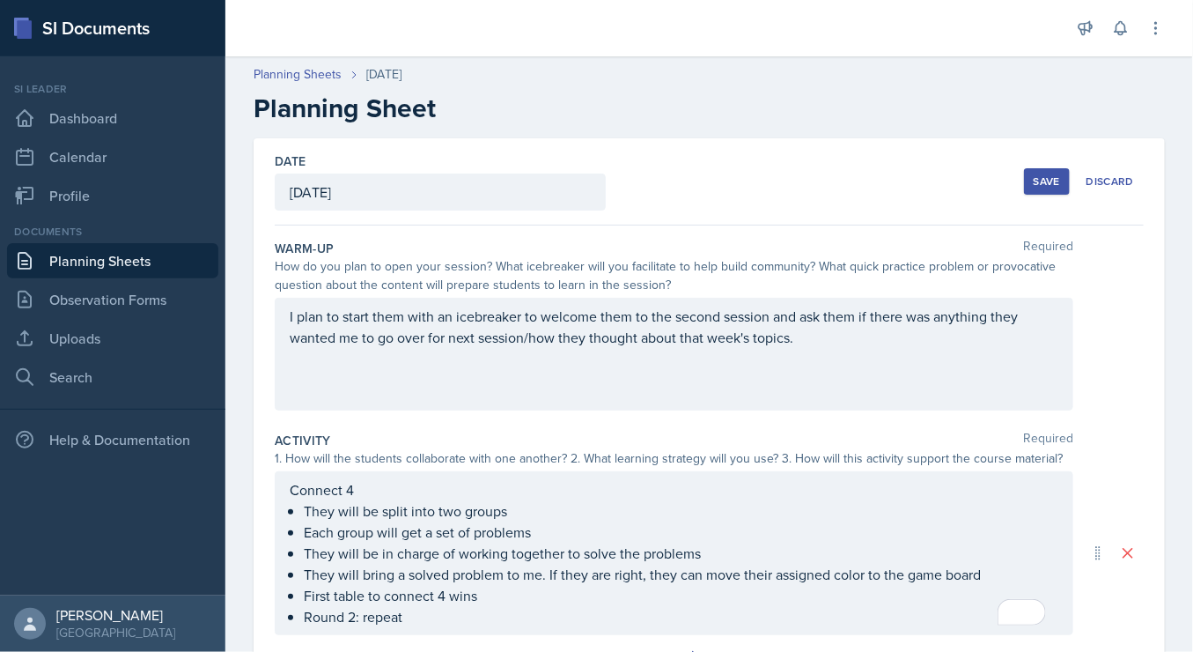
click at [1144, 305] on div "Date [DATE] [DATE] 27 28 29 30 31 1 2 3 4 5 6 7 8 9 10 11 12 13 14 15 16 17 18 …" at bounding box center [710, 577] width 912 height 879
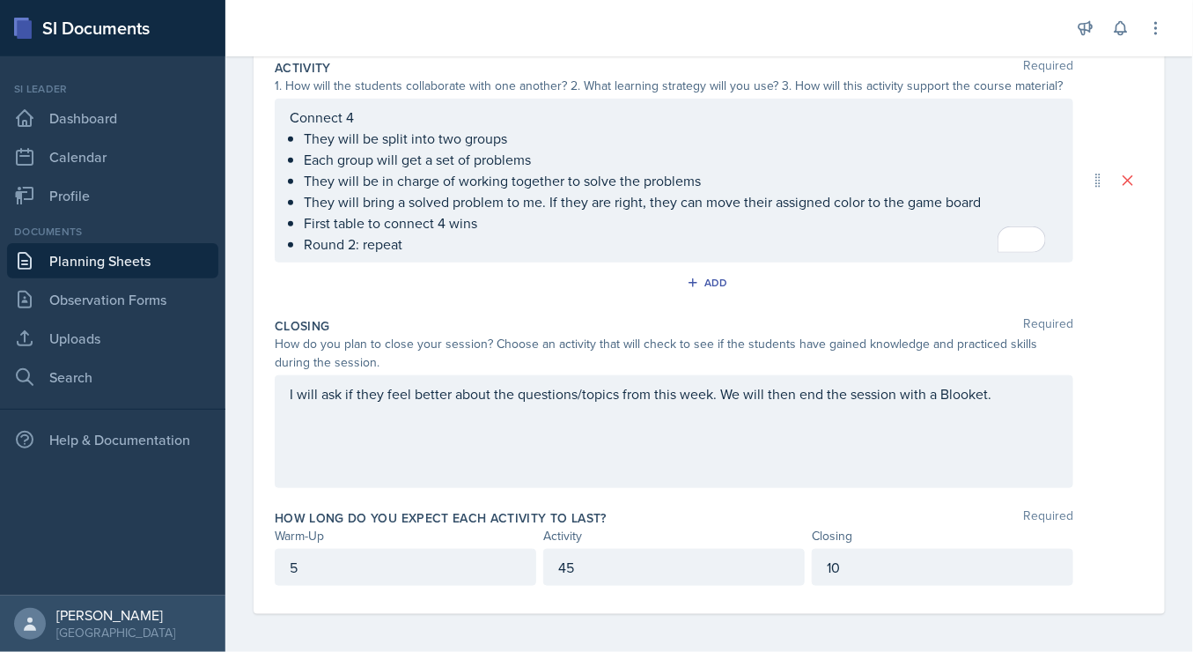
click at [1126, 348] on div "How do you plan to close your session? Choose an activity that will check to se…" at bounding box center [709, 353] width 869 height 37
click at [877, 246] on ul "They will be split into two groups Each group will get a set of problems They w…" at bounding box center [681, 191] width 755 height 127
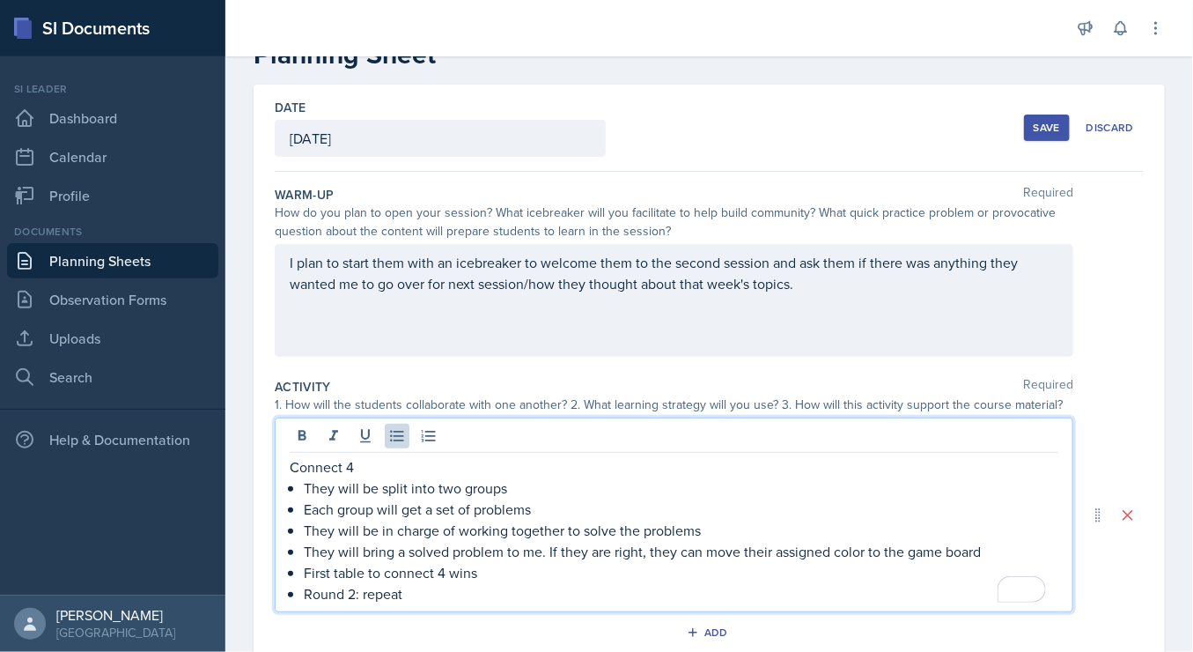
scroll to position [0, 0]
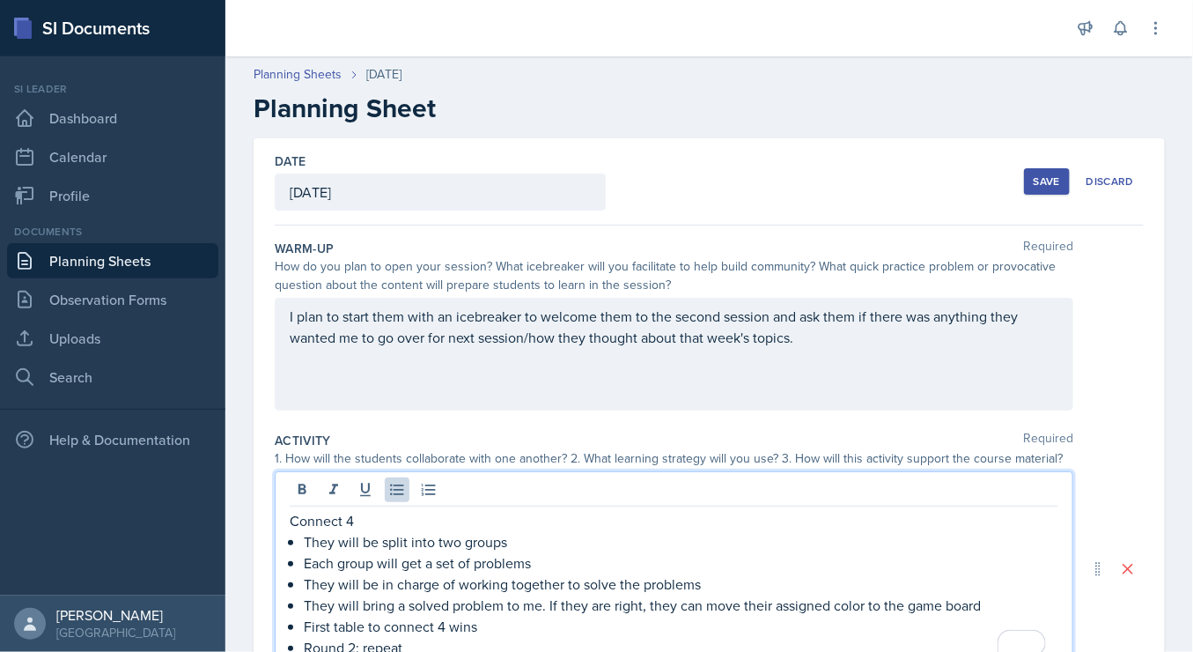
click at [876, 210] on div "Date [DATE] [DATE] 27 28 29 30 31 1 2 3 4 5 6 7 8 9 10 11 12 13 14 15 16 17 18 …" at bounding box center [709, 181] width 869 height 87
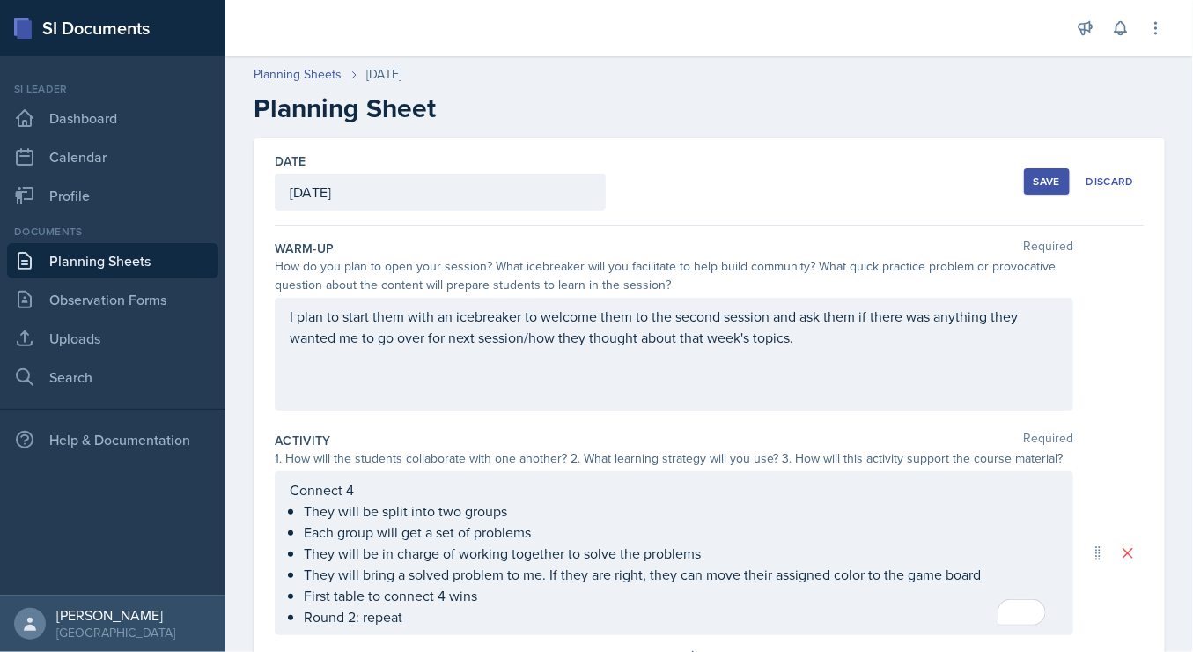
click at [1041, 180] on div "Save" at bounding box center [1047, 181] width 26 height 14
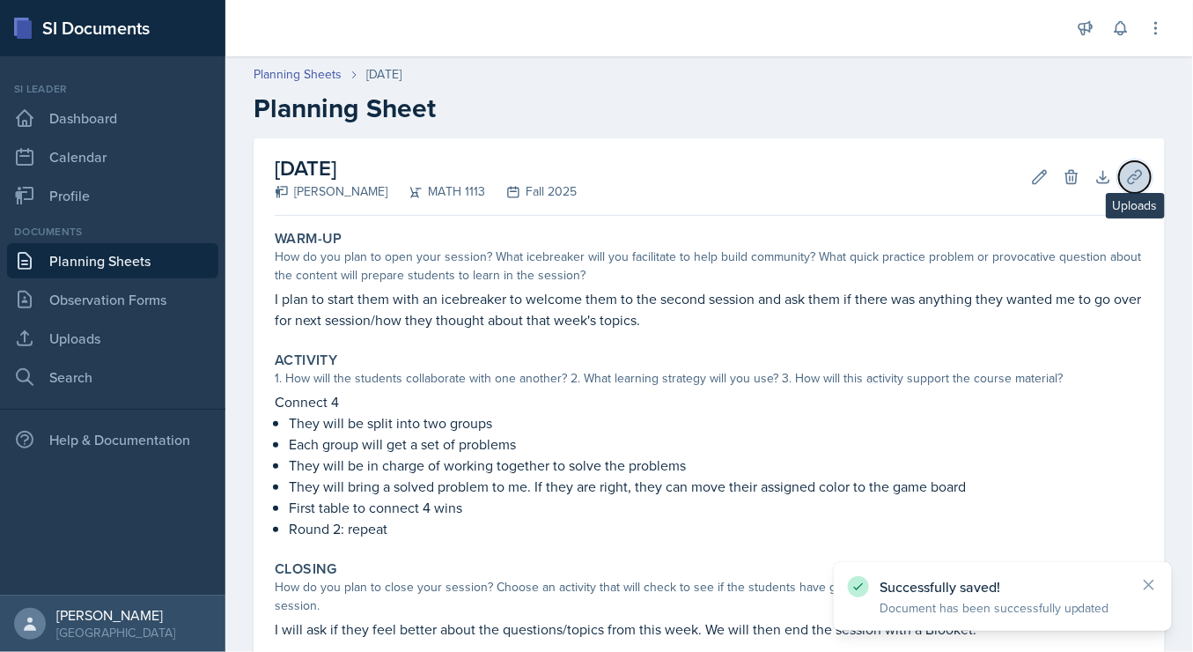
click at [1128, 178] on icon at bounding box center [1134, 176] width 13 height 13
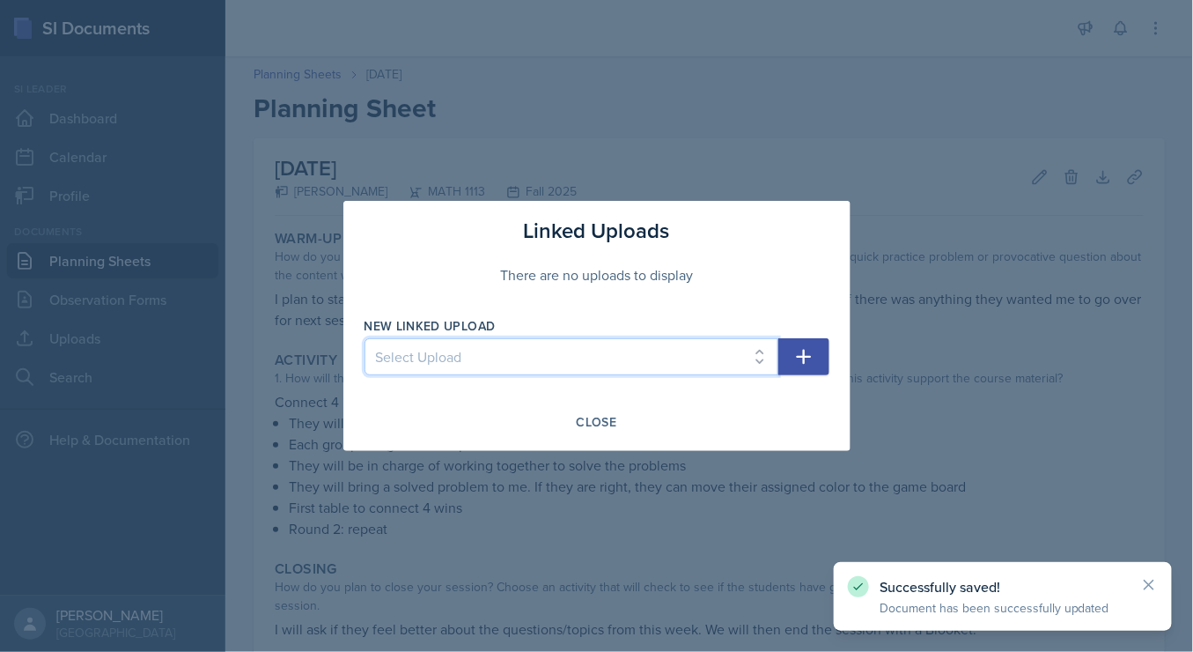
click at [764, 363] on select "Select Upload SI training mock trial SI session 1 ppt SI session 1 ppt SI sessi…" at bounding box center [572, 356] width 414 height 37
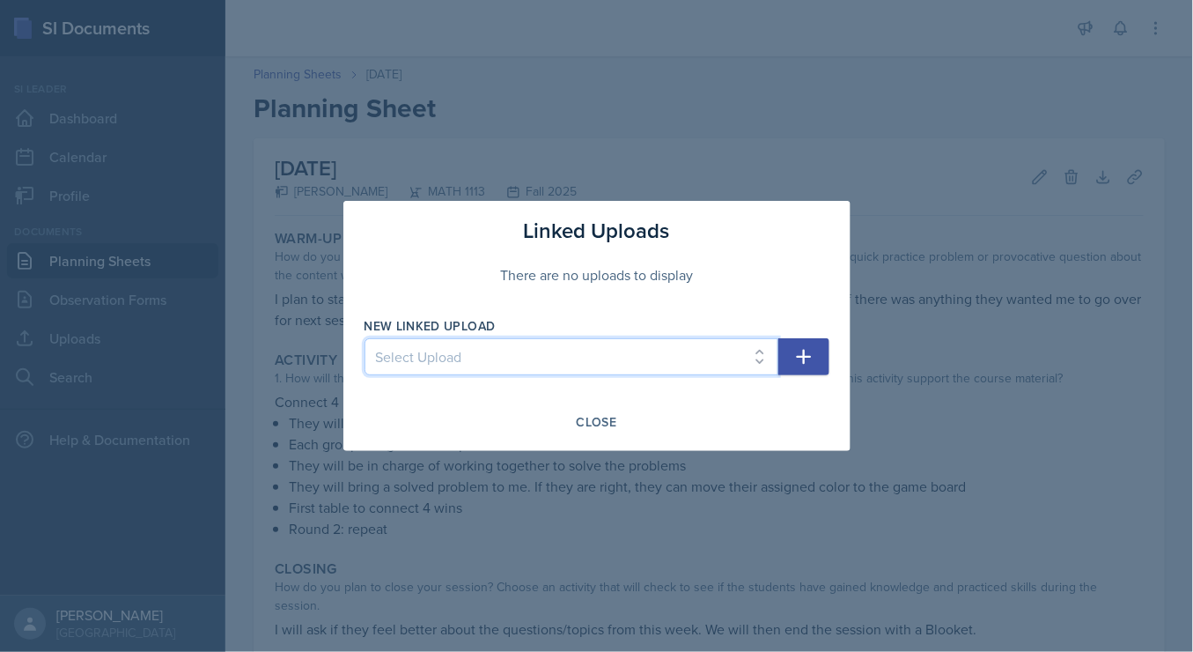
select select "401cbdc8-caa3-4954-a39d-02a5a1dad57b"
click at [365, 339] on select "Select Upload SI training mock trial SI session 1 ppt SI session 1 ppt SI sessi…" at bounding box center [572, 356] width 414 height 37
click at [816, 359] on button "button" at bounding box center [804, 356] width 51 height 37
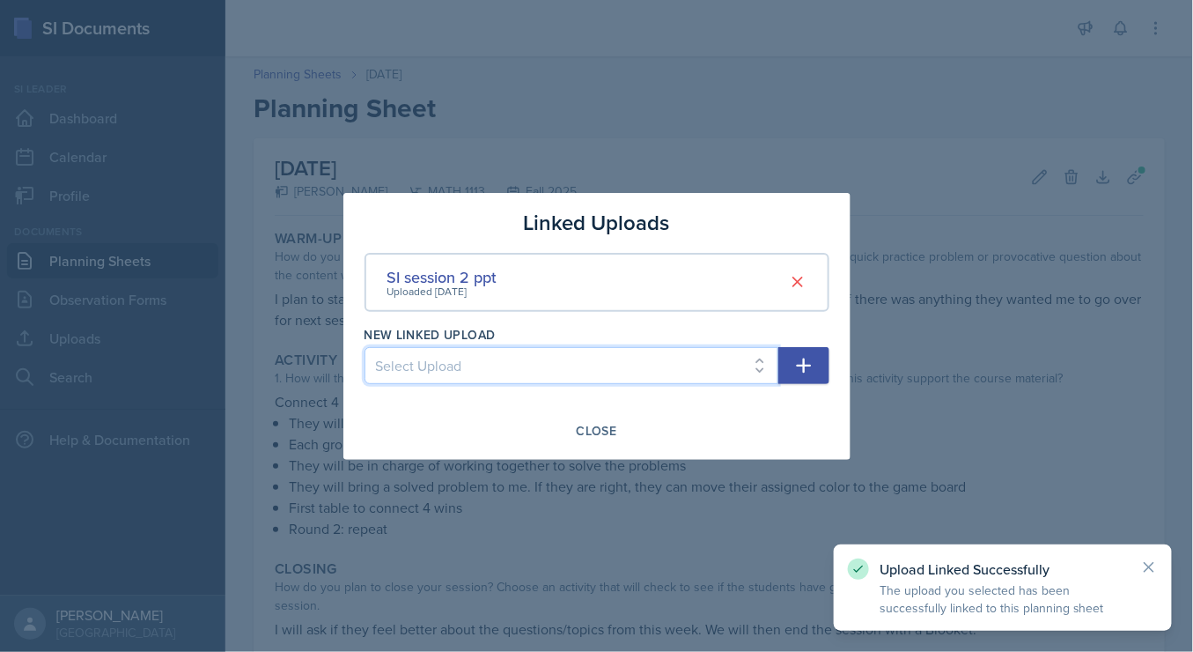
click at [763, 368] on select "Select Upload SI training mock trial SI session 1 ppt SI session 1 ppt SI sessi…" at bounding box center [572, 365] width 414 height 37
select select "0bb6f18b-70f7-4e9e-a53d-de2542041eb3"
click at [365, 347] on select "Select Upload SI training mock trial SI session 1 ppt SI session 1 ppt SI sessi…" at bounding box center [572, 365] width 414 height 37
click at [807, 372] on icon "button" at bounding box center [804, 365] width 21 height 21
select select
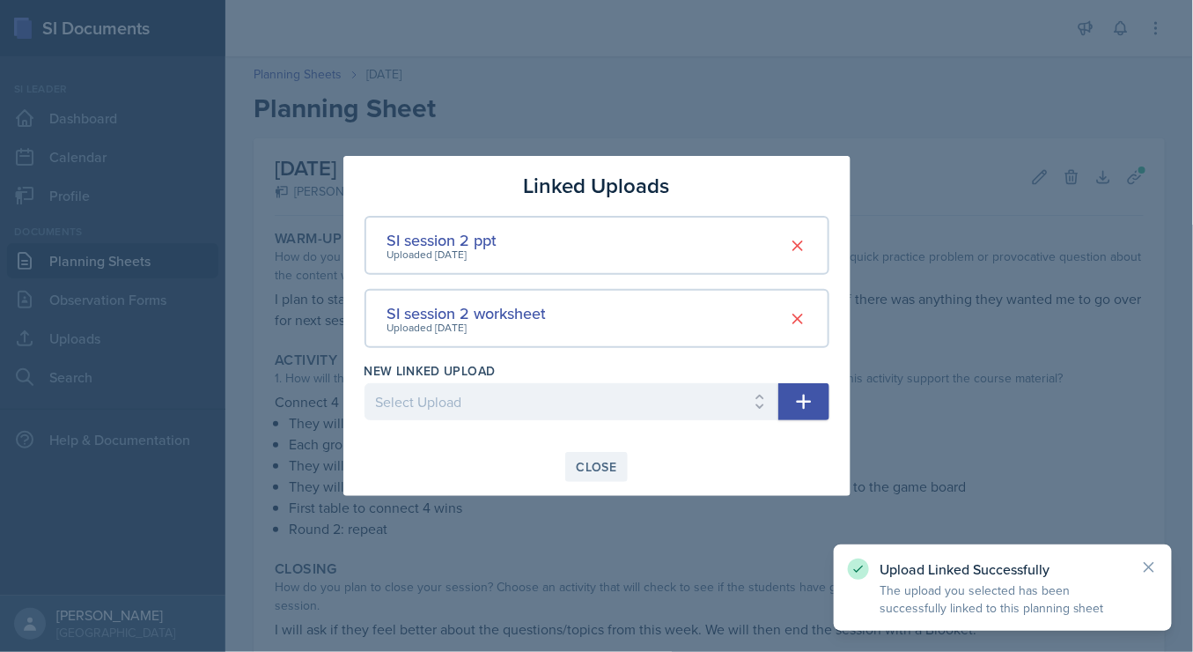
click at [602, 460] on div "Close" at bounding box center [597, 467] width 41 height 14
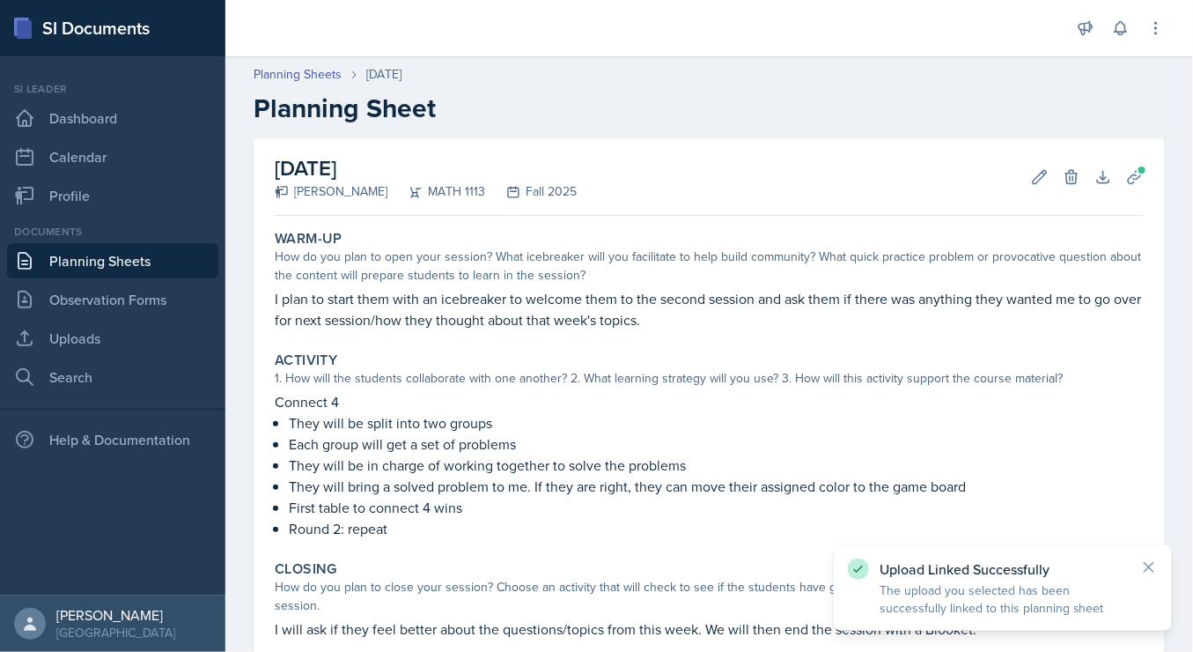
scroll to position [189, 0]
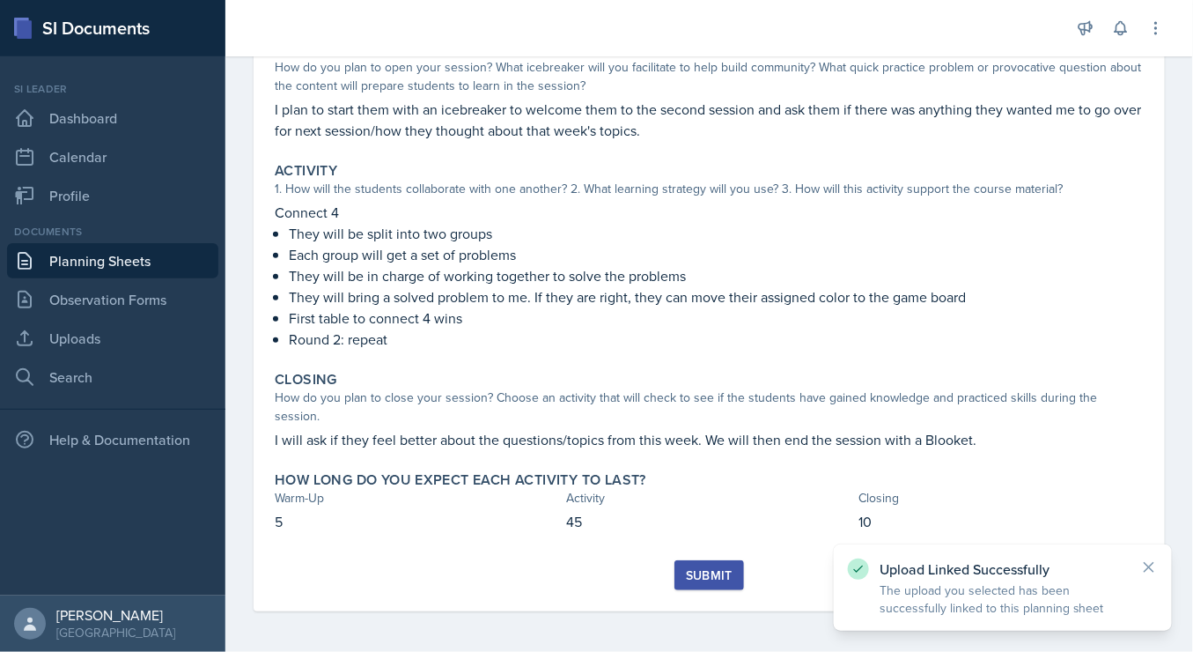
click at [702, 573] on div "Submit" at bounding box center [709, 575] width 47 height 14
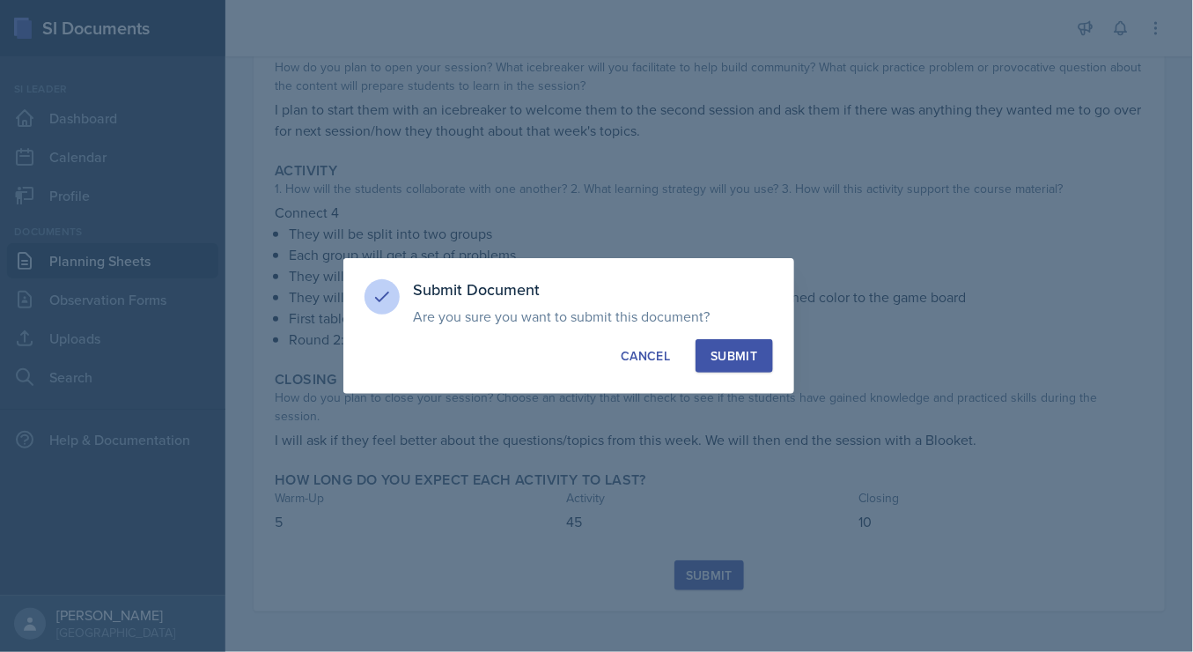
click at [739, 363] on div "Submit" at bounding box center [734, 356] width 47 height 18
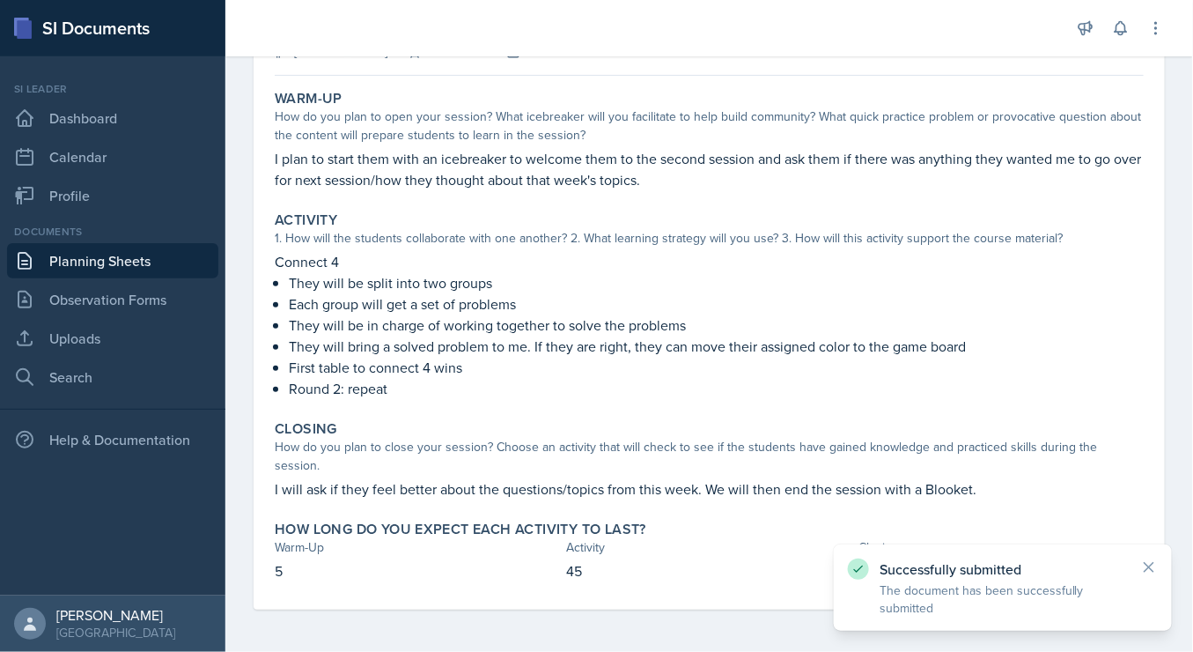
scroll to position [138, 0]
